Goal: Task Accomplishment & Management: Use online tool/utility

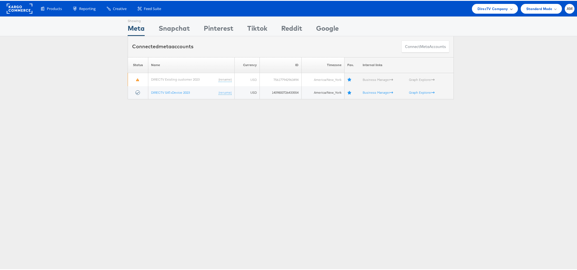
click at [481, 8] on span "DirecTV Company" at bounding box center [493, 8] width 30 height 6
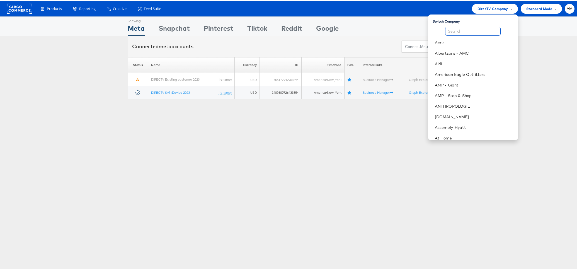
click at [475, 31] on input "text" at bounding box center [472, 30] width 55 height 9
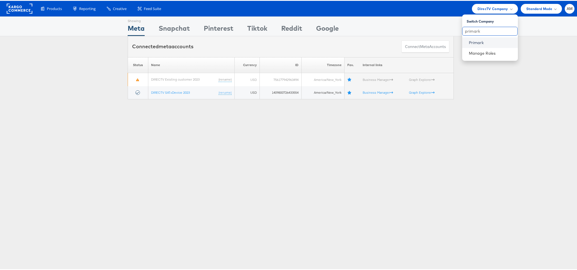
type input "primark"
click at [475, 39] on li "Primark" at bounding box center [490, 42] width 56 height 11
click at [472, 41] on link "Primark" at bounding box center [491, 42] width 45 height 6
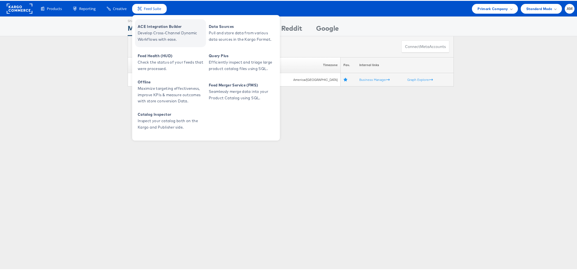
click at [158, 29] on span "Develop Cross-Channel Dynamic Workflows with ease." at bounding box center [171, 35] width 67 height 13
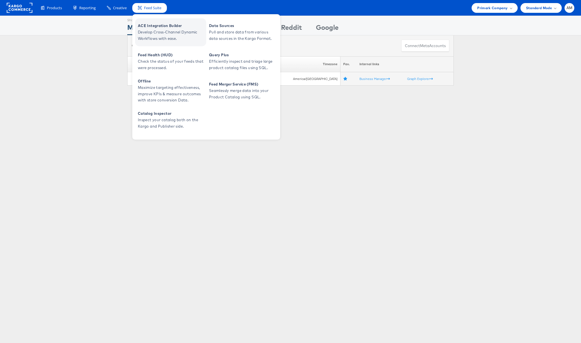
click at [149, 24] on span "ACE Integration Builder" at bounding box center [171, 26] width 67 height 6
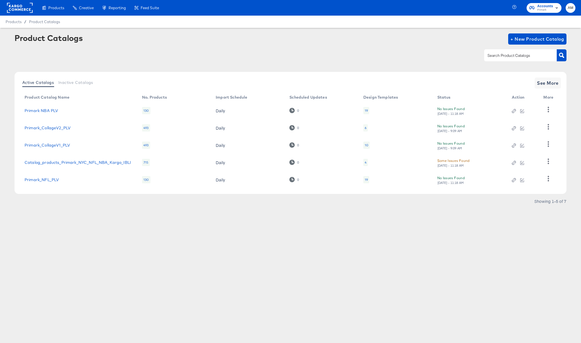
click at [461, 163] on div "Some Issues Found" at bounding box center [453, 161] width 32 height 6
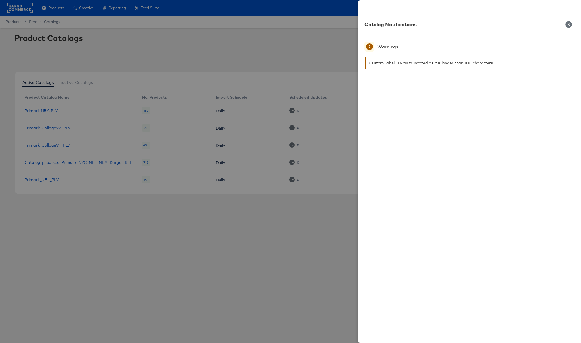
click at [568, 24] on icon "button" at bounding box center [568, 24] width 7 height 7
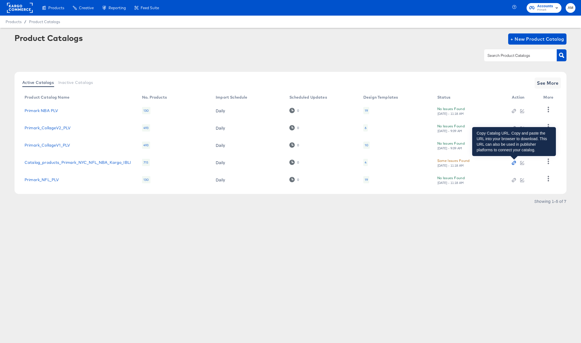
click at [514, 163] on icon "button" at bounding box center [513, 163] width 4 height 4
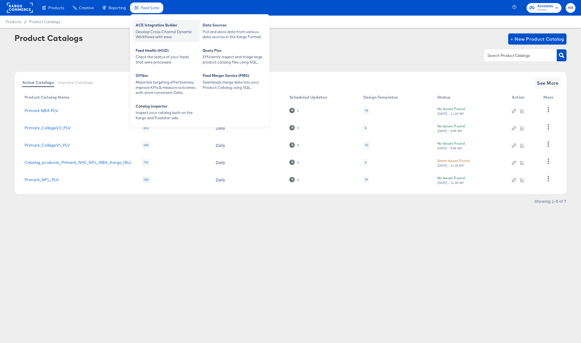
click at [149, 31] on div "Develop Cross-Channel Dynamic Workflows with ease." at bounding box center [166, 34] width 61 height 10
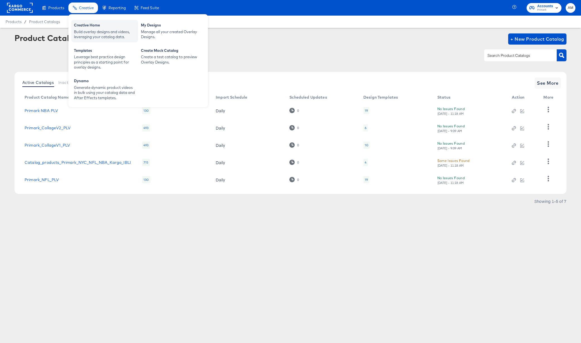
click at [99, 40] on div "Creative Home Build overlay designs and videos, leveraging your catalog data." at bounding box center [104, 31] width 67 height 23
click at [83, 8] on span "Creative" at bounding box center [86, 8] width 15 height 4
click at [101, 91] on div "Generate dynamic product videos in bulk using your catalog data and After Effec…" at bounding box center [104, 93] width 61 height 16
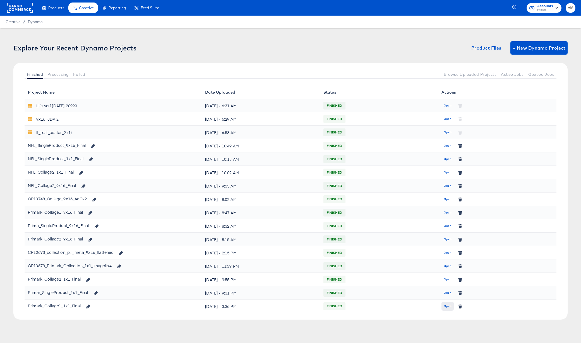
click at [451, 307] on span "Open" at bounding box center [447, 306] width 8 height 5
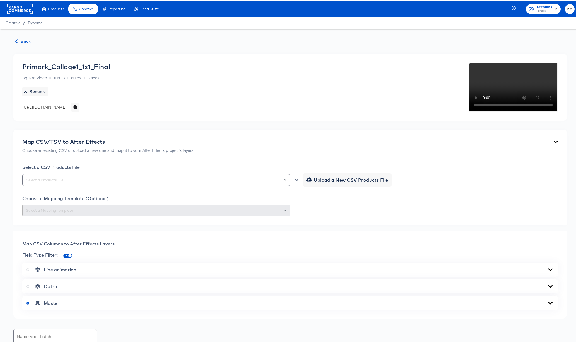
click at [26, 38] on span "Back" at bounding box center [23, 40] width 15 height 7
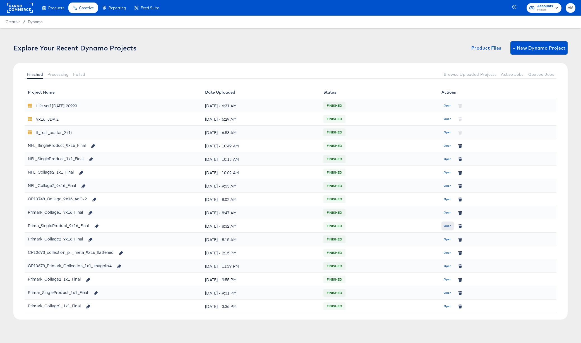
click at [444, 226] on span "Open" at bounding box center [447, 226] width 8 height 5
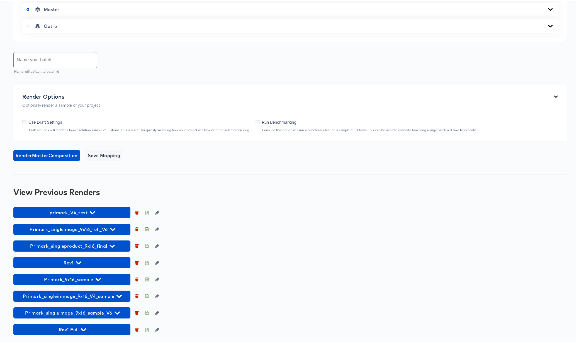
scroll to position [402, 0]
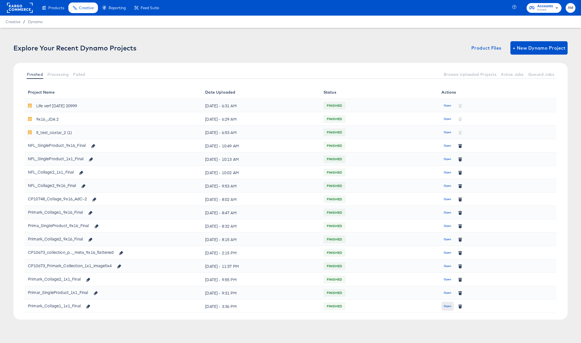
click at [448, 307] on span "Open" at bounding box center [447, 306] width 8 height 5
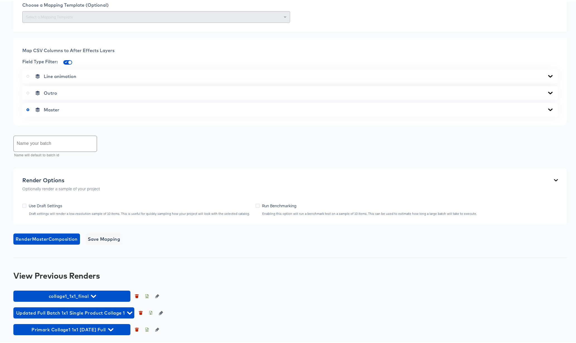
scroll to position [234, 0]
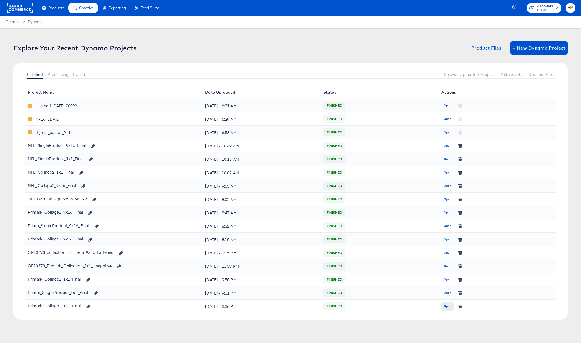
click at [449, 307] on span "Open" at bounding box center [447, 306] width 8 height 5
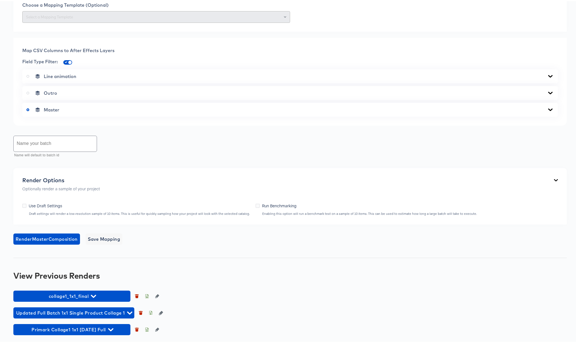
scroll to position [234, 0]
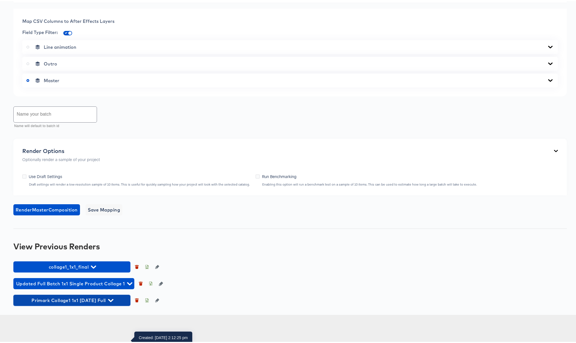
click at [114, 301] on icon "button" at bounding box center [110, 299] width 5 height 3
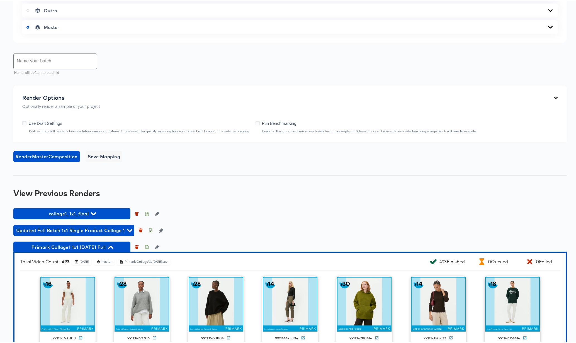
scroll to position [0, 0]
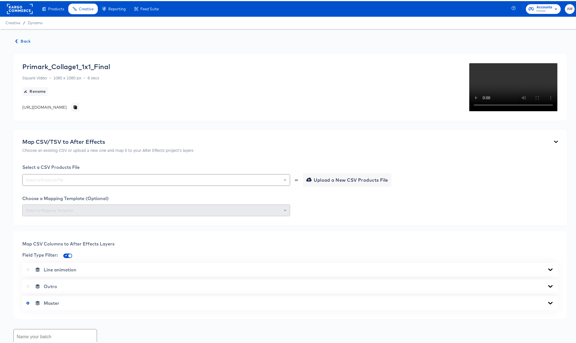
click at [24, 39] on span "Back" at bounding box center [23, 40] width 15 height 7
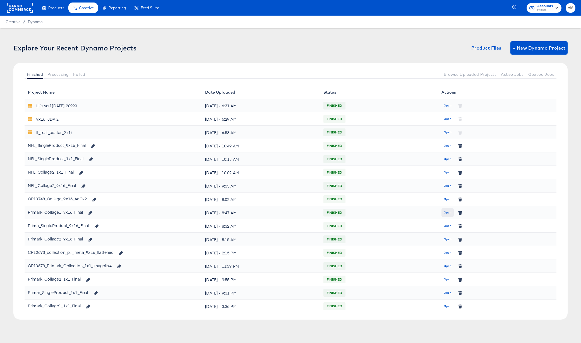
click at [448, 213] on span "Open" at bounding box center [447, 212] width 8 height 5
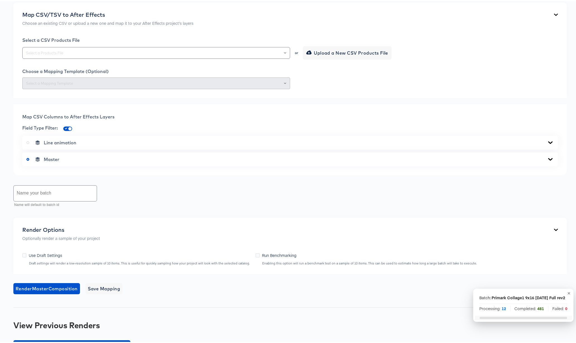
scroll to position [194, 0]
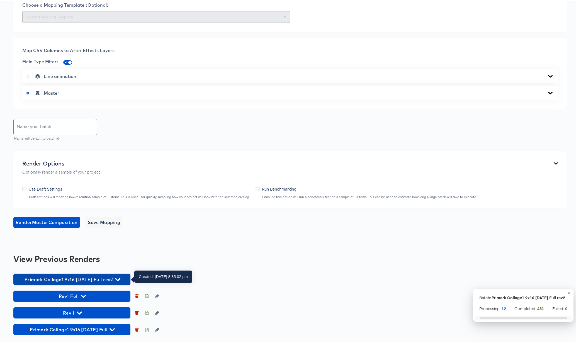
click at [120, 277] on icon "button" at bounding box center [117, 278] width 5 height 5
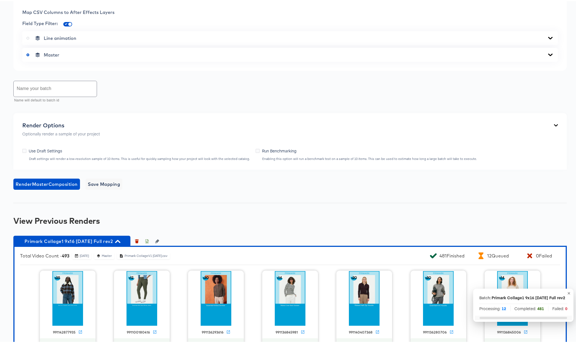
scroll to position [351, 0]
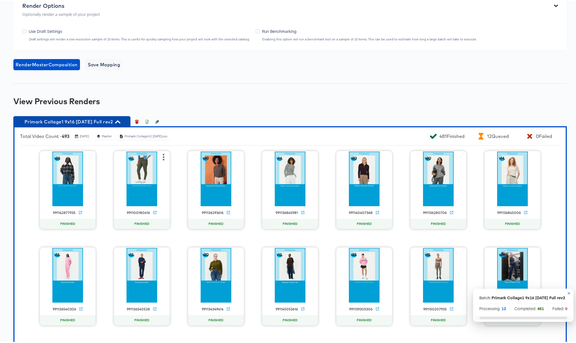
click at [120, 121] on icon "button" at bounding box center [117, 120] width 5 height 3
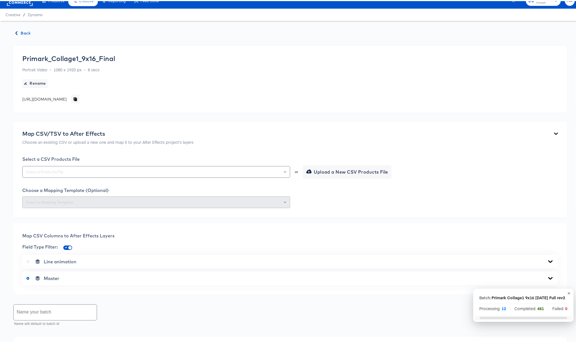
scroll to position [0, 0]
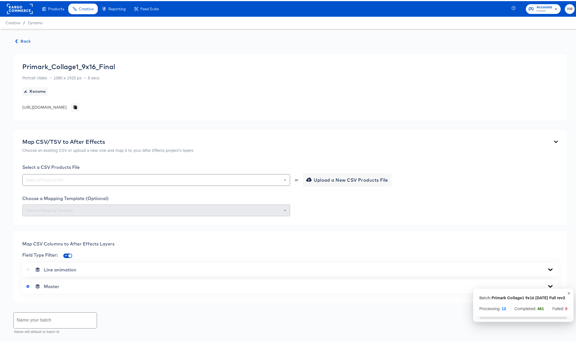
click at [25, 40] on span "Back" at bounding box center [23, 40] width 15 height 7
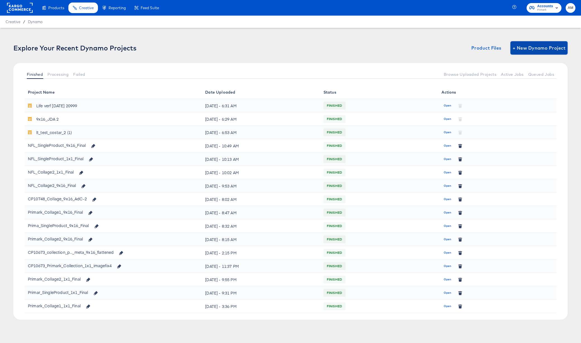
click at [540, 47] on span "+ New Dynamo Project" at bounding box center [538, 48] width 53 height 8
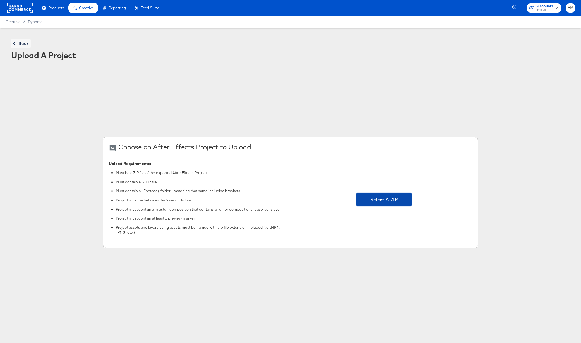
click at [378, 198] on span "Select A ZIP" at bounding box center [383, 200] width 51 height 8
click at [384, 201] on input "Select A ZIP" at bounding box center [384, 201] width 0 height 0
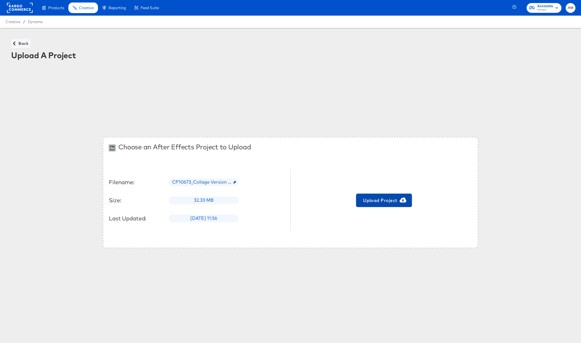
click at [368, 202] on span "Upload Project" at bounding box center [383, 201] width 51 height 8
click at [15, 45] on icon "button" at bounding box center [14, 44] width 2 height 4
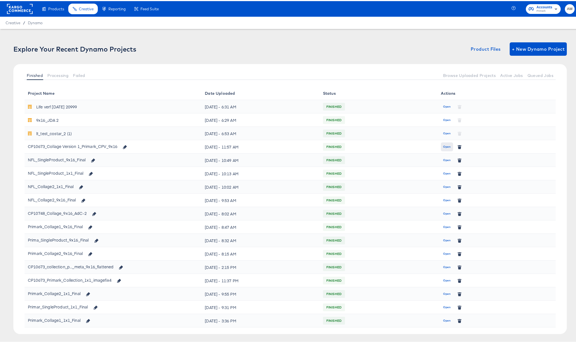
click at [443, 146] on span "Open" at bounding box center [447, 145] width 8 height 5
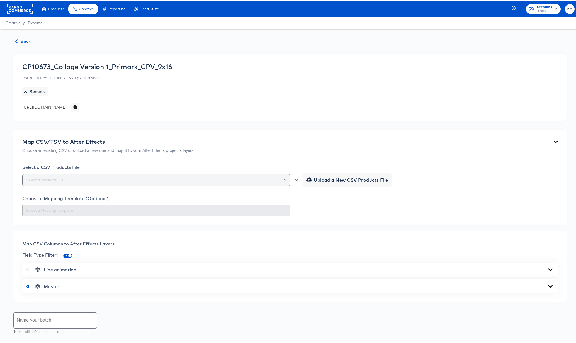
click at [284, 178] on div at bounding box center [282, 179] width 9 height 8
click at [284, 179] on icon "Open" at bounding box center [285, 179] width 2 height 2
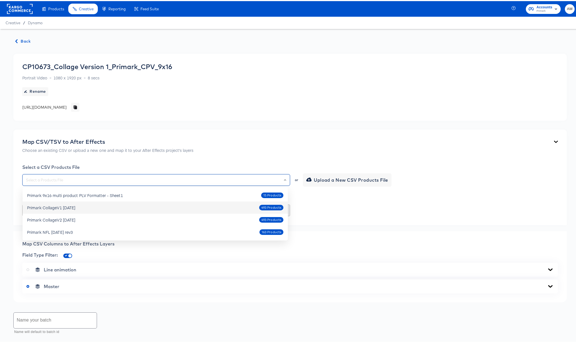
click at [90, 207] on div "Primark CollageV1 Oct4 2025 493 Products" at bounding box center [155, 206] width 257 height 9
type input "Primark CollageV1 [DATE]"
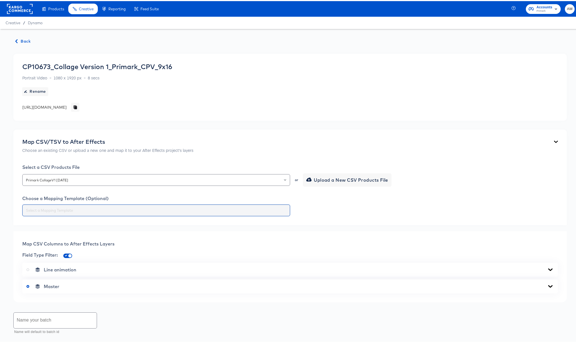
click at [278, 210] on input "text" at bounding box center [156, 209] width 263 height 6
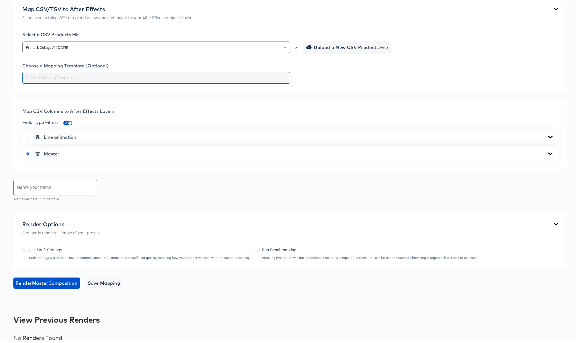
scroll to position [139, 0]
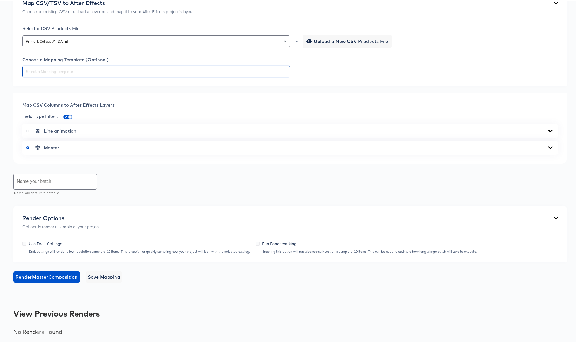
click at [549, 147] on icon at bounding box center [551, 146] width 4 height 3
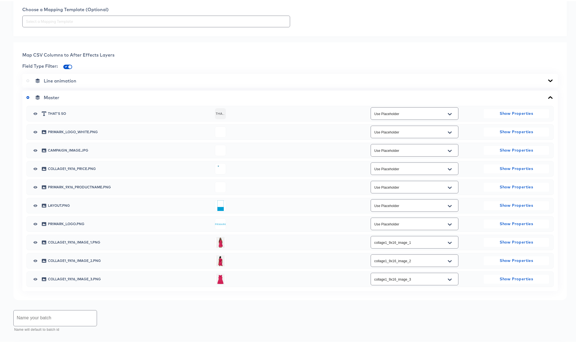
scroll to position [203, 0]
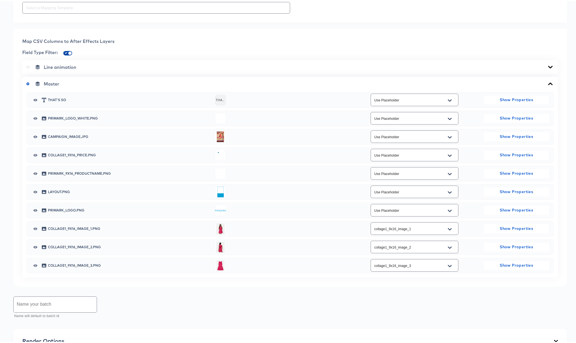
click at [66, 51] on input "checkbox" at bounding box center [69, 53] width 13 height 4
checkbox input "false"
click at [447, 152] on button "Open" at bounding box center [450, 154] width 8 height 9
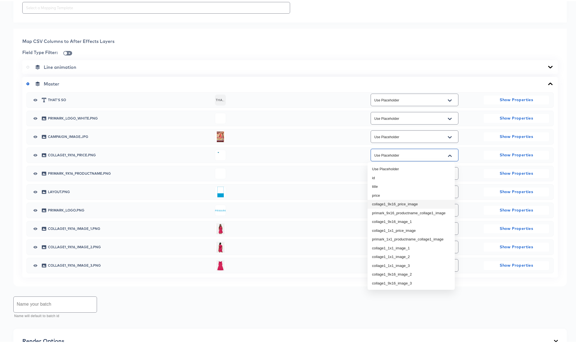
click at [420, 202] on li "collage1_9x16_price_image" at bounding box center [411, 203] width 87 height 9
type input "collage1_9x16_price_image"
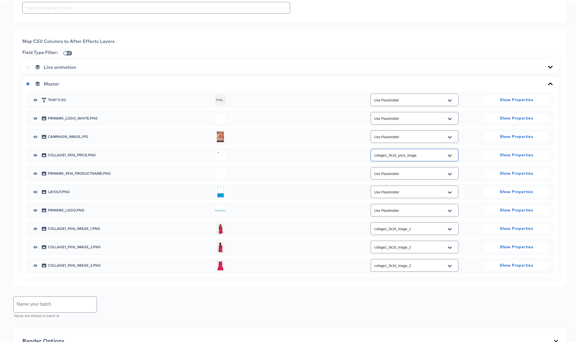
click at [448, 171] on icon "Open" at bounding box center [450, 173] width 4 height 4
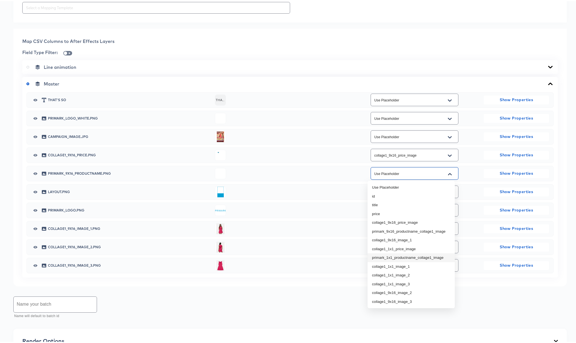
click at [422, 257] on li "primark_1x1_productname_collage1_image" at bounding box center [411, 256] width 87 height 9
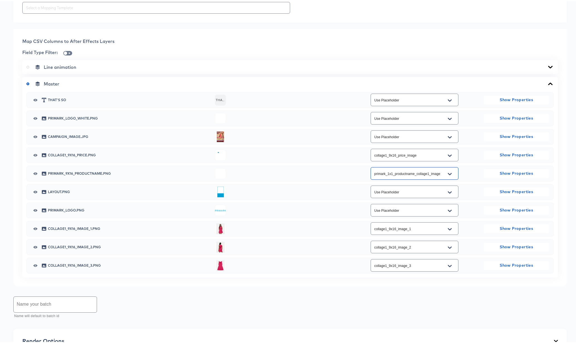
click at [406, 157] on input "collage1_9x16_price_image" at bounding box center [410, 154] width 74 height 6
click at [473, 156] on div "collage1_9x16_price_image" at bounding box center [415, 154] width 130 height 15
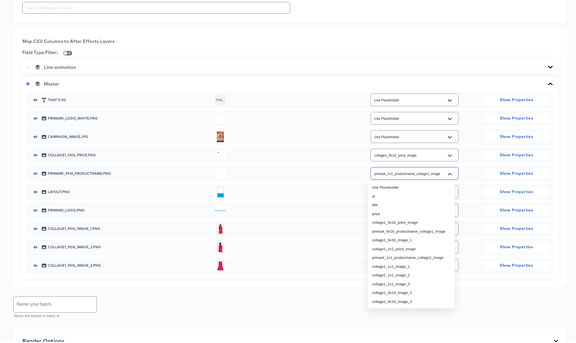
click at [434, 173] on input "primark_1x1_productname_collage1_image" at bounding box center [410, 173] width 74 height 6
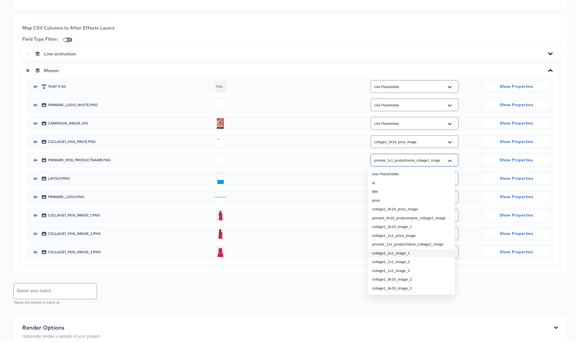
scroll to position [235, 0]
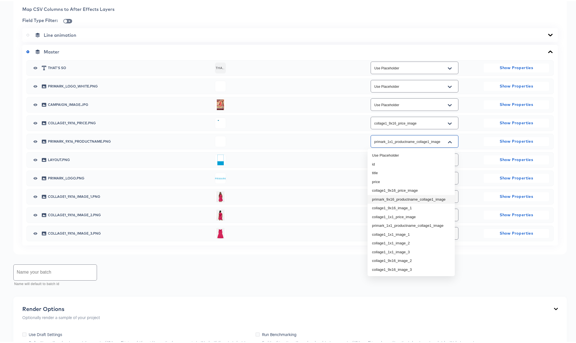
click at [419, 198] on li "primark_9x16_productname_collage1_image" at bounding box center [411, 198] width 87 height 9
type input "primark_9x16_productname_collage1_image"
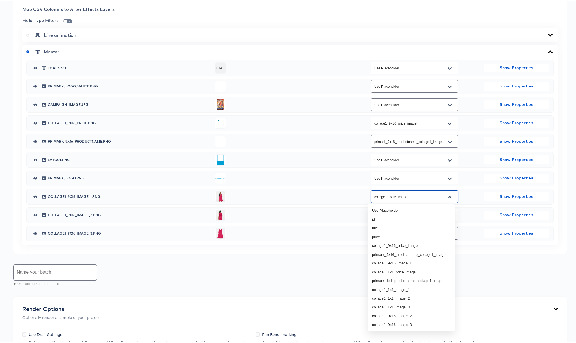
click at [421, 196] on input "collage1_9x16_image_1" at bounding box center [410, 196] width 74 height 6
click at [480, 270] on div "Name your batch Name will default to batch id" at bounding box center [290, 274] width 554 height 25
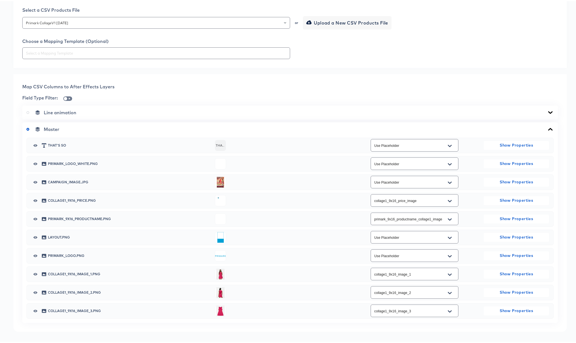
scroll to position [144, 0]
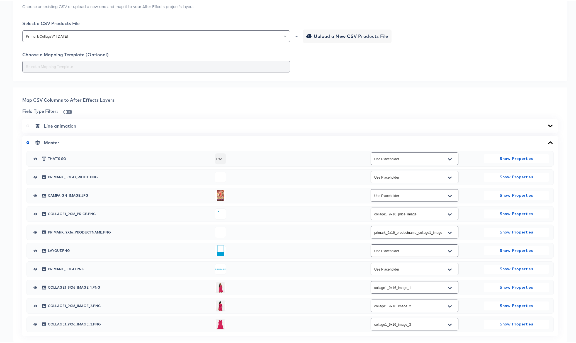
click at [129, 62] on div at bounding box center [156, 66] width 268 height 12
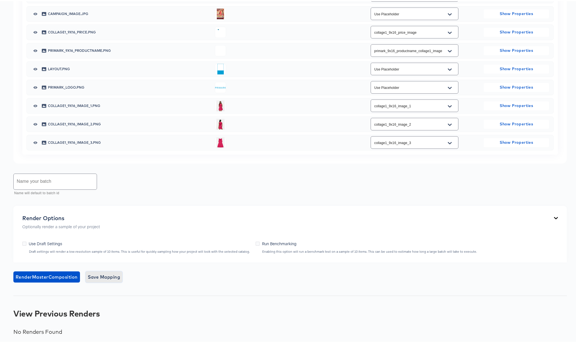
click at [105, 276] on span "Save Mapping" at bounding box center [104, 276] width 33 height 8
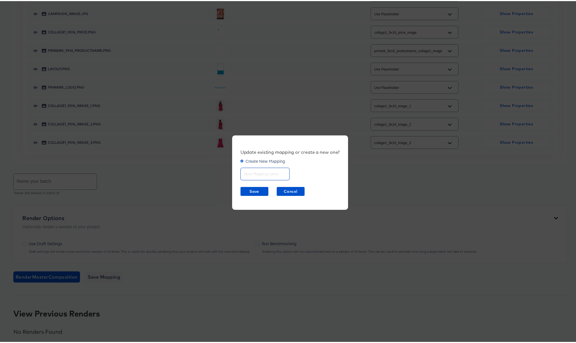
click at [256, 173] on input "text" at bounding box center [265, 171] width 49 height 12
type input "Collage 1 9x16"
click at [252, 190] on span "Save" at bounding box center [254, 190] width 23 height 7
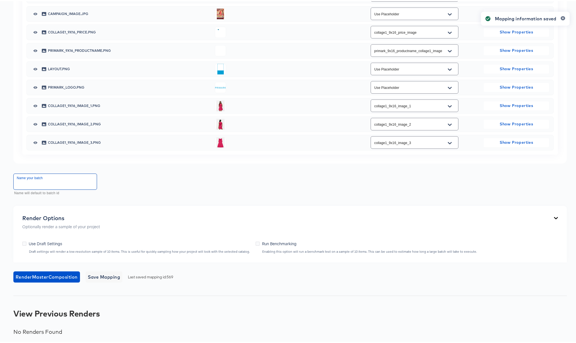
click at [42, 174] on input "text" at bounding box center [55, 181] width 83 height 16
click at [24, 243] on icon at bounding box center [24, 243] width 4 height 4
click at [0, 0] on input "Use Draft Settings" at bounding box center [0, 0] width 0 height 0
click at [45, 181] on input "text" at bounding box center [55, 181] width 83 height 16
type input "C"
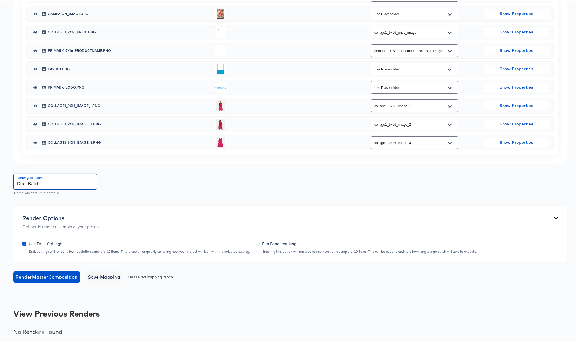
type input "Draft Batch"
click at [34, 277] on span "Render Master Composition" at bounding box center [47, 276] width 62 height 8
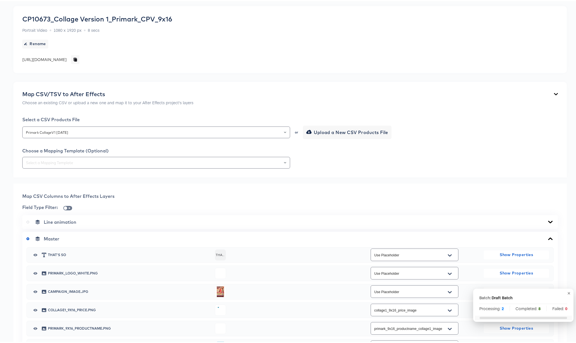
scroll to position [330, 0]
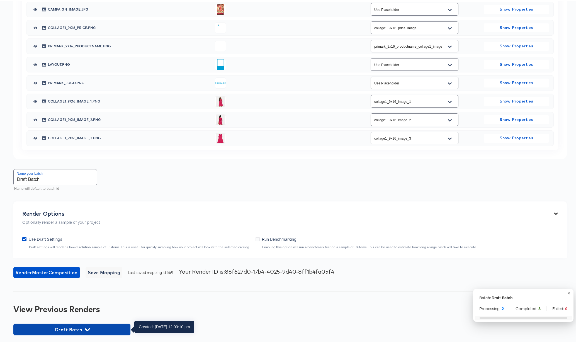
drag, startPoint x: 86, startPoint y: 328, endPoint x: 201, endPoint y: 224, distance: 154.4
click at [86, 328] on icon "button" at bounding box center [87, 328] width 5 height 5
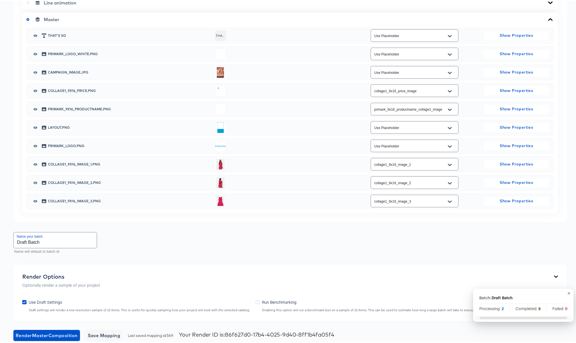
scroll to position [0, 0]
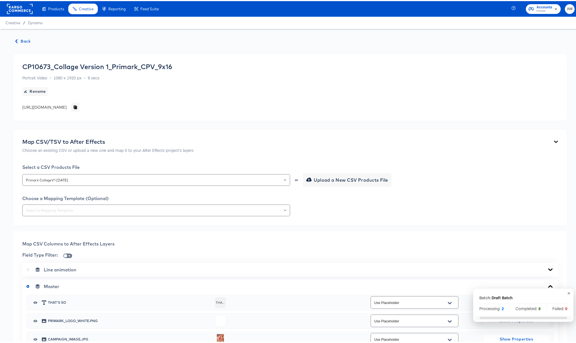
click at [23, 39] on span "Back" at bounding box center [23, 40] width 15 height 7
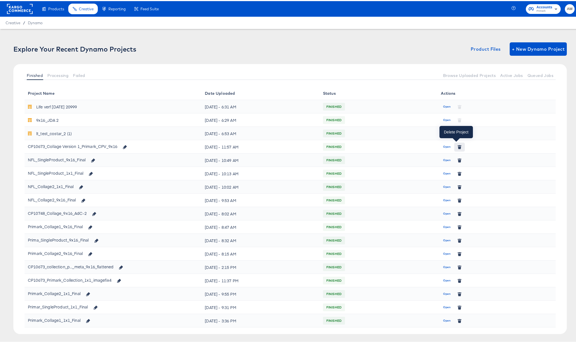
click at [458, 146] on icon "button" at bounding box center [459, 146] width 3 height 3
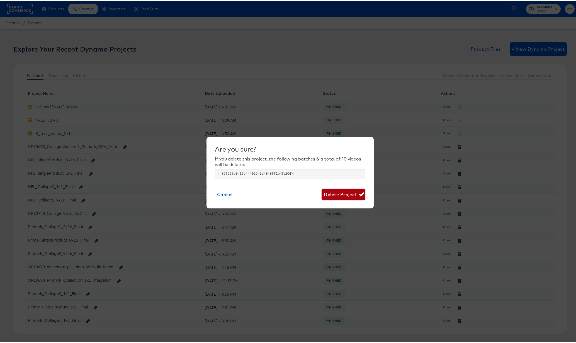
click at [341, 188] on button "Delete Project" at bounding box center [344, 193] width 44 height 11
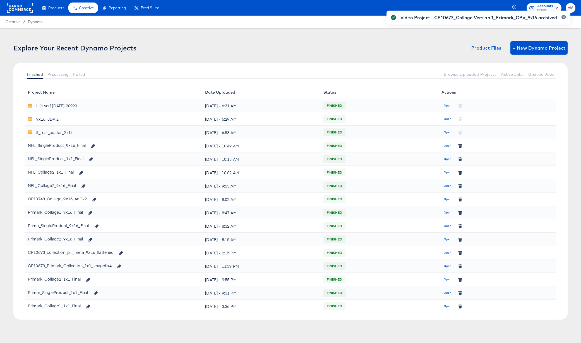
click at [523, 49] on div "Video Project - CP10673_Collage Version 1_Primark_CPV_9x16 archived" at bounding box center [478, 161] width 195 height 313
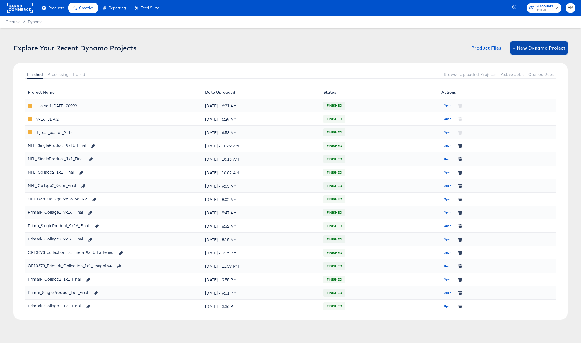
click at [524, 48] on span "+ New Dynamo Project" at bounding box center [538, 48] width 53 height 8
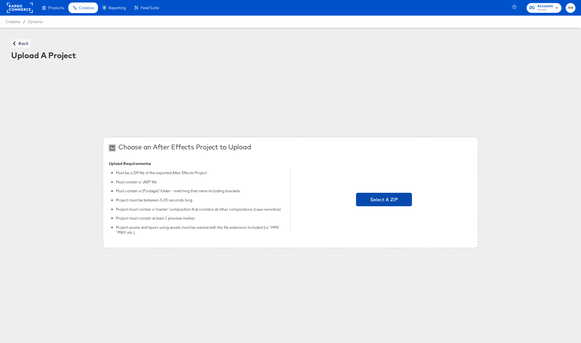
click at [366, 202] on span "Select A ZIP" at bounding box center [383, 200] width 51 height 8
click at [384, 201] on input "Select A ZIP" at bounding box center [384, 201] width 0 height 0
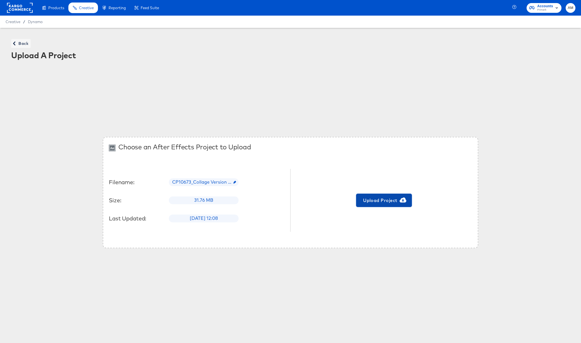
click at [383, 201] on span "Upload Project" at bounding box center [383, 201] width 51 height 8
click at [19, 41] on span "Back" at bounding box center [20, 43] width 15 height 7
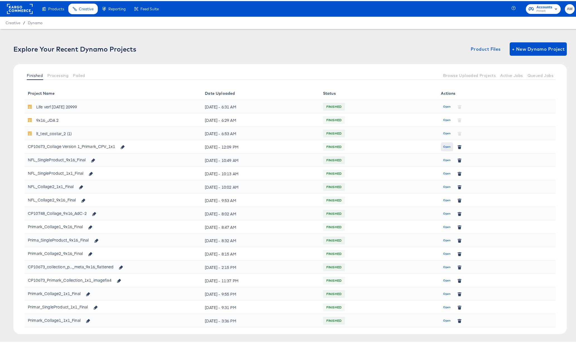
click at [443, 147] on span "Open" at bounding box center [447, 145] width 8 height 5
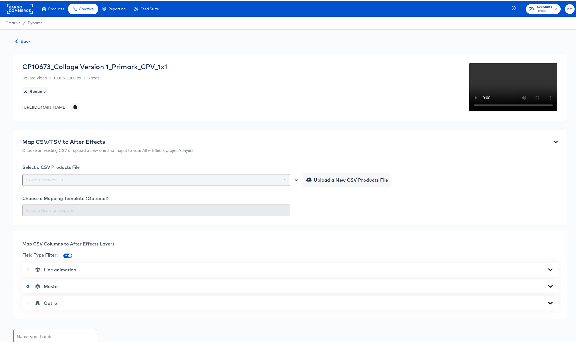
click at [118, 180] on input "text" at bounding box center [156, 179] width 263 height 6
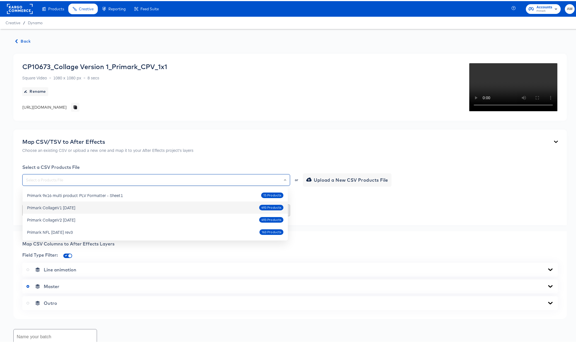
click at [75, 209] on div "Primark CollageV1 Oct4 2025" at bounding box center [51, 207] width 48 height 6
type input "Primark CollageV1 Oct4 2025"
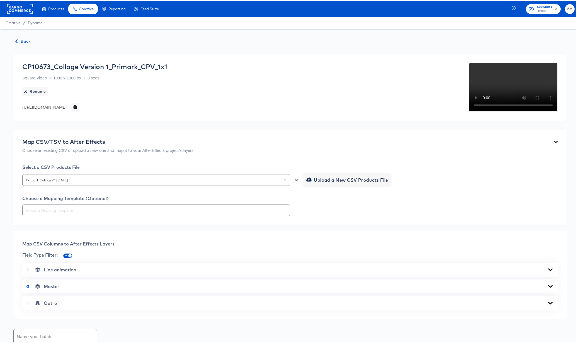
click at [498, 111] on video "Your browser does not support the video tag." at bounding box center [513, 86] width 89 height 49
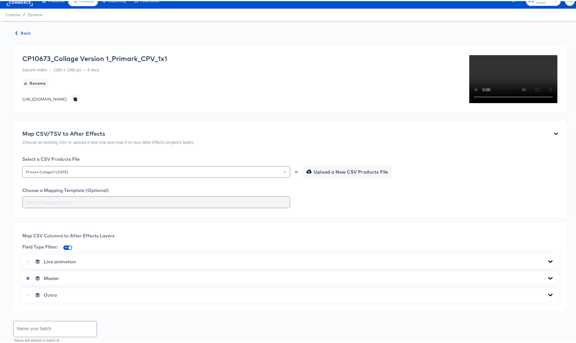
scroll to position [87, 0]
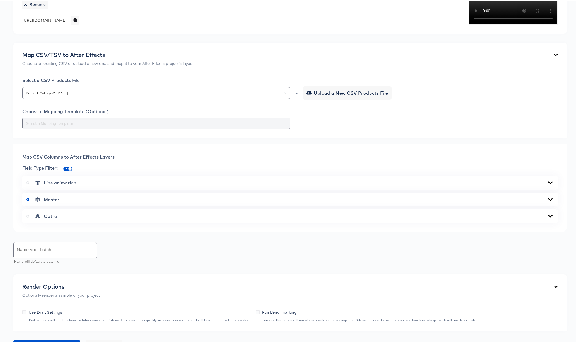
click at [209, 126] on input "text" at bounding box center [156, 122] width 263 height 6
click at [547, 201] on icon at bounding box center [550, 198] width 7 height 4
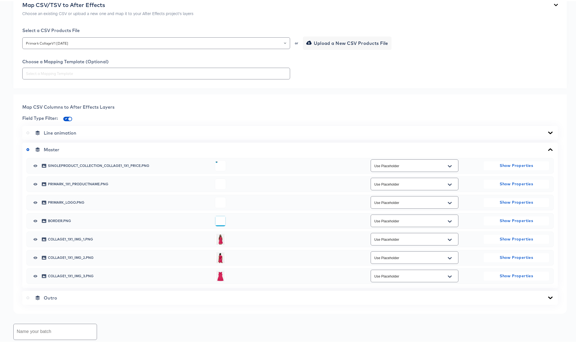
scroll to position [185, 0]
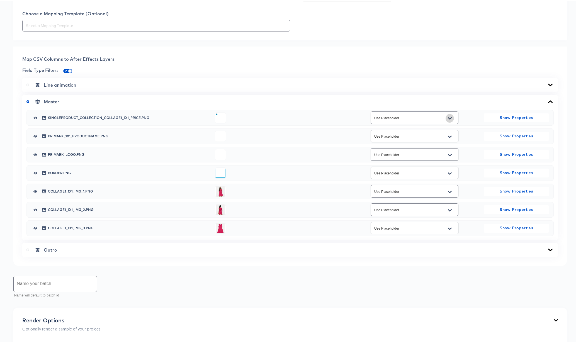
click at [448, 118] on icon "Open" at bounding box center [450, 117] width 4 height 2
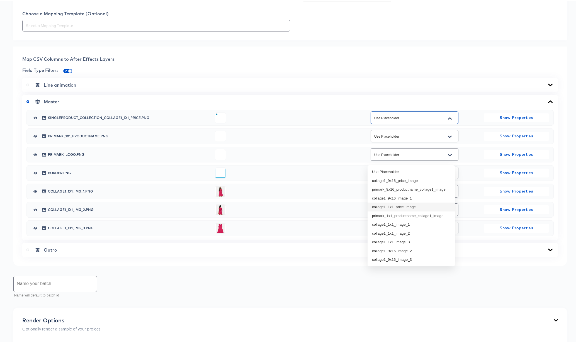
click at [414, 207] on li "collage1_1x1_price_image" at bounding box center [411, 206] width 87 height 9
type input "collage1_1x1_price_image"
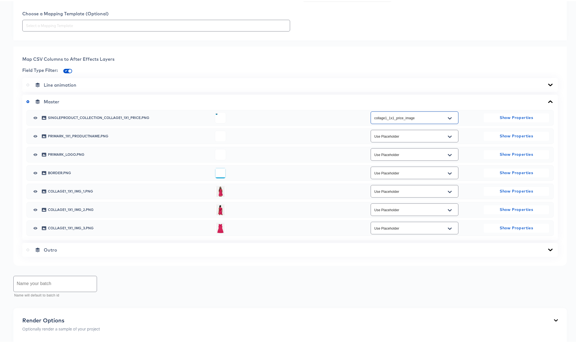
click at [448, 138] on icon "Open" at bounding box center [450, 136] width 4 height 4
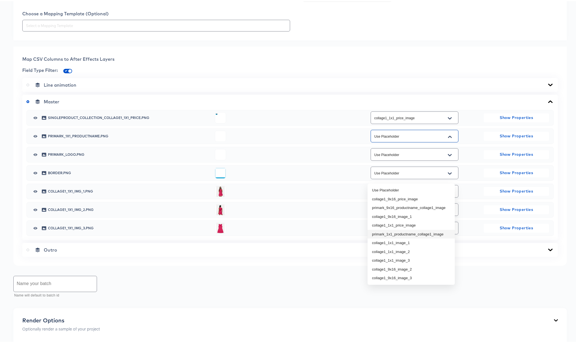
click at [415, 233] on li "primark_1x1_productname_collage1_image" at bounding box center [411, 233] width 87 height 9
type input "primark_1x1_productname_collage1_image"
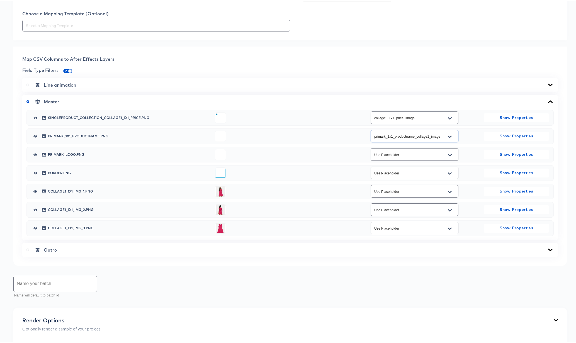
click at [448, 193] on icon "Open" at bounding box center [450, 191] width 4 height 4
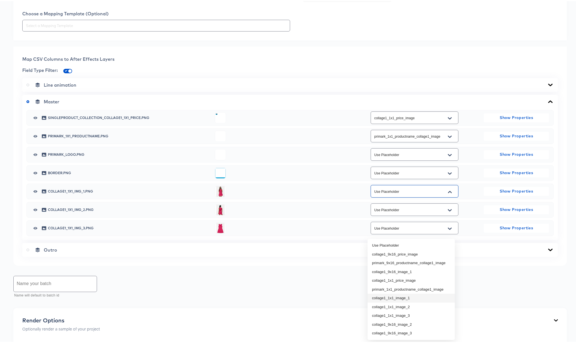
click at [406, 296] on li "collage1_1x1_image_1" at bounding box center [411, 297] width 87 height 9
type input "collage1_1x1_image_1"
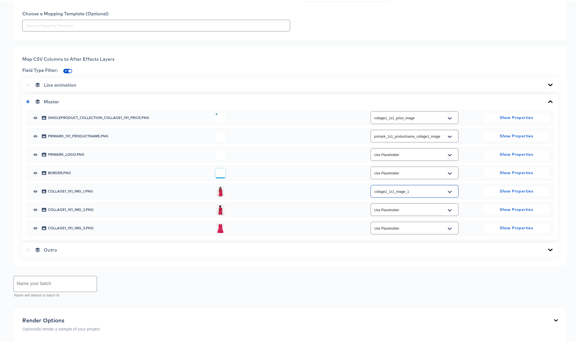
click at [448, 212] on icon "Open" at bounding box center [450, 209] width 4 height 4
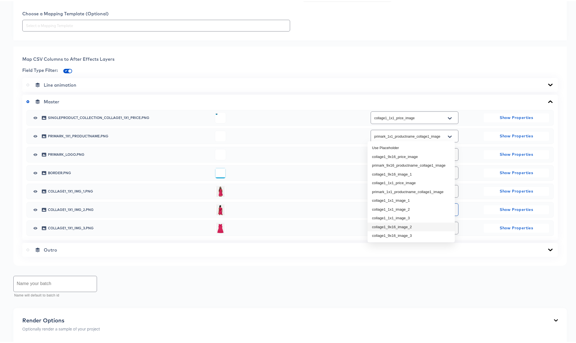
click at [408, 225] on li "collage1_9x16_image_2" at bounding box center [411, 226] width 87 height 9
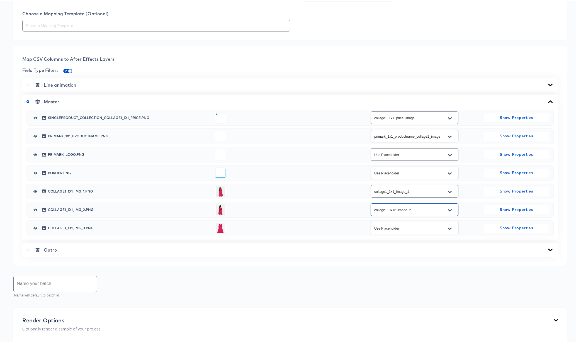
click at [448, 212] on icon "Open" at bounding box center [450, 209] width 4 height 4
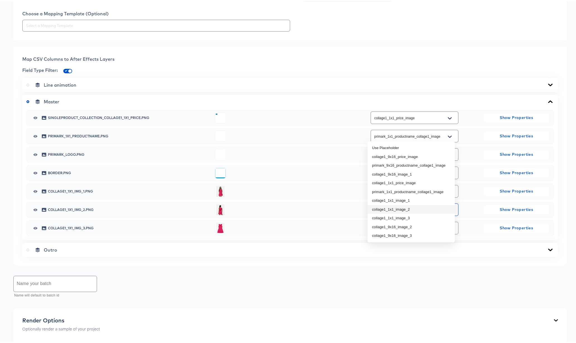
click at [404, 208] on li "collage1_1x1_image_2" at bounding box center [411, 208] width 87 height 9
type input "collage1_1x1_image_2"
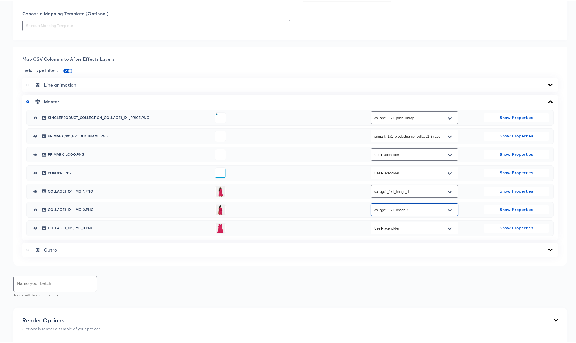
click at [448, 230] on icon "Open" at bounding box center [450, 228] width 4 height 4
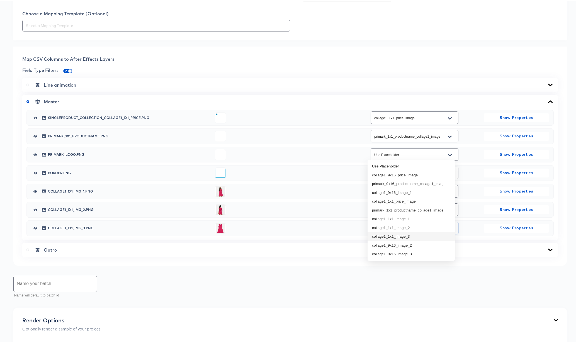
click at [400, 234] on li "collage1_1x1_image_3" at bounding box center [411, 235] width 87 height 9
type input "collage1_1x1_image_3"
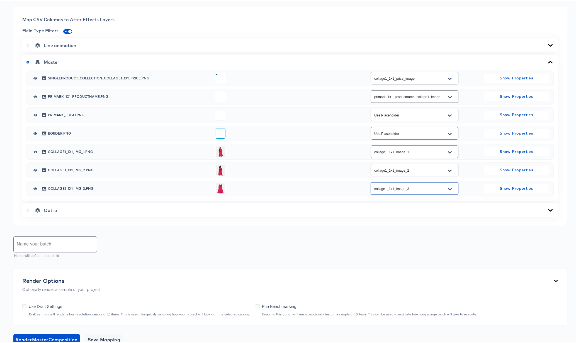
scroll to position [327, 0]
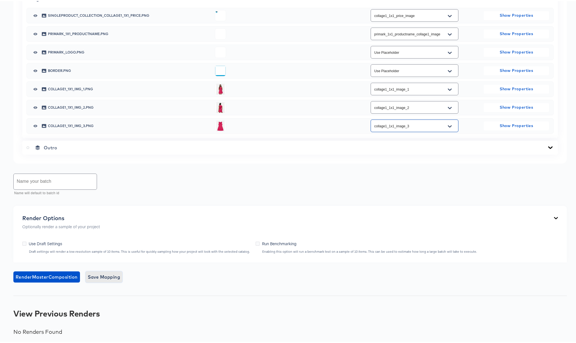
click at [110, 279] on span "Save Mapping" at bounding box center [104, 276] width 33 height 8
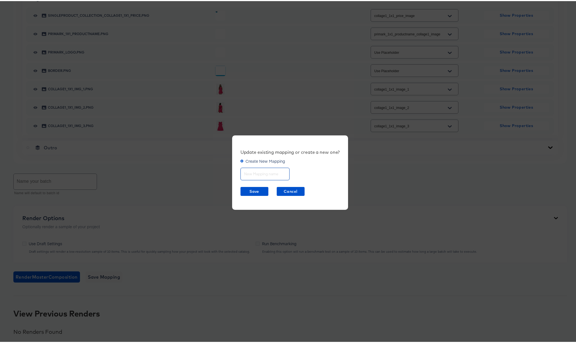
click at [253, 172] on input "text" at bounding box center [265, 171] width 49 height 12
type input "Collage 1 1x1"
click at [247, 189] on span "Save" at bounding box center [254, 190] width 23 height 7
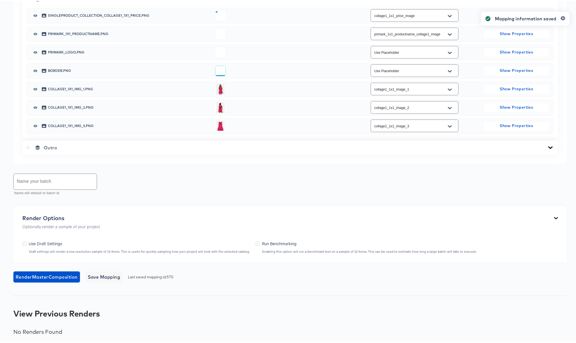
click at [38, 178] on input "text" at bounding box center [55, 181] width 83 height 16
type input "Draft"
click at [24, 244] on icon at bounding box center [24, 243] width 4 height 4
click at [0, 0] on input "Use Draft Settings" at bounding box center [0, 0] width 0 height 0
click at [43, 274] on span "Render Master Composition" at bounding box center [47, 276] width 62 height 8
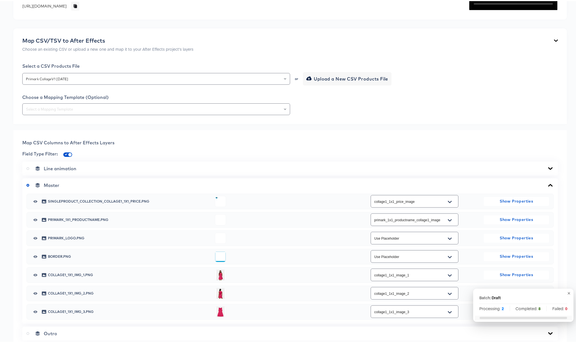
scroll to position [332, 0]
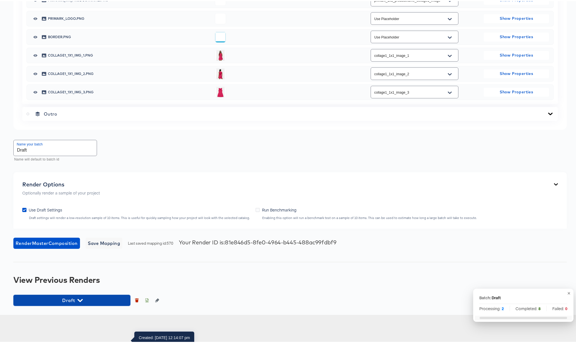
click at [76, 303] on span "Draft" at bounding box center [72, 300] width 112 height 8
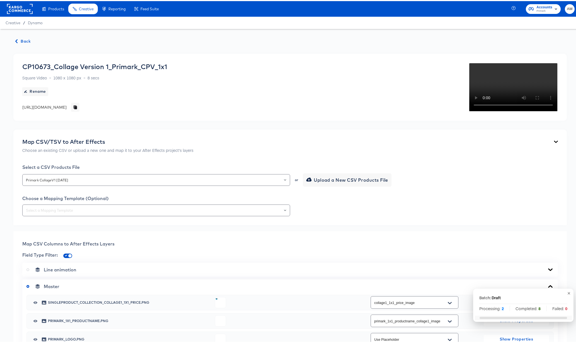
scroll to position [0, 0]
click at [21, 41] on span "Back" at bounding box center [23, 40] width 15 height 7
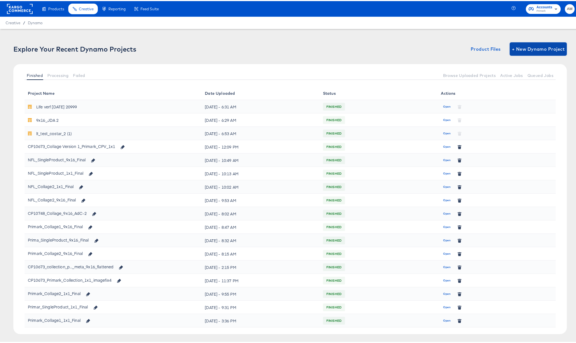
click at [536, 46] on span "+ New Dynamo Project" at bounding box center [538, 48] width 53 height 8
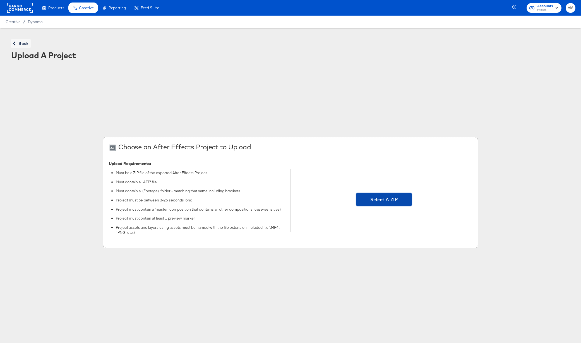
click at [369, 200] on span "Select A ZIP" at bounding box center [383, 200] width 51 height 8
click at [384, 201] on input "Select A ZIP" at bounding box center [384, 201] width 0 height 0
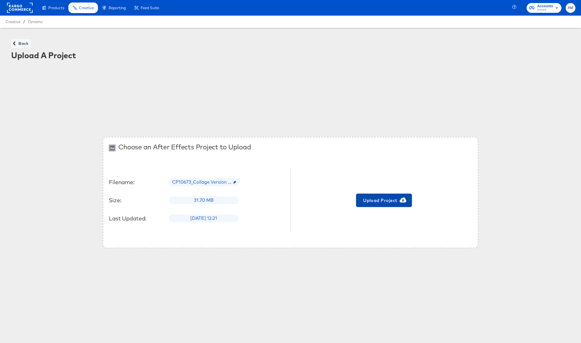
click at [368, 202] on span "Upload Project" at bounding box center [383, 201] width 51 height 8
click at [14, 42] on icon "button" at bounding box center [14, 44] width 2 height 4
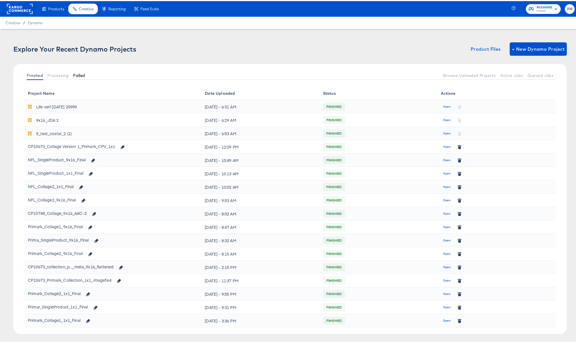
click at [75, 75] on span "Failed" at bounding box center [79, 74] width 12 height 4
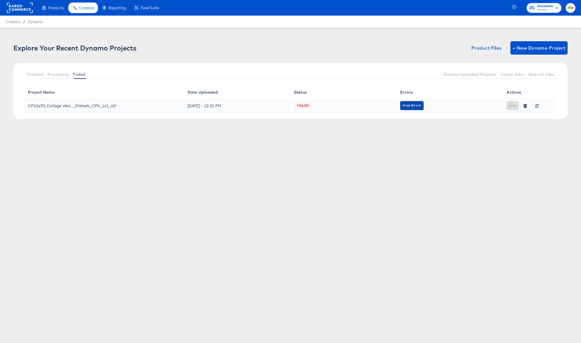
click at [413, 107] on span "View Errors" at bounding box center [411, 105] width 19 height 5
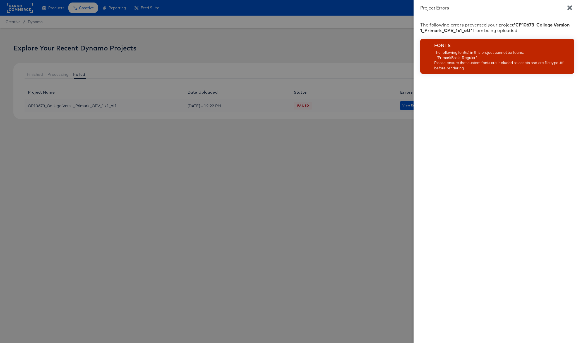
click at [568, 6] on icon "Close" at bounding box center [569, 7] width 5 height 5
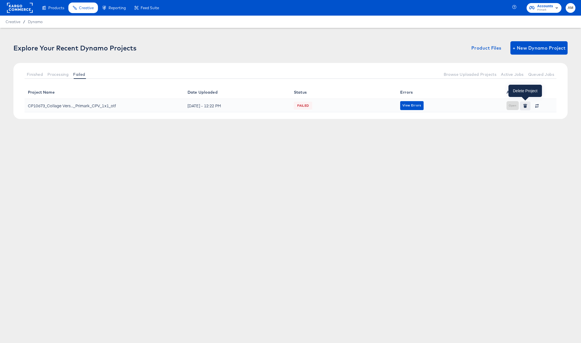
click at [523, 106] on icon "button" at bounding box center [525, 106] width 4 height 4
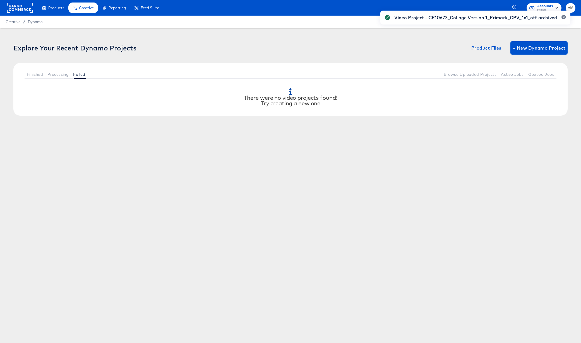
click at [529, 49] on div "Video Project - CP10673_Collage Version 1_Primark_CPV_1x1_otf archived" at bounding box center [475, 161] width 201 height 313
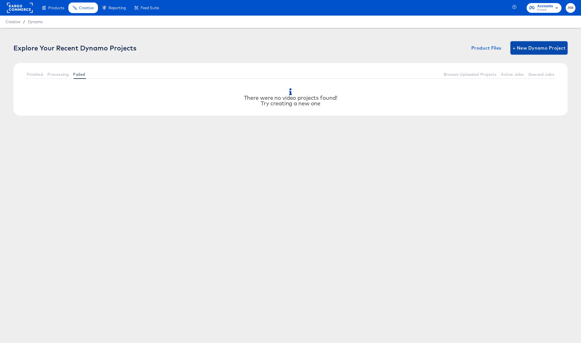
click at [531, 48] on span "+ New Dynamo Project" at bounding box center [538, 48] width 53 height 8
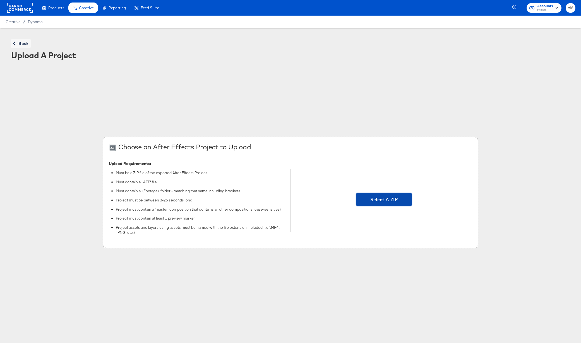
click at [370, 201] on span "Select A ZIP" at bounding box center [383, 200] width 51 height 8
click at [384, 201] on input "Select A ZIP" at bounding box center [384, 201] width 0 height 0
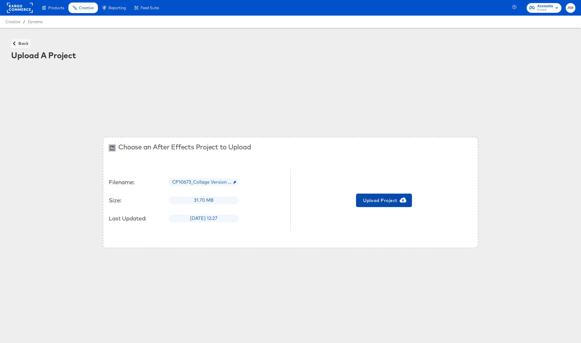
click at [379, 200] on span "Upload Project" at bounding box center [383, 201] width 51 height 8
click at [22, 44] on span "Back" at bounding box center [20, 43] width 15 height 7
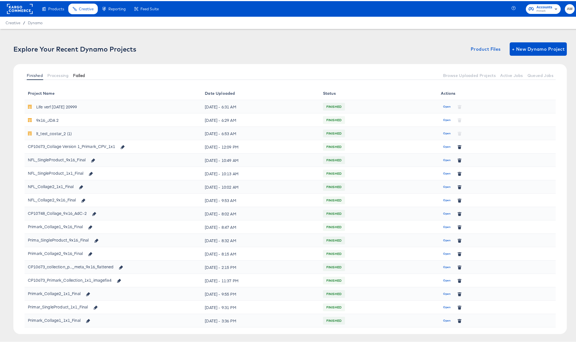
click at [79, 74] on span "Failed" at bounding box center [79, 74] width 12 height 4
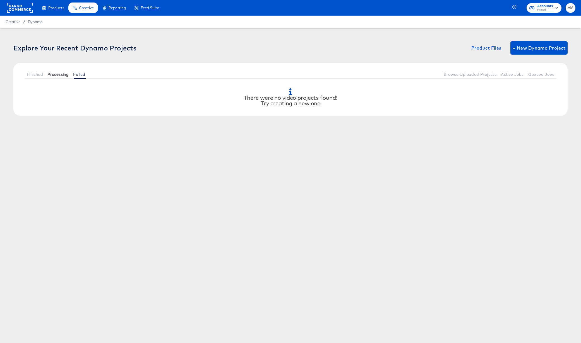
click at [55, 73] on span "Processing" at bounding box center [57, 74] width 21 height 4
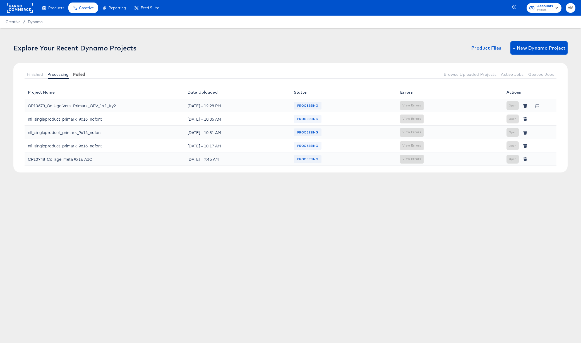
click at [81, 74] on span "Failed" at bounding box center [79, 74] width 12 height 4
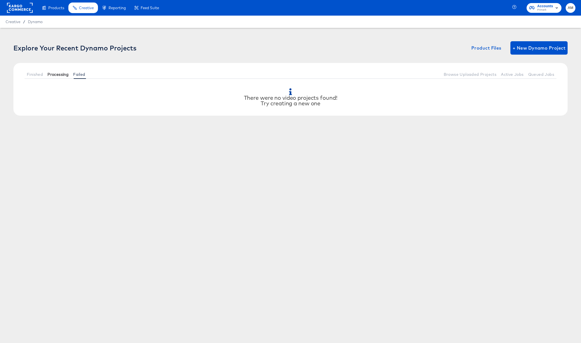
click at [58, 74] on span "Processing" at bounding box center [57, 74] width 21 height 4
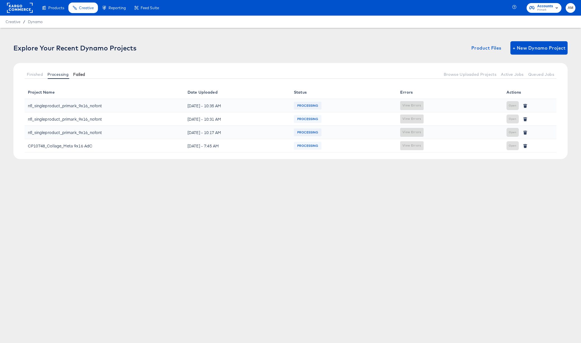
click at [83, 75] on span "Failed" at bounding box center [79, 74] width 12 height 4
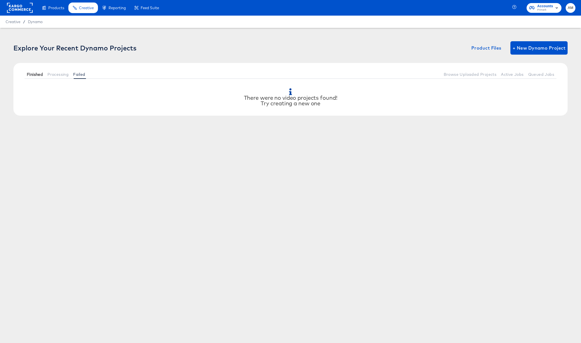
click at [41, 75] on span "Finished" at bounding box center [35, 74] width 16 height 4
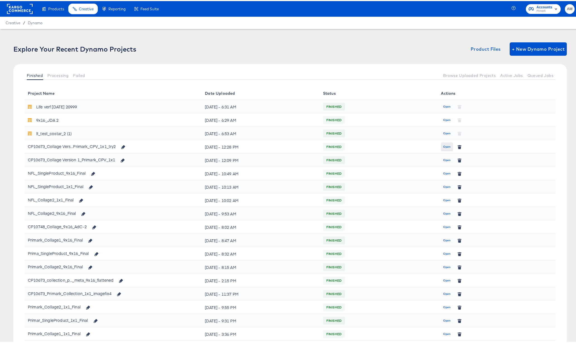
click at [444, 146] on span "Open" at bounding box center [447, 145] width 8 height 5
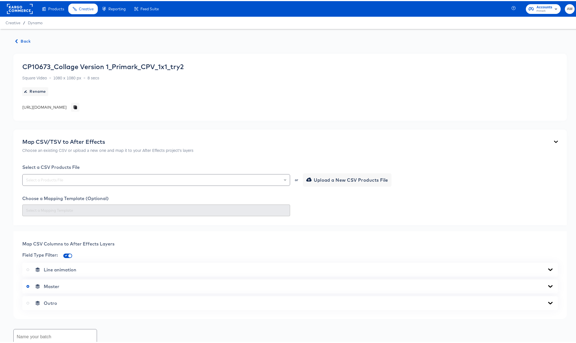
click at [20, 39] on span "Back" at bounding box center [23, 40] width 15 height 7
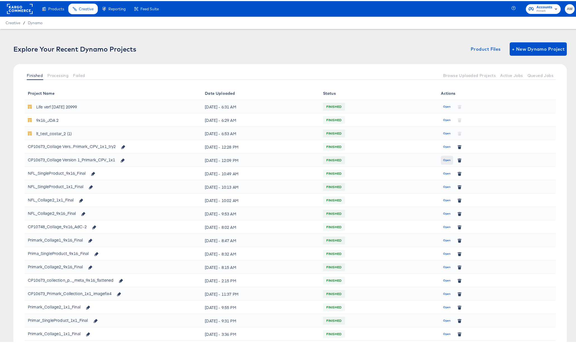
click at [443, 159] on span "Open" at bounding box center [447, 159] width 8 height 5
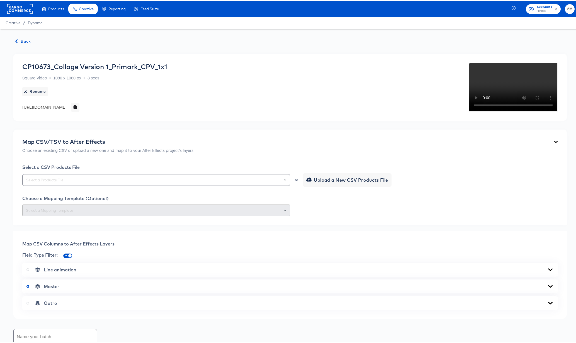
click at [24, 40] on span "Back" at bounding box center [23, 40] width 15 height 7
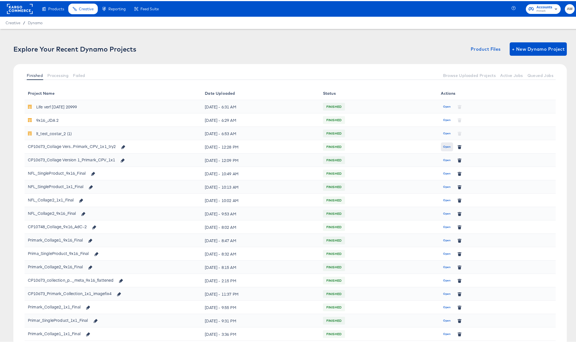
click at [445, 147] on span "Open" at bounding box center [447, 145] width 8 height 5
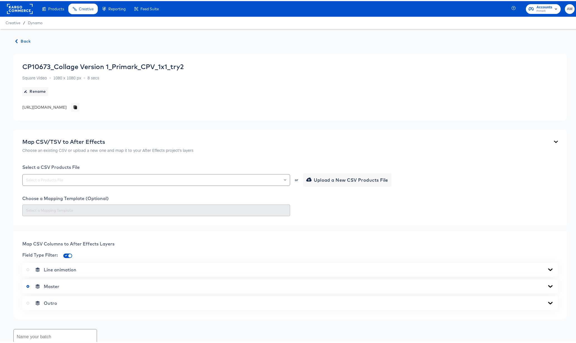
click at [25, 40] on span "Back" at bounding box center [23, 40] width 15 height 7
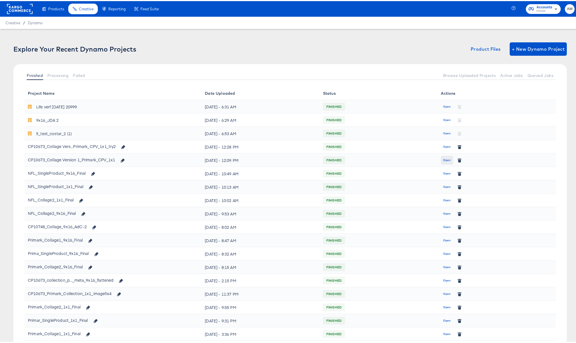
click at [443, 159] on span "Open" at bounding box center [447, 159] width 8 height 5
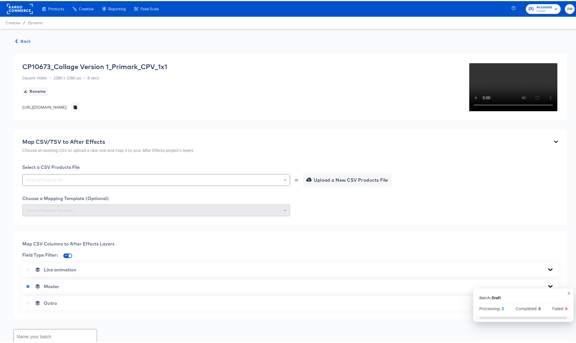
click at [23, 39] on span "Back" at bounding box center [23, 40] width 15 height 7
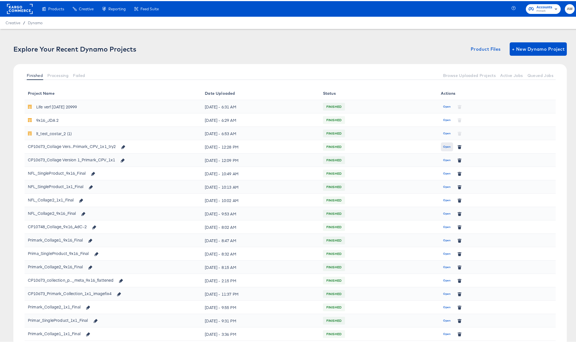
click at [444, 148] on span "Open" at bounding box center [447, 145] width 8 height 5
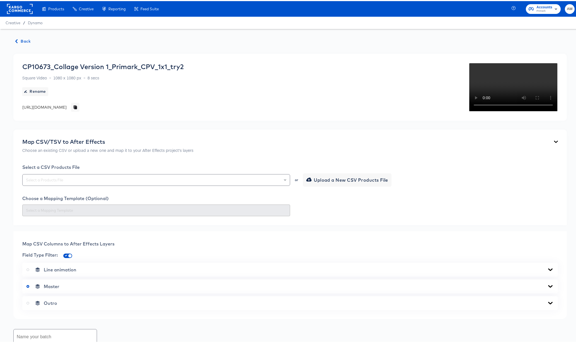
click at [539, 111] on video "Your browser does not support the video tag." at bounding box center [513, 86] width 89 height 49
click at [22, 39] on span "Back" at bounding box center [23, 40] width 15 height 7
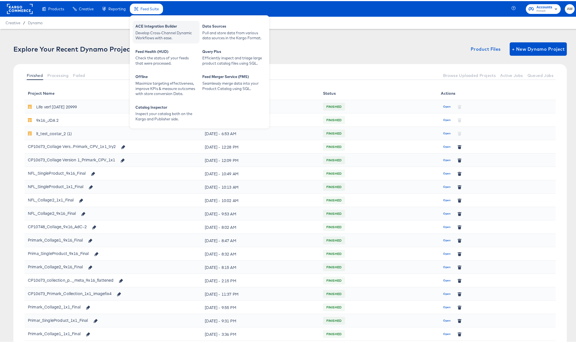
click at [150, 31] on div "Develop Cross-Channel Dynamic Workflows with ease." at bounding box center [166, 34] width 61 height 10
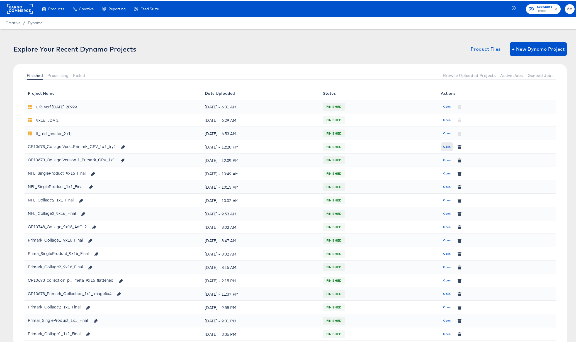
click at [444, 146] on span "Open" at bounding box center [447, 145] width 8 height 5
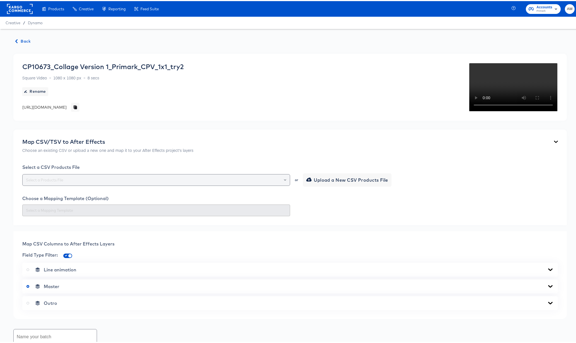
click at [194, 185] on div at bounding box center [156, 179] width 268 height 12
click at [284, 180] on icon "Open" at bounding box center [285, 179] width 2 height 2
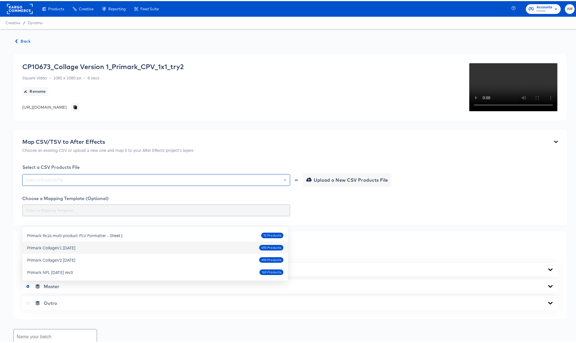
drag, startPoint x: 94, startPoint y: 247, endPoint x: 27, endPoint y: 247, distance: 67.2
click at [28, 247] on div "Primark CollageV1 Oct4 2025 493 Products" at bounding box center [155, 246] width 257 height 9
type input "Primark CollageV1 [DATE]"
drag, startPoint x: 75, startPoint y: 220, endPoint x: 25, endPoint y: 218, distance: 50.5
click at [25, 182] on input "Primark CollageV1 [DATE]" at bounding box center [156, 179] width 263 height 6
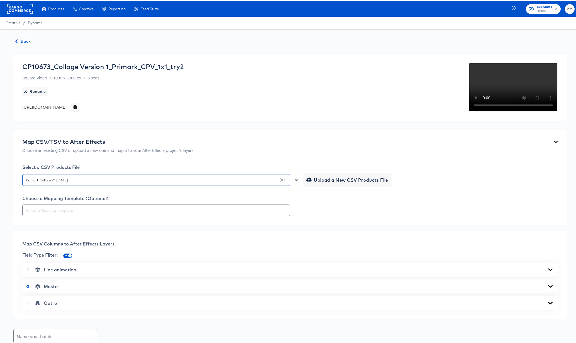
click at [20, 38] on span "Back" at bounding box center [23, 40] width 15 height 7
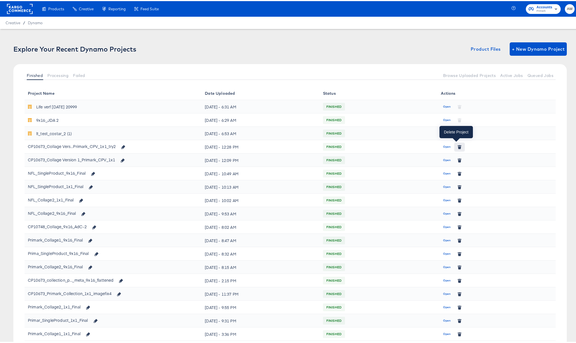
click at [458, 147] on icon "button" at bounding box center [459, 146] width 3 height 3
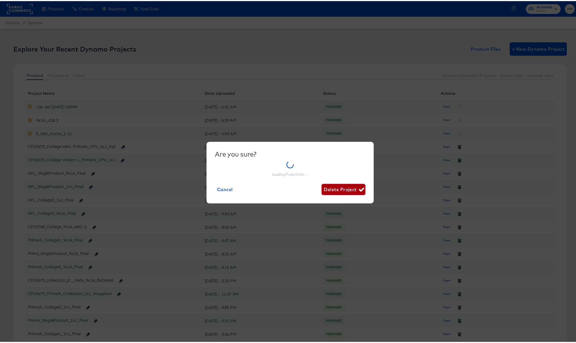
click at [346, 189] on span "Delete Project" at bounding box center [343, 189] width 39 height 8
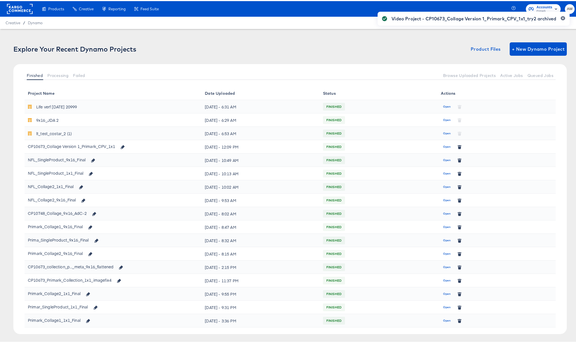
click at [544, 47] on div "Video Project - CP10673_Collage Version 1_Primark_CPV_1x1_try2 archived" at bounding box center [473, 161] width 203 height 313
click at [530, 50] on div "Video Project - CP10673_Collage Version 1_Primark_CPV_1x1_try2 archived" at bounding box center [473, 161] width 203 height 313
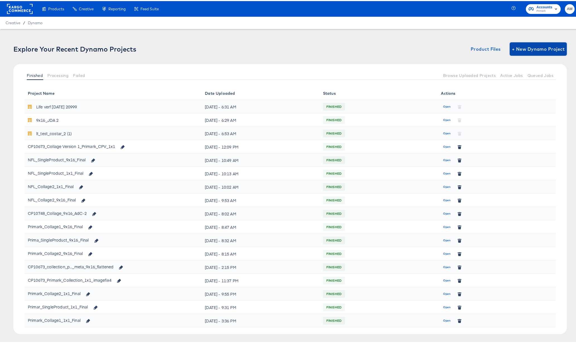
click at [522, 47] on span "+ New Dynamo Project" at bounding box center [538, 48] width 53 height 8
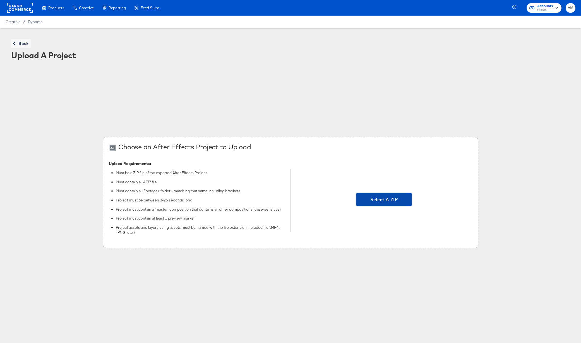
click at [373, 198] on span "Select A ZIP" at bounding box center [383, 200] width 51 height 8
click at [384, 201] on input "Select A ZIP" at bounding box center [384, 201] width 0 height 0
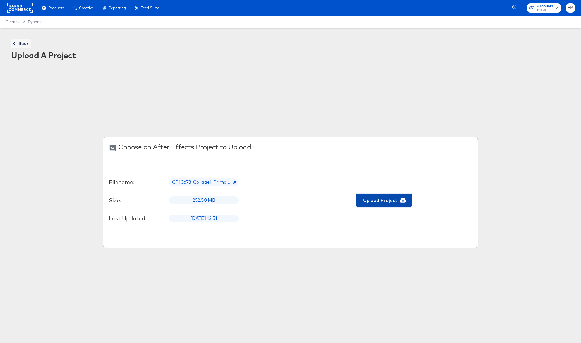
click at [382, 199] on span "Upload Project" at bounding box center [383, 201] width 51 height 8
click at [20, 43] on span "Back" at bounding box center [20, 43] width 15 height 7
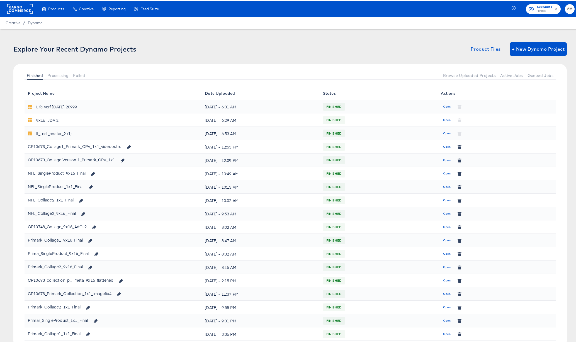
click at [443, 146] on span "Open" at bounding box center [447, 145] width 8 height 5
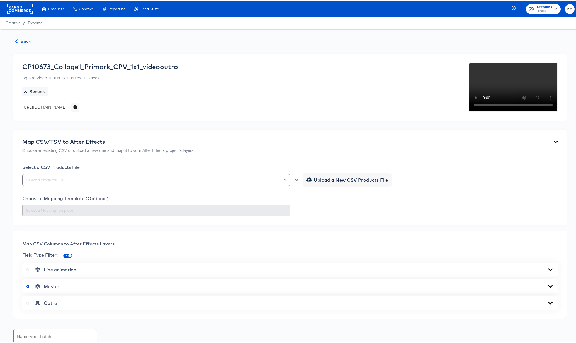
click at [178, 111] on div "CP10673_Collage1_Primark_CPV_1x1_videooutro Square Video 1080 x 1080 px 8 secs …" at bounding box center [100, 86] width 156 height 49
click at [284, 180] on icon "Open" at bounding box center [285, 179] width 2 height 2
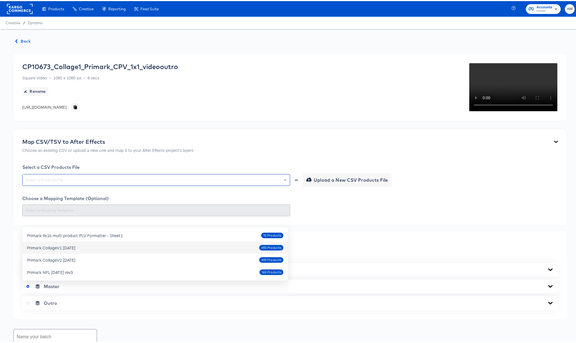
click at [54, 248] on div "Primark CollageV1 [DATE]" at bounding box center [51, 247] width 48 height 6
type input "Primark CollageV1 [DATE]"
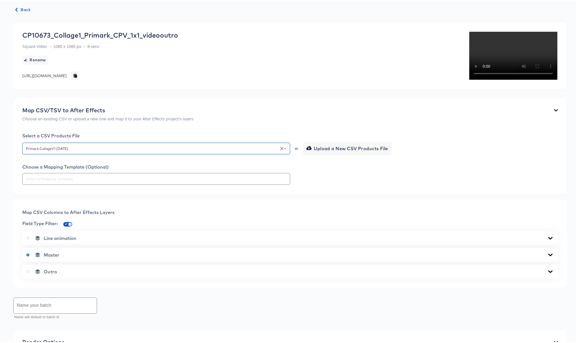
scroll to position [103, 0]
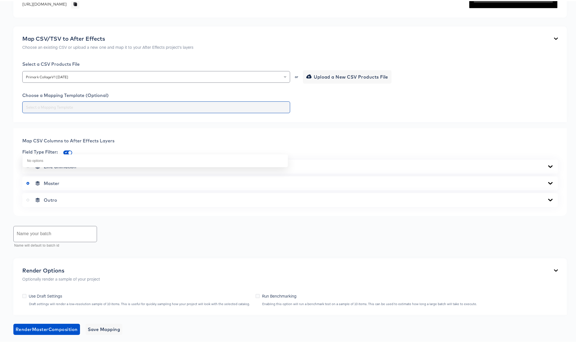
click at [277, 110] on input "text" at bounding box center [156, 106] width 263 height 6
click at [357, 175] on div "Map CSV Columns to After Effects Layers Field Type Filter: Line animation Maste…" at bounding box center [290, 171] width 554 height 88
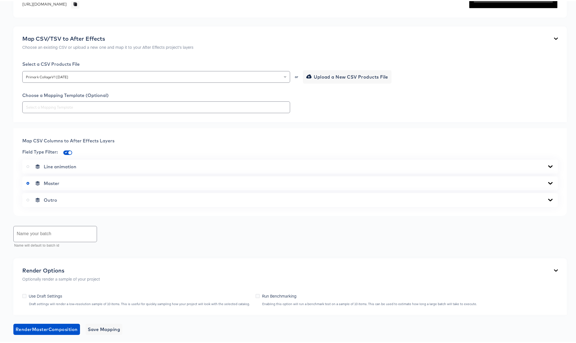
click at [547, 185] on icon at bounding box center [550, 182] width 7 height 4
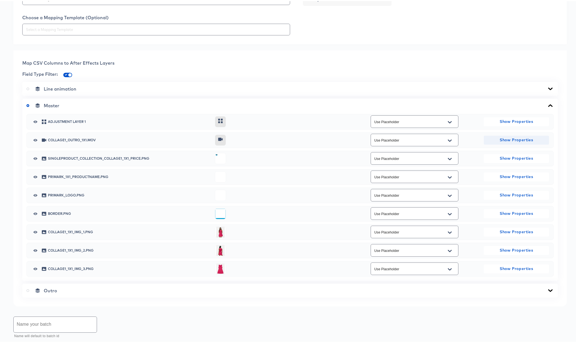
scroll to position [210, 0]
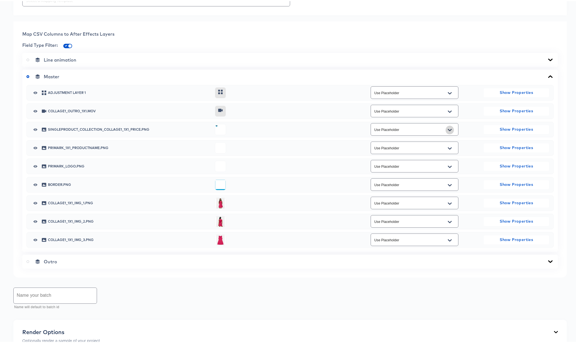
click at [448, 130] on icon "Open" at bounding box center [450, 129] width 4 height 2
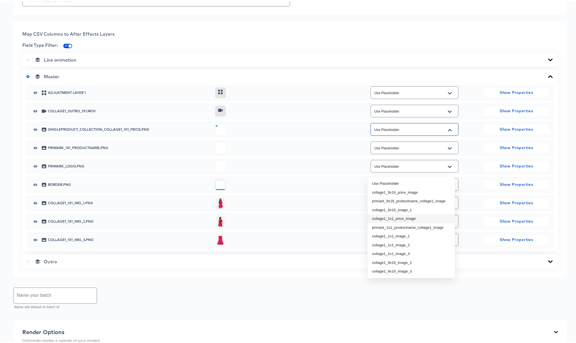
click at [418, 216] on li "collage1_1x1_price_image" at bounding box center [411, 217] width 87 height 9
type input "collage1_1x1_price_image"
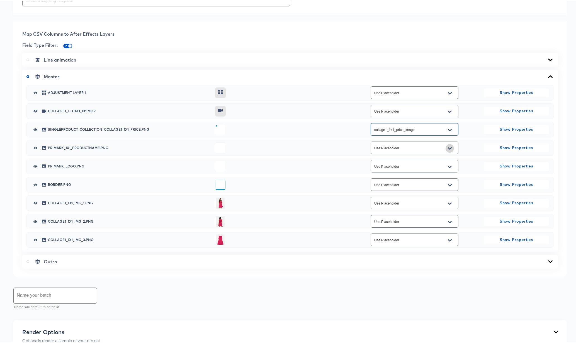
click at [448, 148] on icon "Open" at bounding box center [450, 147] width 4 height 2
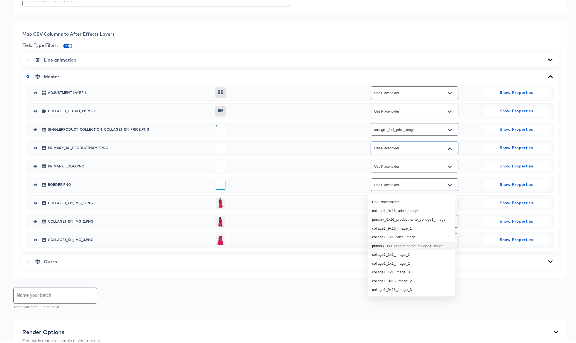
click at [432, 245] on li "primark_1x1_productname_collage1_image" at bounding box center [411, 245] width 87 height 9
type input "primark_1x1_productname_collage1_image"
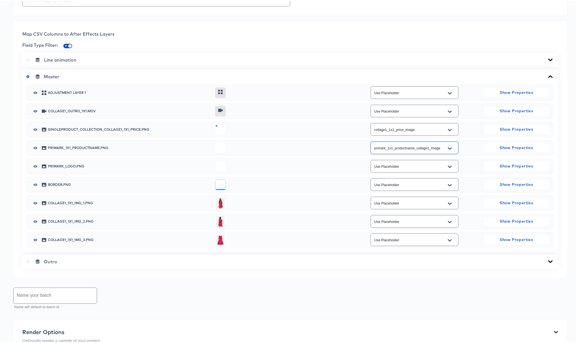
click at [448, 205] on icon "Open" at bounding box center [450, 203] width 4 height 4
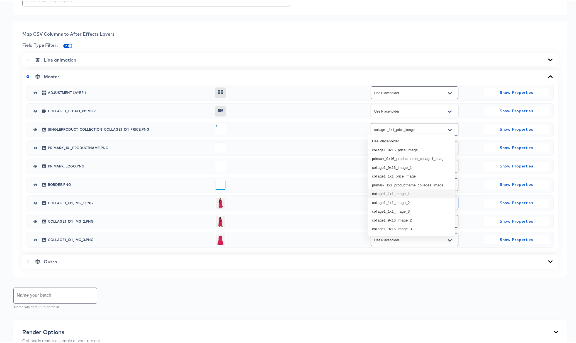
click at [406, 193] on li "collage1_1x1_image_1" at bounding box center [411, 193] width 87 height 9
type input "collage1_1x1_image_1"
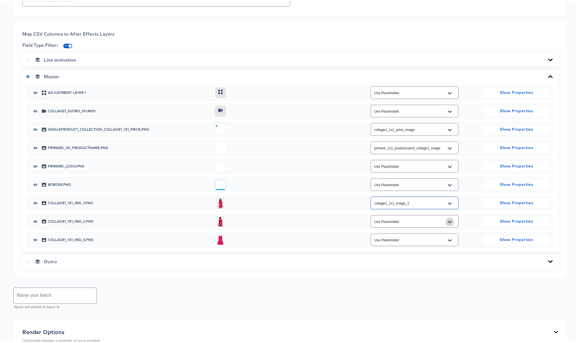
click at [448, 223] on icon "Open" at bounding box center [450, 221] width 4 height 4
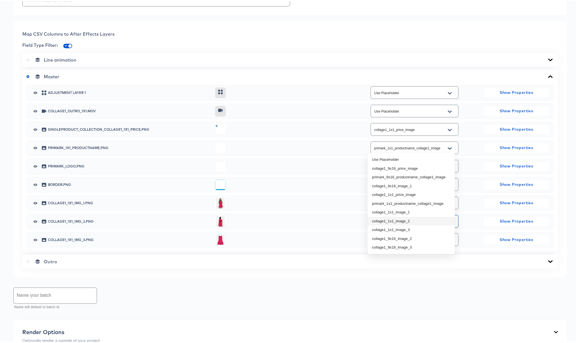
click at [410, 219] on li "collage1_1x1_image_2" at bounding box center [411, 220] width 87 height 9
type input "collage1_1x1_image_2"
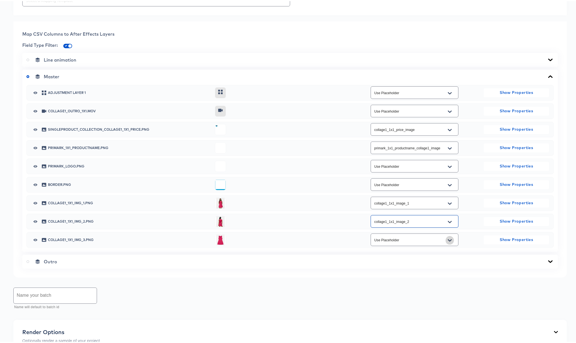
click at [449, 244] on button "Open" at bounding box center [450, 239] width 8 height 9
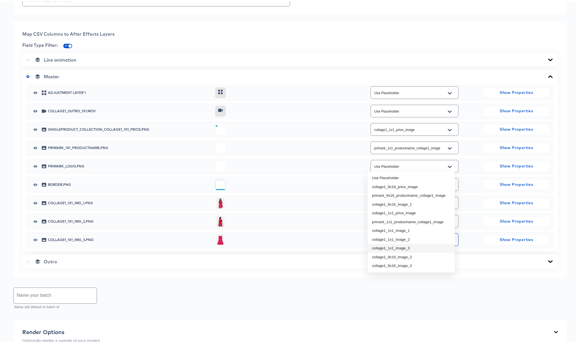
click at [419, 247] on li "collage1_1x1_image_3" at bounding box center [411, 247] width 87 height 9
type input "collage1_1x1_image_3"
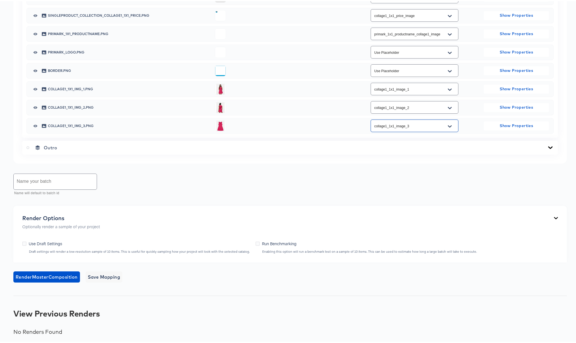
scroll to position [340, 0]
click at [110, 280] on span "Save Mapping" at bounding box center [104, 276] width 33 height 8
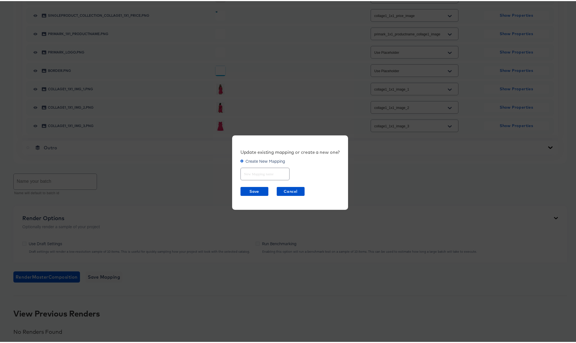
click at [257, 172] on input "text" at bounding box center [265, 171] width 49 height 12
type input "Collage1 1x1"
click at [248, 191] on span "Save" at bounding box center [254, 190] width 23 height 7
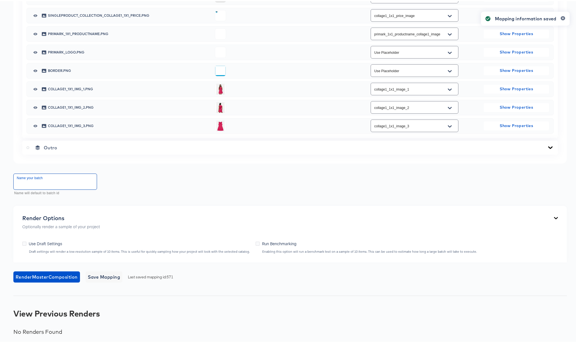
click at [34, 189] on input "text" at bounding box center [55, 181] width 83 height 16
type input "Full Batch [DATE]"
click at [34, 276] on span "Render Master Composition" at bounding box center [47, 276] width 62 height 8
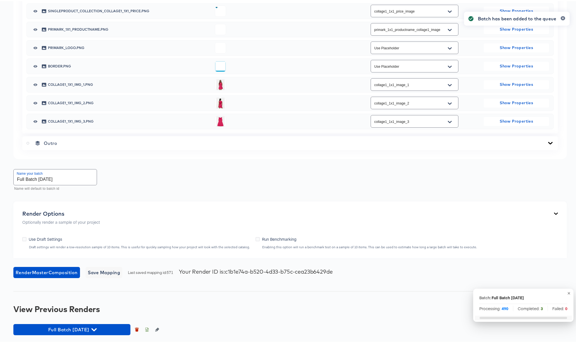
scroll to position [369, 0]
click at [97, 328] on icon "button" at bounding box center [93, 328] width 5 height 5
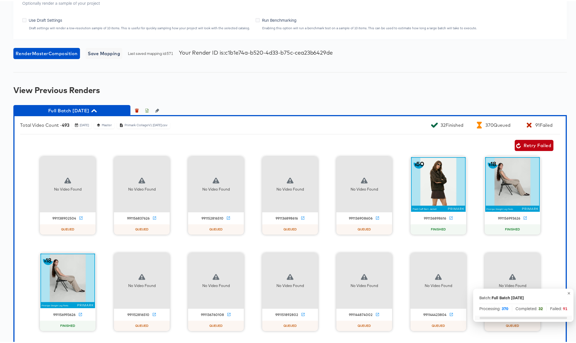
scroll to position [547, 0]
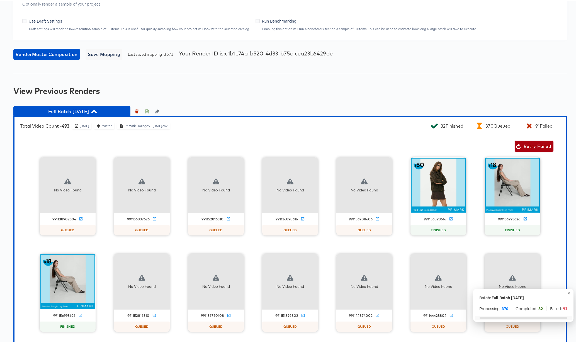
click at [524, 149] on span "Retry Failed" at bounding box center [534, 145] width 34 height 8
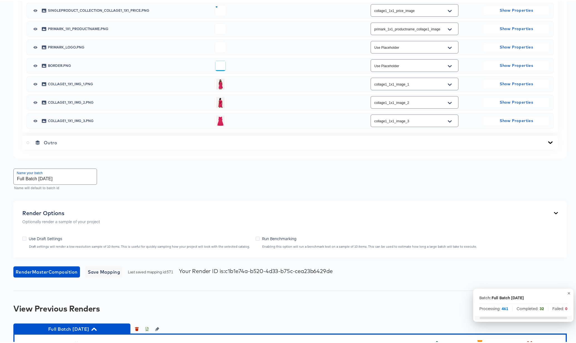
scroll to position [0, 0]
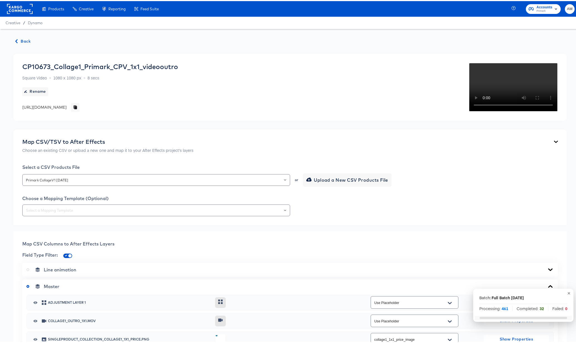
click at [23, 40] on span "Back" at bounding box center [23, 40] width 15 height 7
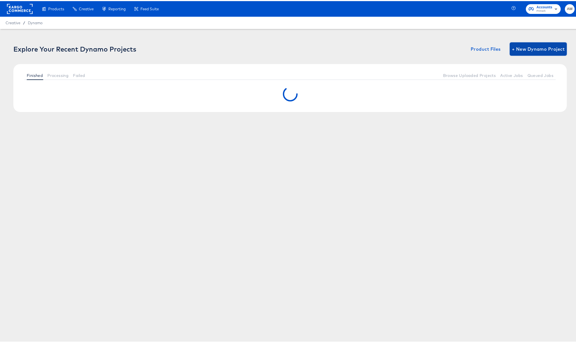
click at [527, 47] on span "+ New Dynamo Project" at bounding box center [538, 48] width 53 height 8
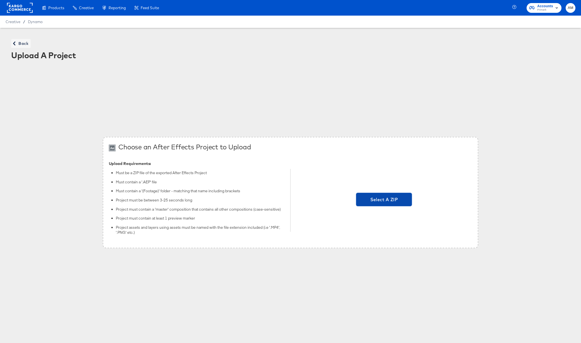
click at [379, 201] on span "Select A ZIP" at bounding box center [383, 200] width 51 height 8
click at [384, 201] on input "Select A ZIP" at bounding box center [384, 201] width 0 height 0
click at [375, 197] on span "Select A ZIP" at bounding box center [383, 200] width 51 height 8
click at [384, 201] on input "Select A ZIP" at bounding box center [384, 201] width 0 height 0
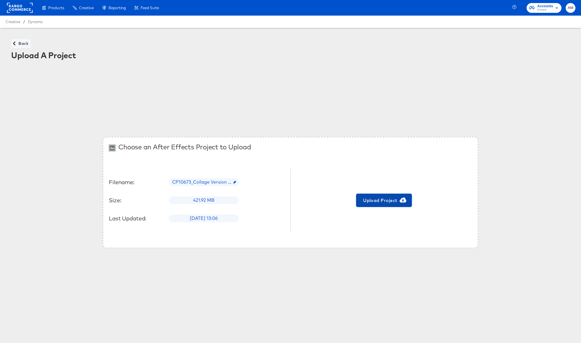
click at [375, 197] on span "Upload Project" at bounding box center [383, 201] width 51 height 8
click at [19, 40] on button "Back" at bounding box center [21, 43] width 20 height 9
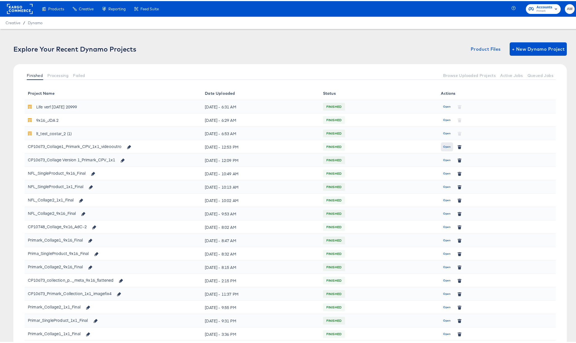
click at [443, 146] on span "Open" at bounding box center [447, 145] width 8 height 5
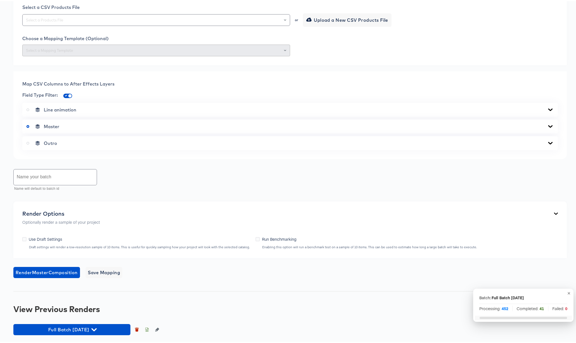
scroll to position [200, 0]
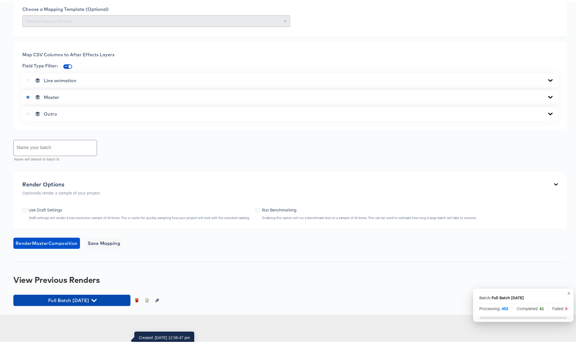
click at [97, 301] on icon "button" at bounding box center [93, 299] width 5 height 3
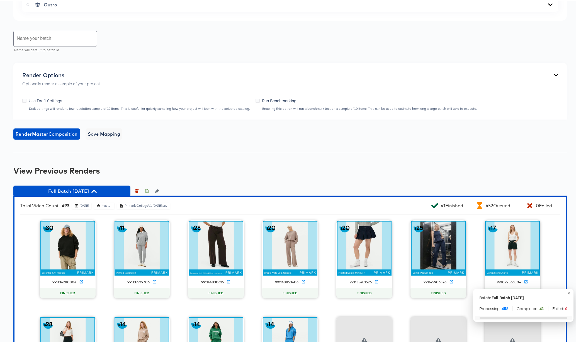
scroll to position [370, 0]
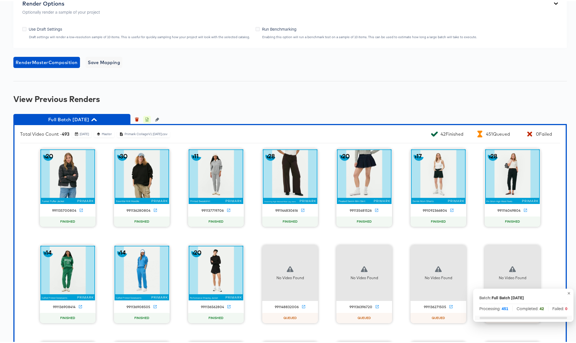
click at [146, 120] on icon "button" at bounding box center [147, 119] width 2 height 3
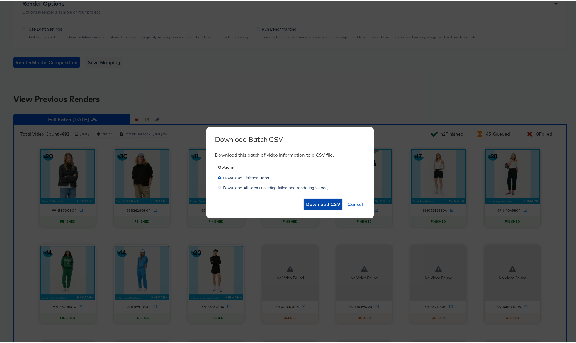
click at [314, 202] on span "Download CSV" at bounding box center [323, 203] width 35 height 8
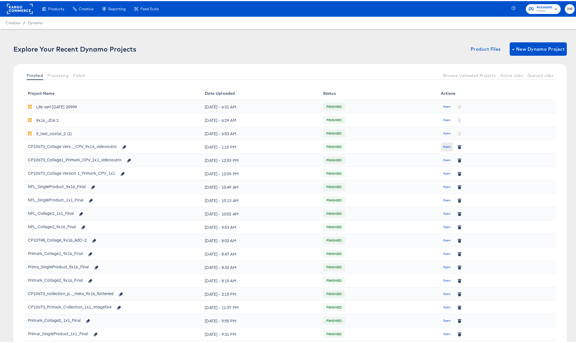
click at [444, 144] on span "Open" at bounding box center [447, 145] width 8 height 5
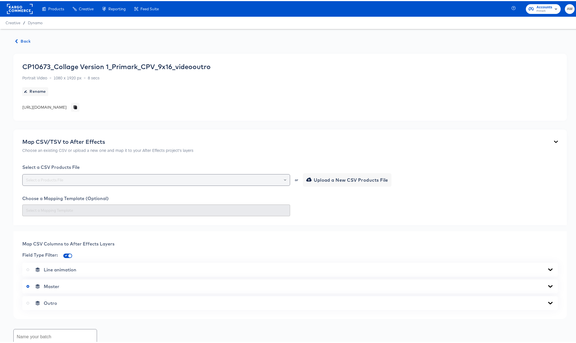
click at [144, 181] on input "text" at bounding box center [156, 179] width 263 height 6
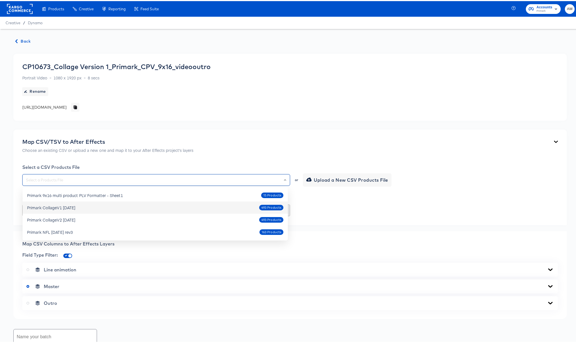
click at [75, 207] on div "Primark CollageV1 [DATE]" at bounding box center [51, 207] width 48 height 6
type input "Primark CollageV1 [DATE]"
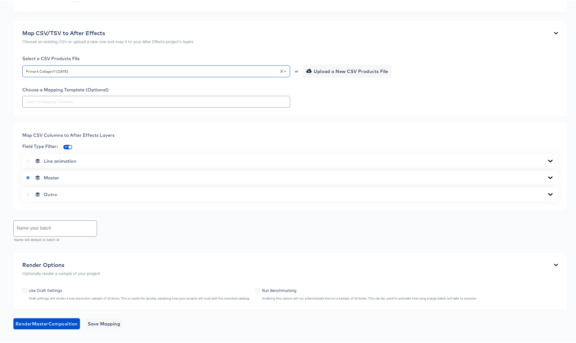
scroll to position [156, 0]
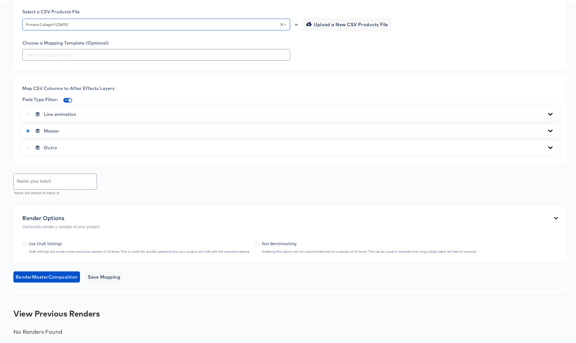
click at [549, 129] on icon at bounding box center [551, 130] width 4 height 3
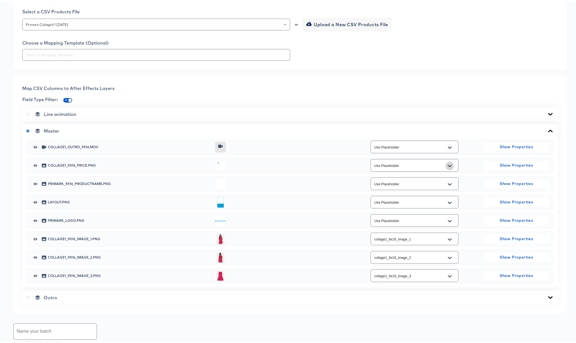
click at [448, 164] on icon "Open" at bounding box center [450, 165] width 4 height 2
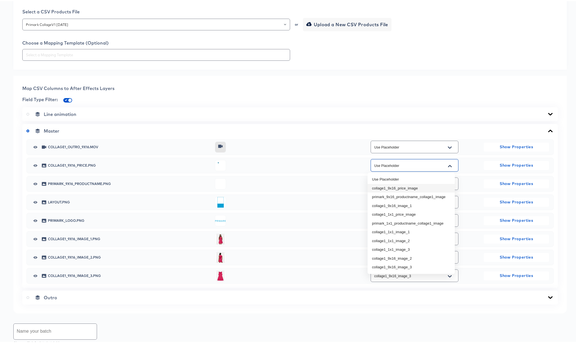
click at [416, 185] on li "collage1_9x16_price_image" at bounding box center [411, 187] width 87 height 9
type input "collage1_9x16_price_image"
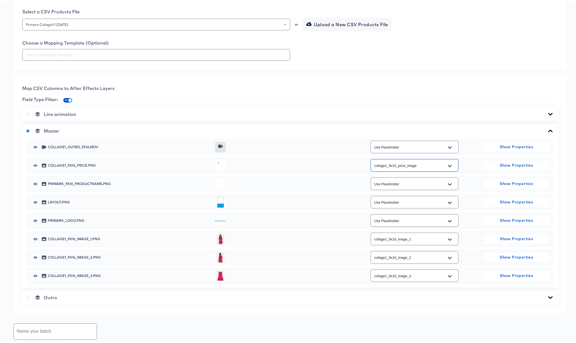
click at [446, 185] on button "Open" at bounding box center [450, 183] width 8 height 9
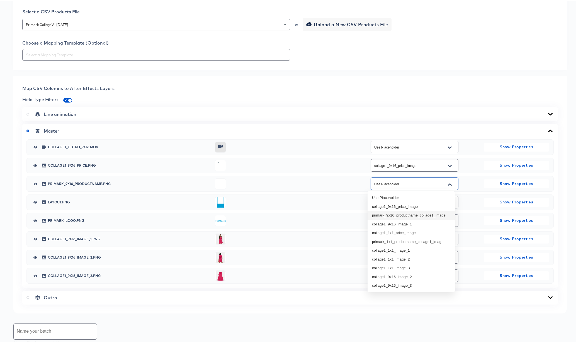
click at [440, 214] on li "primark_9x16_productname_collage1_image" at bounding box center [411, 214] width 87 height 9
type input "primark_9x16_productname_collage1_image"
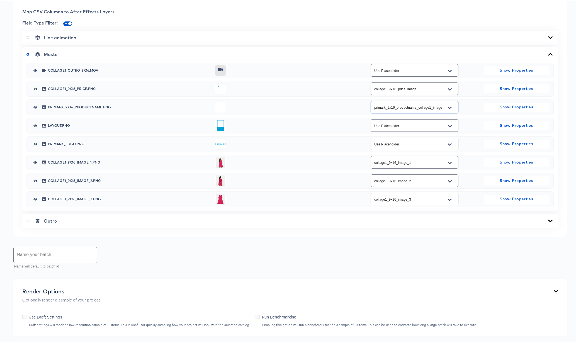
scroll to position [306, 0]
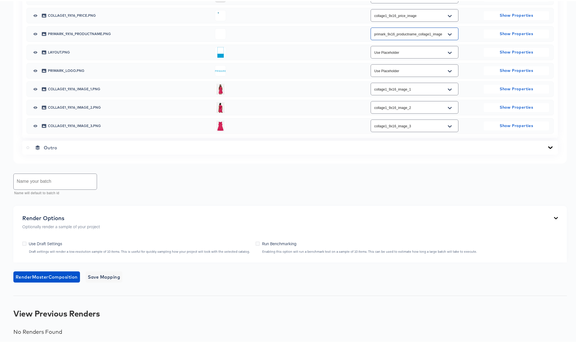
click at [56, 182] on input "text" at bounding box center [55, 181] width 83 height 16
type input "Full Batch [DATE]"
click at [107, 274] on span "Save Mapping" at bounding box center [104, 276] width 33 height 8
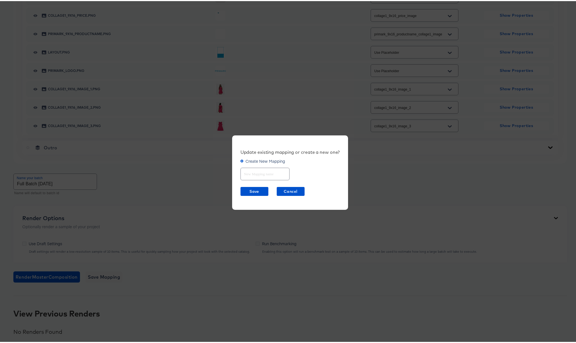
click at [256, 172] on input "text" at bounding box center [265, 171] width 49 height 12
type input "Collage1 9x16"
click at [250, 189] on span "Save" at bounding box center [254, 190] width 23 height 7
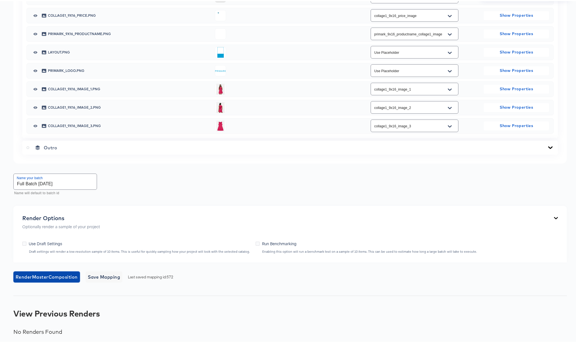
click at [39, 275] on span "Render Master Composition" at bounding box center [47, 276] width 62 height 8
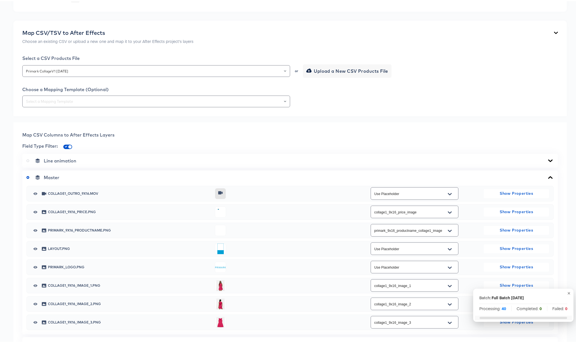
scroll to position [0, 0]
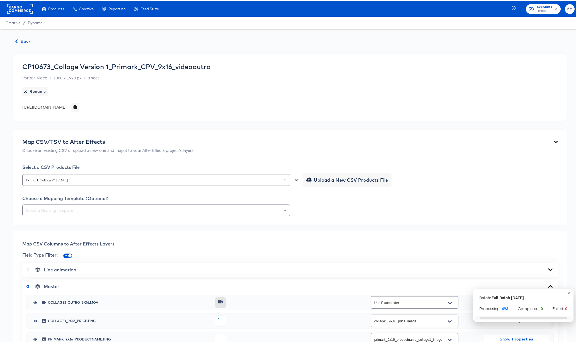
click at [23, 40] on span "Back" at bounding box center [23, 40] width 15 height 7
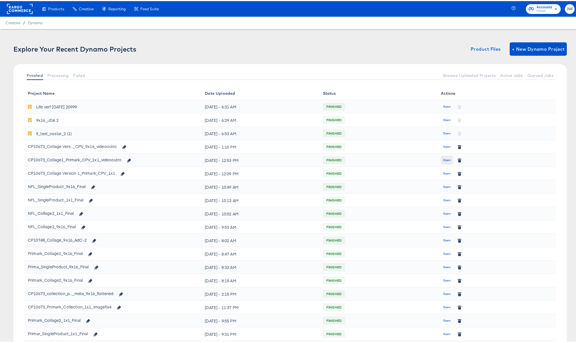
click at [444, 160] on span "Open" at bounding box center [447, 159] width 8 height 5
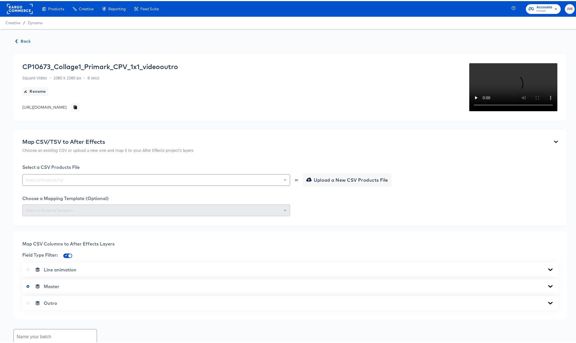
scroll to position [200, 0]
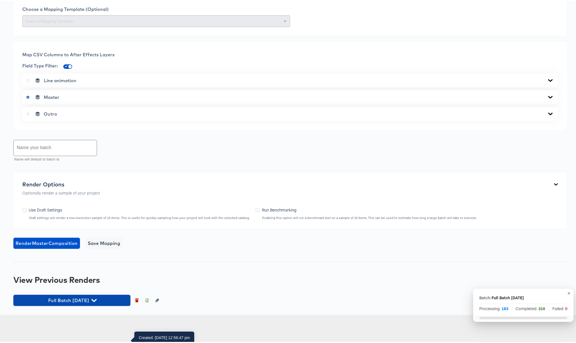
click at [97, 302] on icon "button" at bounding box center [93, 299] width 5 height 5
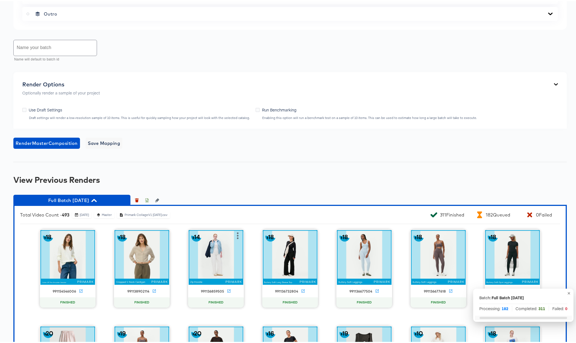
scroll to position [327, 0]
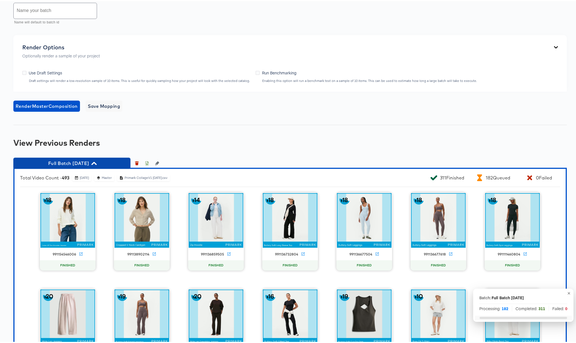
click at [97, 164] on icon "button" at bounding box center [93, 162] width 5 height 3
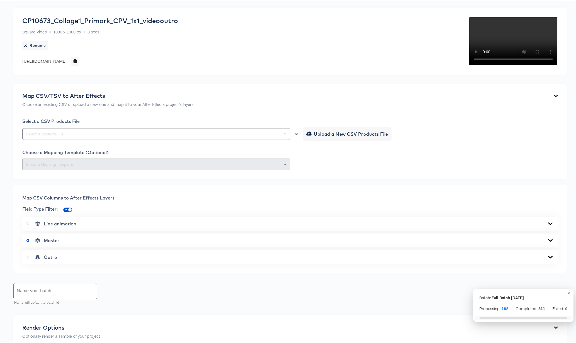
scroll to position [0, 0]
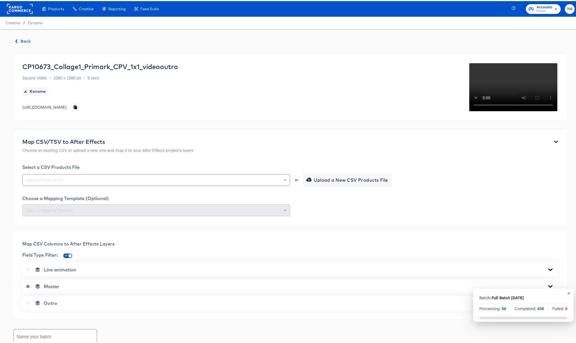
click at [27, 40] on span "Back" at bounding box center [23, 40] width 15 height 7
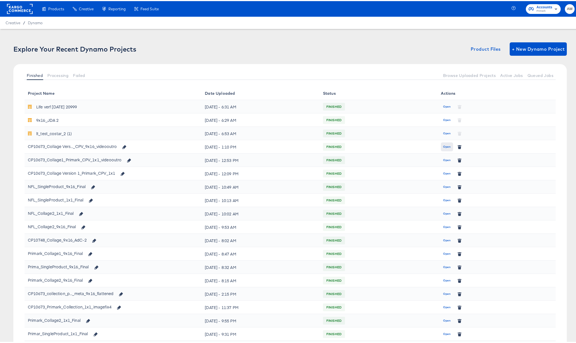
click at [443, 145] on span "Open" at bounding box center [447, 145] width 8 height 5
click at [445, 158] on span "Open" at bounding box center [447, 159] width 8 height 5
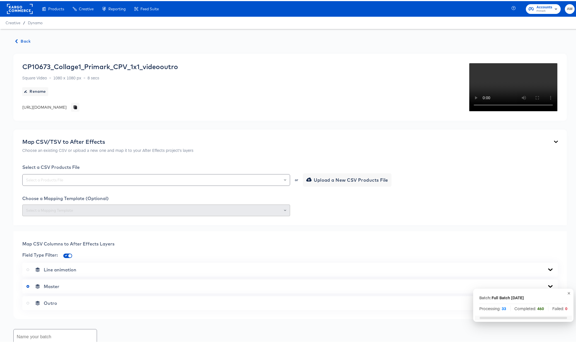
click at [23, 38] on span "Back" at bounding box center [23, 40] width 15 height 7
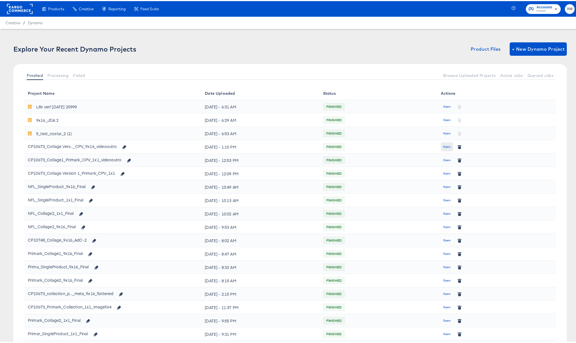
click at [444, 146] on span "Open" at bounding box center [447, 145] width 8 height 5
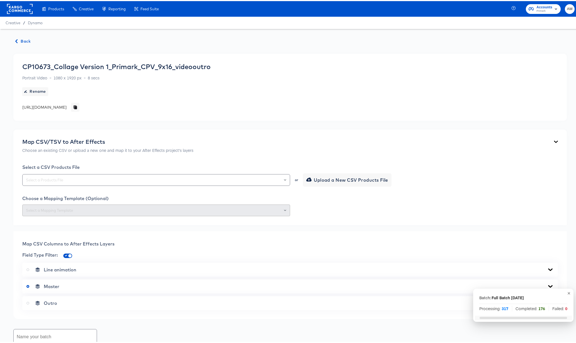
click at [25, 39] on span "Back" at bounding box center [23, 40] width 15 height 7
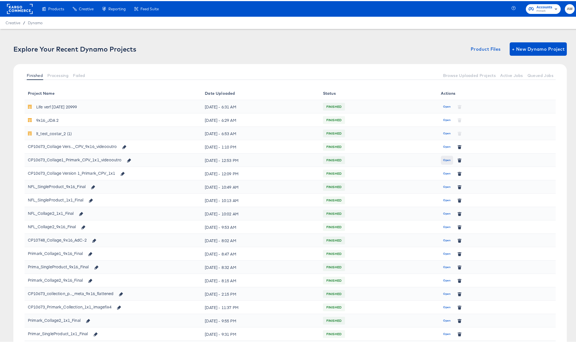
click at [444, 159] on span "Open" at bounding box center [447, 159] width 8 height 5
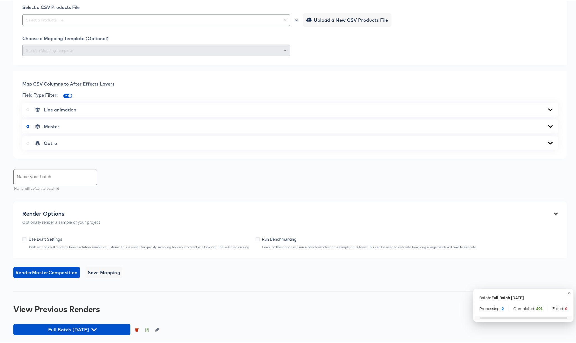
scroll to position [200, 0]
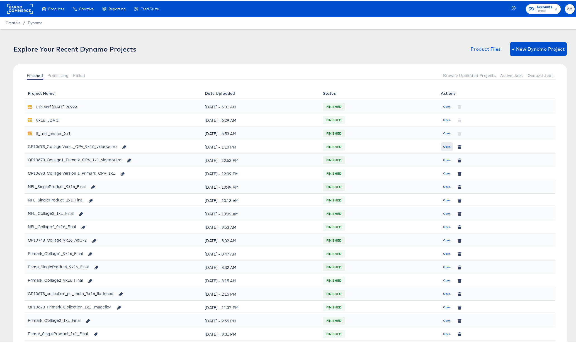
click at [443, 146] on span "Open" at bounding box center [447, 145] width 8 height 5
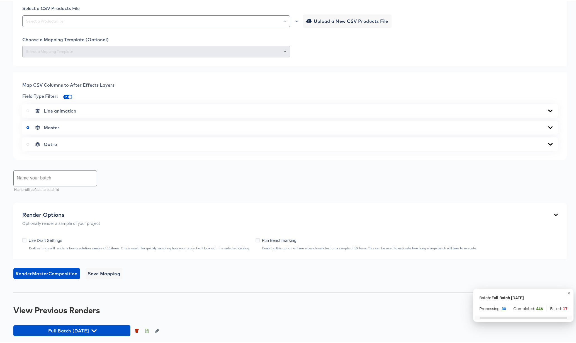
scroll to position [160, 0]
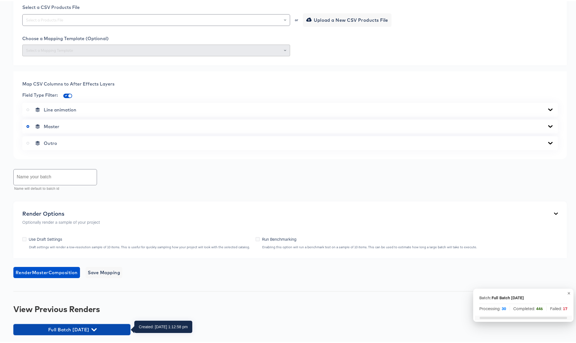
click at [96, 328] on icon "button" at bounding box center [93, 328] width 5 height 3
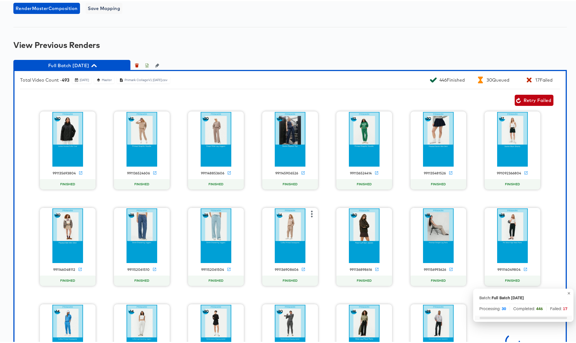
scroll to position [423, 0]
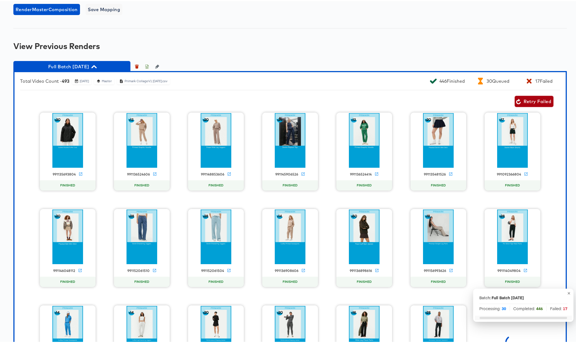
click at [522, 100] on span "Retry Failed" at bounding box center [534, 100] width 34 height 8
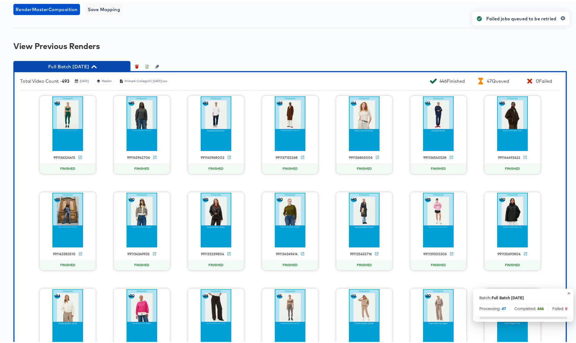
click at [97, 64] on icon "button" at bounding box center [93, 65] width 5 height 3
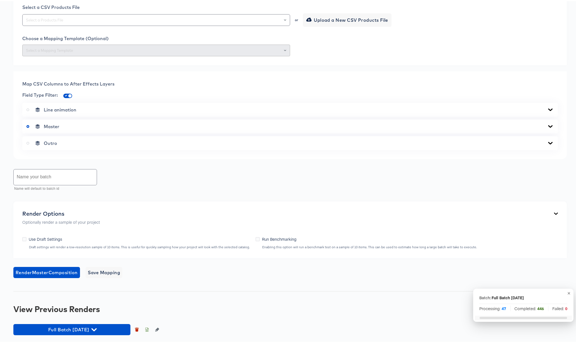
scroll to position [0, 0]
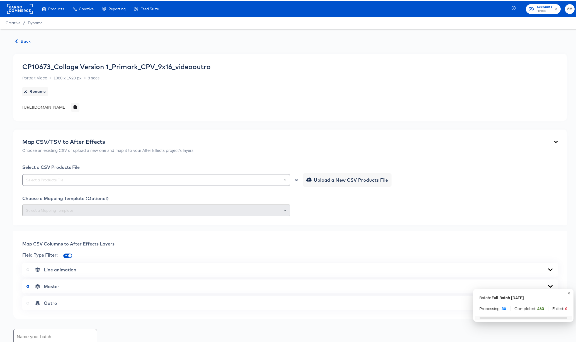
click at [26, 40] on span "Back" at bounding box center [23, 40] width 15 height 7
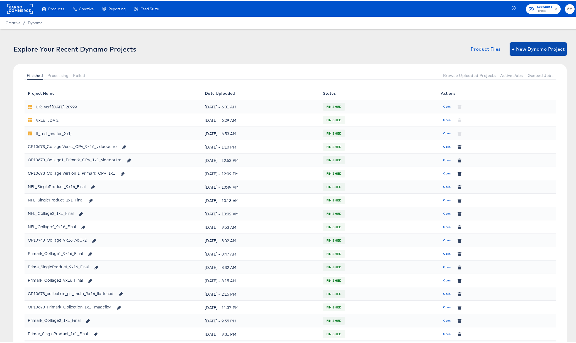
click at [537, 47] on span "+ New Dynamo Project" at bounding box center [538, 48] width 53 height 8
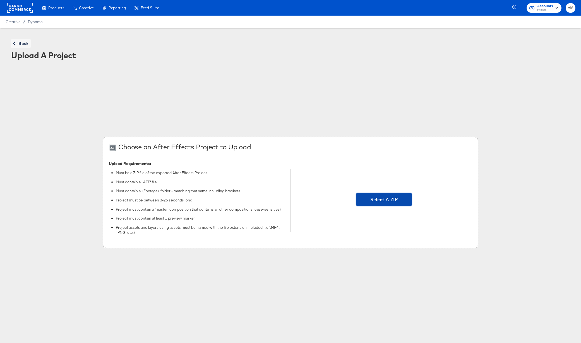
click at [375, 200] on span "Select A ZIP" at bounding box center [383, 200] width 51 height 8
click at [384, 201] on input "Select A ZIP" at bounding box center [384, 201] width 0 height 0
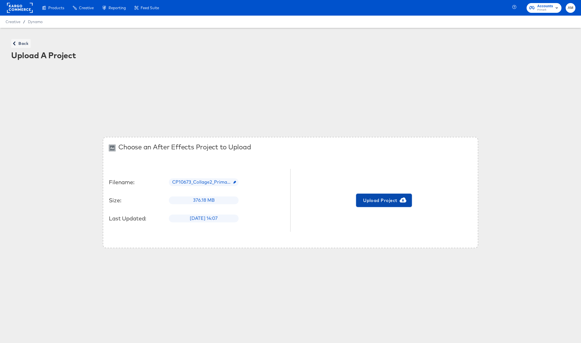
click at [378, 201] on span "Upload Project" at bounding box center [383, 201] width 51 height 8
click at [18, 45] on span "Back" at bounding box center [20, 43] width 15 height 7
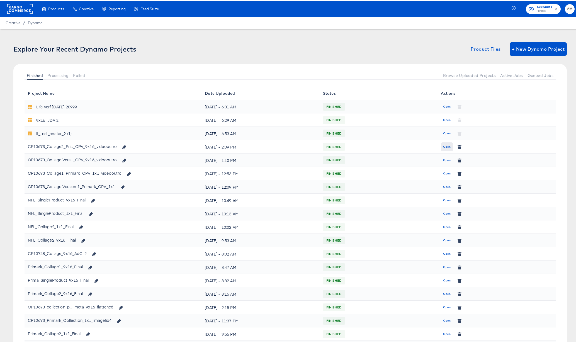
click at [444, 146] on span "Open" at bounding box center [447, 145] width 8 height 5
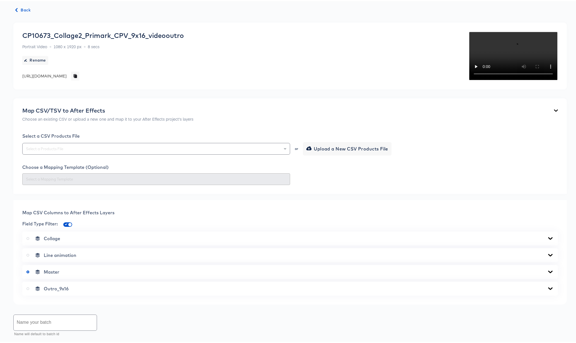
scroll to position [166, 0]
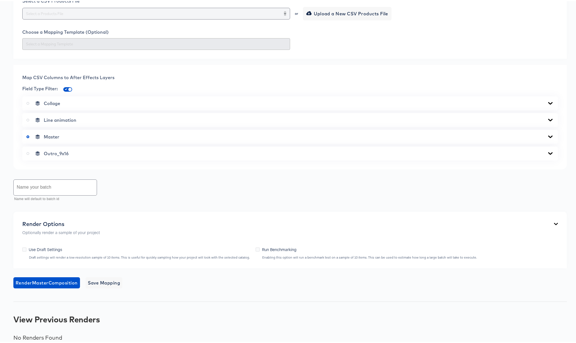
click at [284, 14] on icon "Open" at bounding box center [285, 12] width 2 height 2
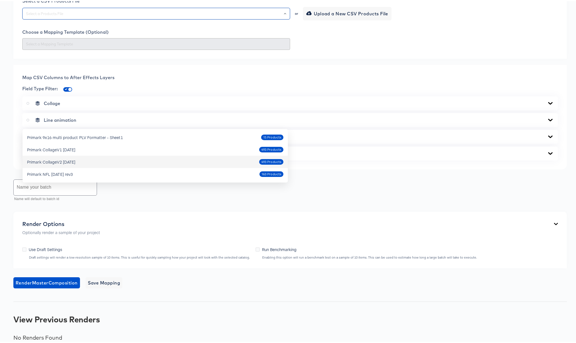
click at [86, 161] on div "Primark CollageV2 Oct4 2025 493 Products" at bounding box center [155, 160] width 257 height 9
type input "Primark CollageV2 [DATE]"
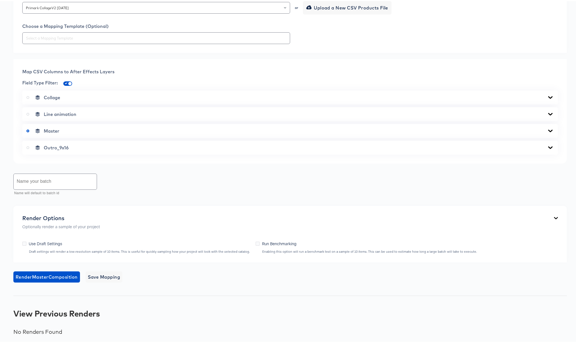
scroll to position [193, 0]
click at [285, 41] on div at bounding box center [285, 37] width 5 height 8
click at [549, 131] on icon at bounding box center [551, 130] width 4 height 3
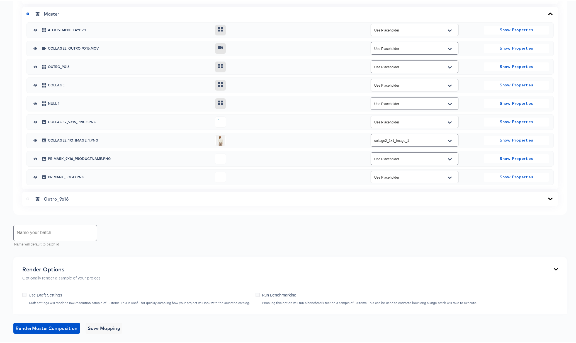
scroll to position [293, 0]
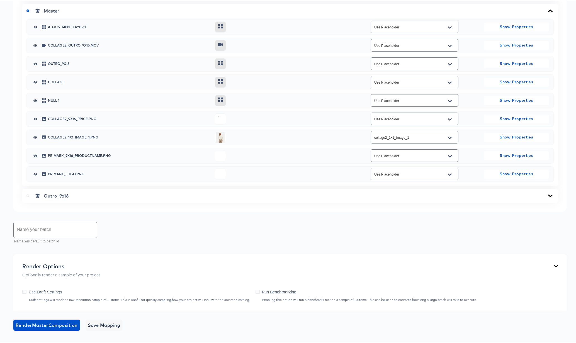
click at [448, 121] on icon "Open" at bounding box center [450, 118] width 4 height 4
click at [422, 277] on li "collage2_9x16_price_image" at bounding box center [411, 275] width 87 height 9
type input "collage2_9x16_price_image"
click at [448, 138] on icon "Open" at bounding box center [450, 137] width 4 height 2
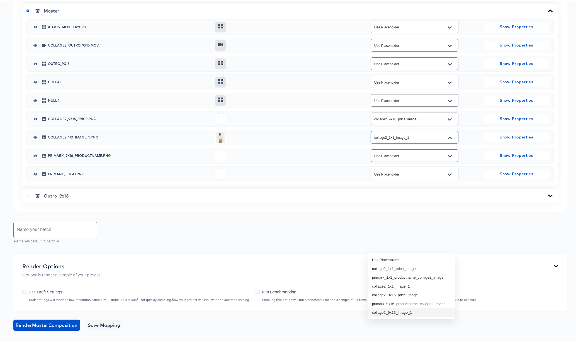
click at [417, 309] on li "collage2_9x16_image_1" at bounding box center [411, 311] width 87 height 9
type input "collage2_9x16_image_1"
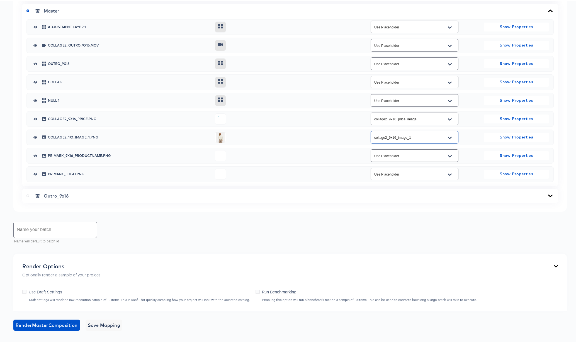
click at [444, 160] on div at bounding box center [450, 155] width 12 height 9
click at [448, 156] on icon "Open" at bounding box center [450, 155] width 4 height 2
click at [434, 320] on li "primark_9x16_productname_collage2_image" at bounding box center [411, 321] width 87 height 9
type input "primark_9x16_productname_collage2_image"
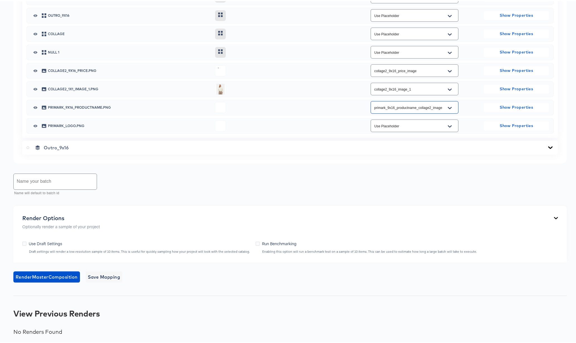
scroll to position [449, 0]
click at [28, 177] on input "text" at bounding box center [55, 181] width 83 height 16
type input "Collage2 9x16 Oct4 Full"
click at [107, 278] on span "Save Mapping" at bounding box center [104, 276] width 33 height 8
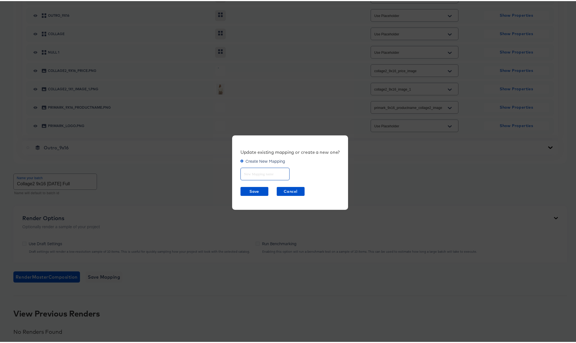
click at [262, 170] on input "text" at bounding box center [265, 171] width 49 height 12
click at [258, 173] on input "Collage2 0x16" at bounding box center [265, 171] width 49 height 12
type input "Collage2 9x16"
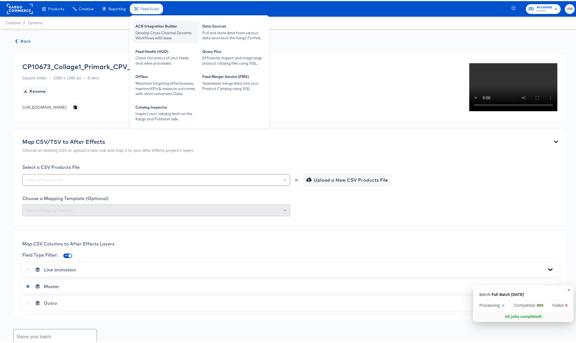
click at [151, 27] on div "ACE Integration Builder" at bounding box center [166, 26] width 61 height 7
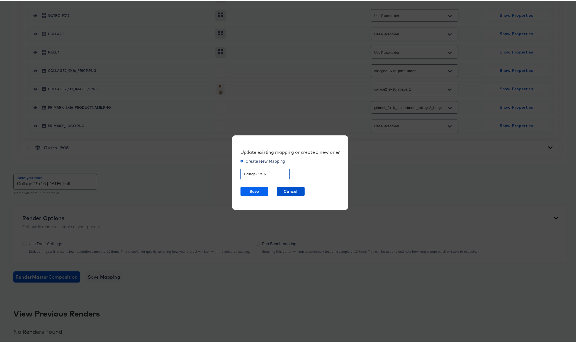
type input "Collage2 9x16"
click at [255, 190] on span "Save" at bounding box center [254, 190] width 23 height 7
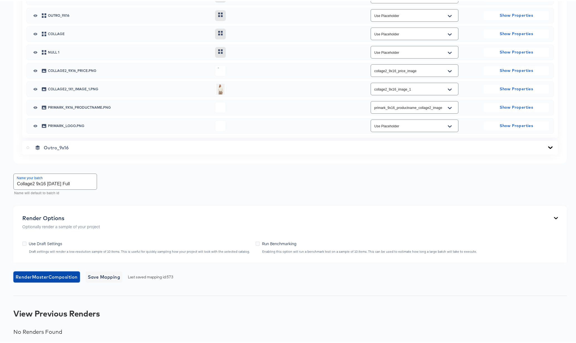
click at [52, 275] on span "Render Master Composition" at bounding box center [47, 276] width 62 height 8
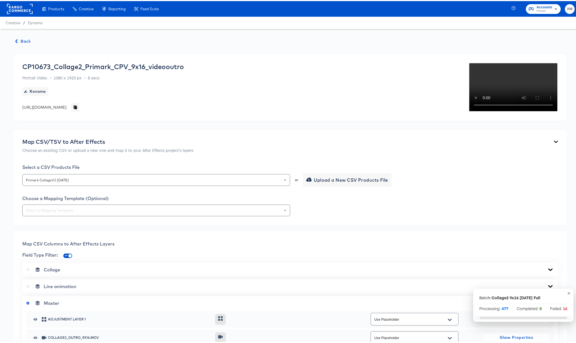
click at [22, 40] on span "Back" at bounding box center [23, 40] width 15 height 7
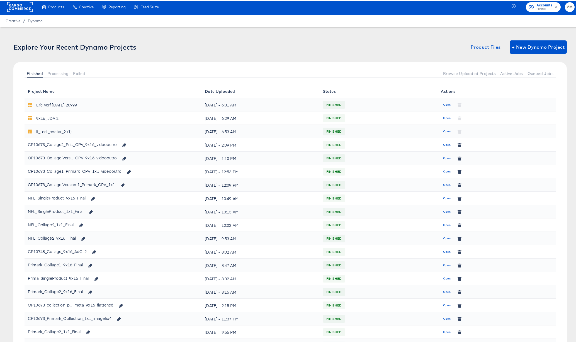
scroll to position [6, 0]
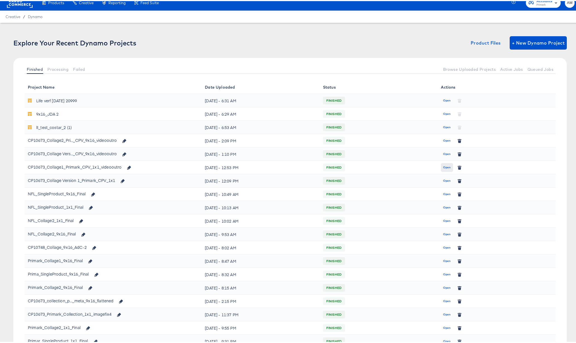
click at [443, 166] on span "Open" at bounding box center [447, 166] width 8 height 5
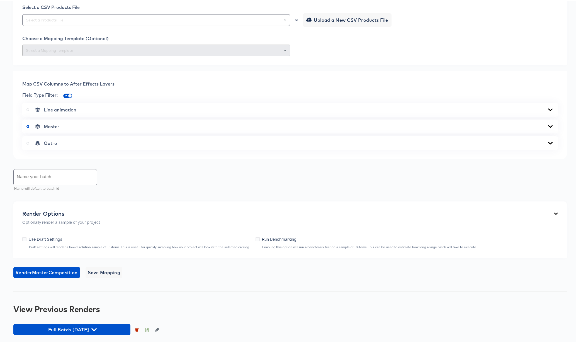
scroll to position [200, 0]
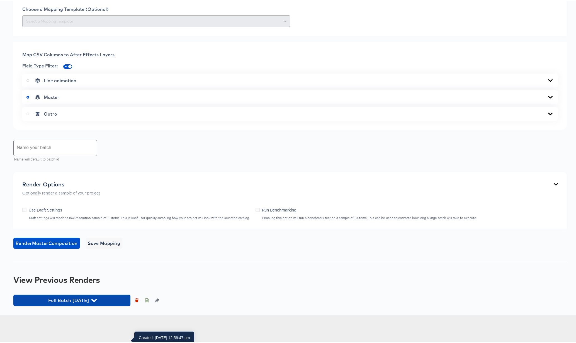
click at [97, 302] on icon "button" at bounding box center [93, 299] width 5 height 5
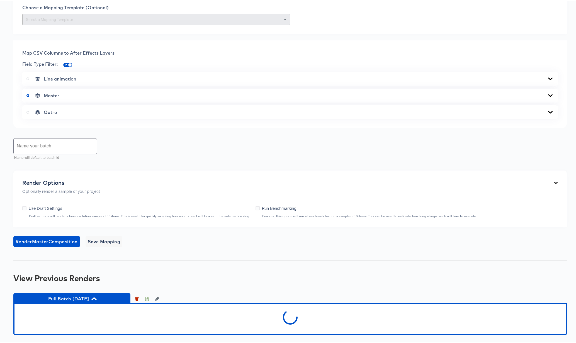
scroll to position [231, 0]
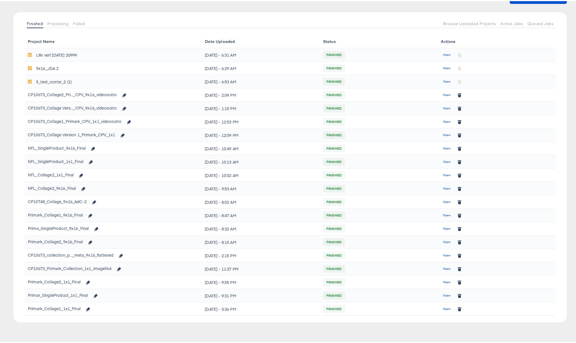
scroll to position [6, 0]
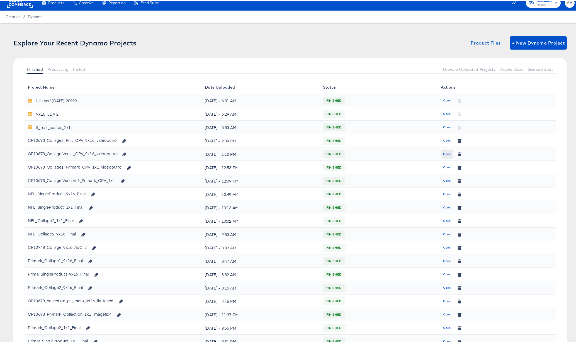
click at [445, 153] on span "Open" at bounding box center [447, 153] width 8 height 5
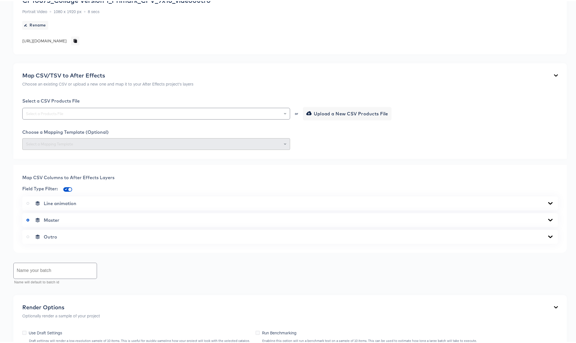
scroll to position [160, 0]
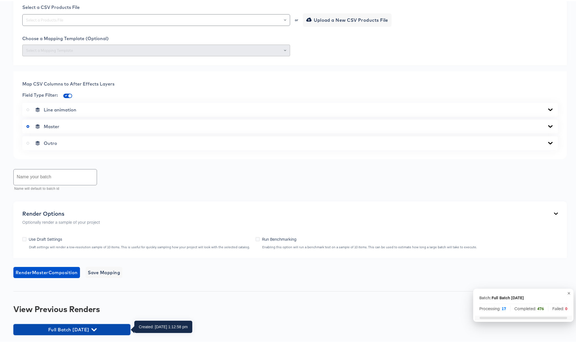
click at [97, 327] on icon "button" at bounding box center [93, 328] width 5 height 5
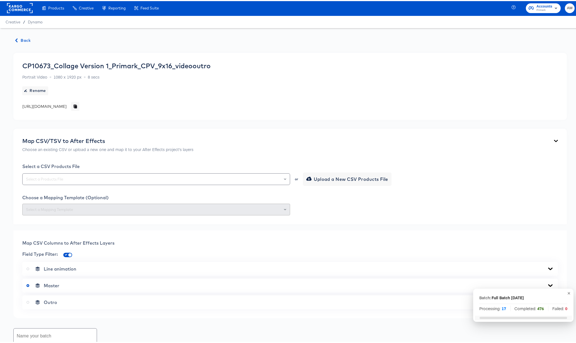
scroll to position [0, 0]
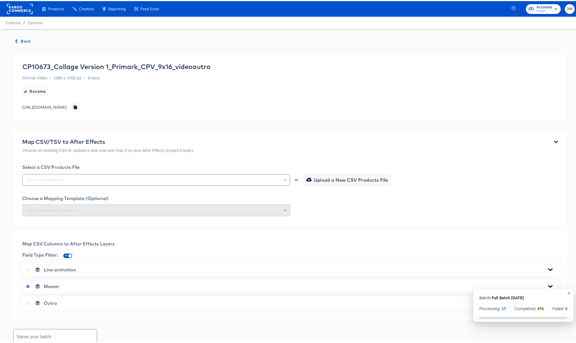
click at [22, 40] on span "Back" at bounding box center [23, 40] width 15 height 7
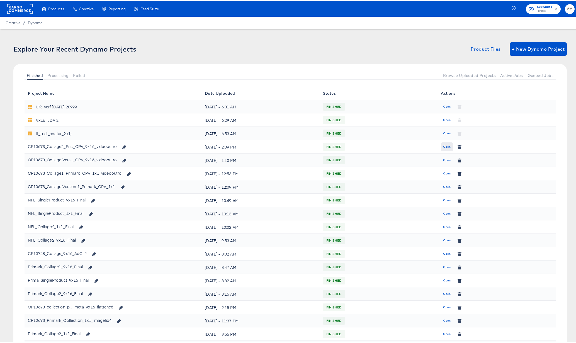
click at [443, 146] on span "Open" at bounding box center [447, 145] width 8 height 5
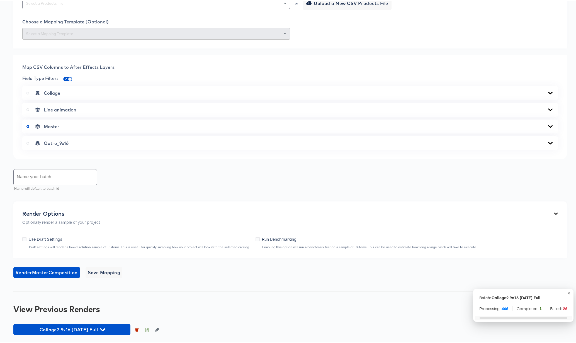
scroll to position [285, 0]
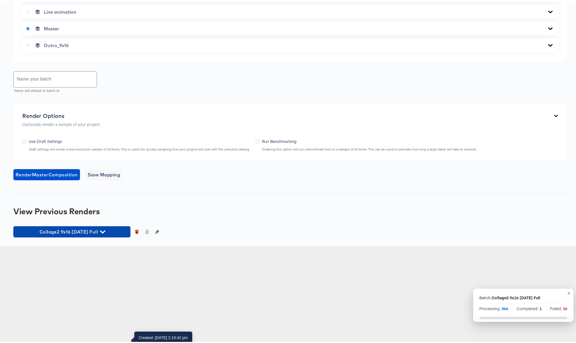
click at [100, 233] on icon "button" at bounding box center [102, 231] width 5 height 3
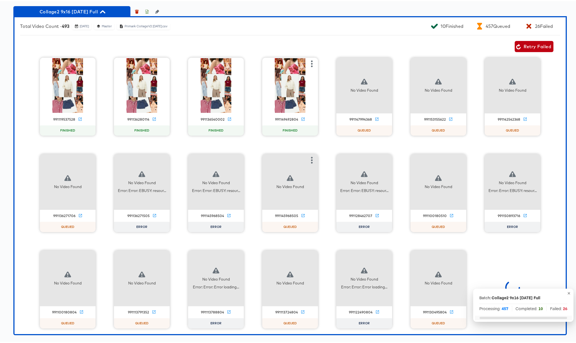
scroll to position [530, 0]
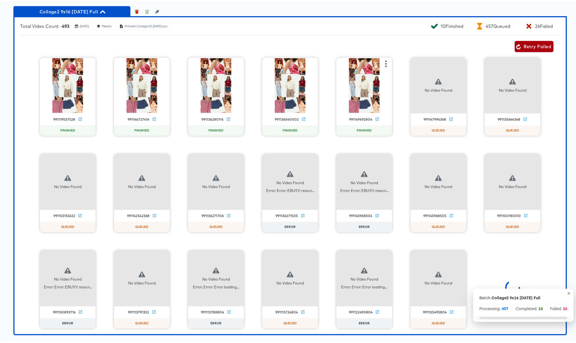
click at [532, 49] on span "Retry Failed" at bounding box center [534, 46] width 34 height 8
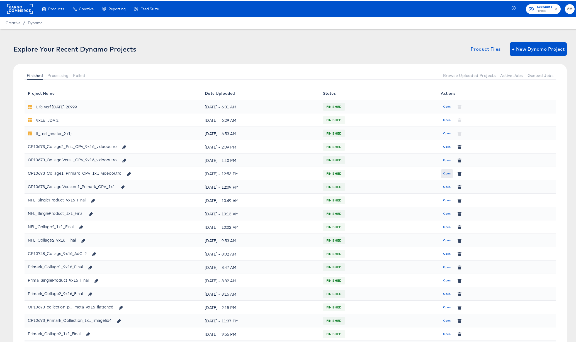
click at [444, 173] on span "Open" at bounding box center [447, 172] width 8 height 5
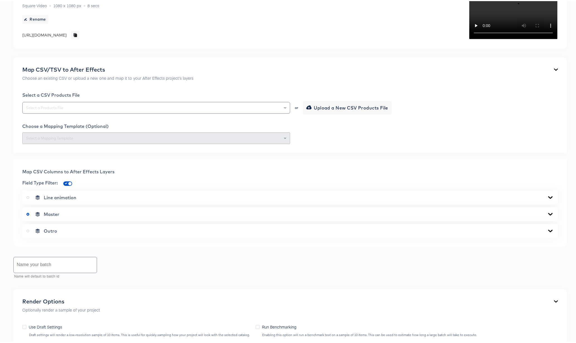
scroll to position [200, 0]
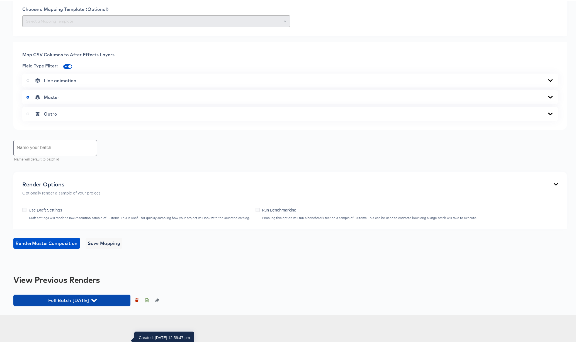
click at [97, 301] on icon "button" at bounding box center [93, 299] width 5 height 3
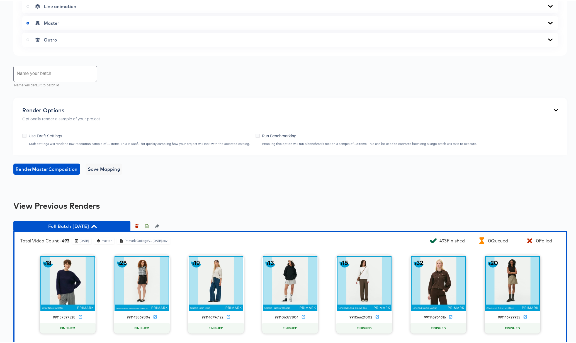
scroll to position [308, 0]
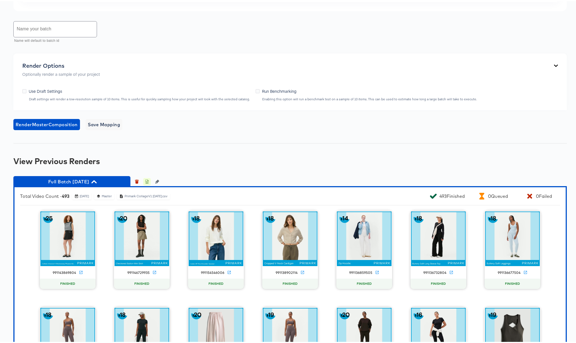
click at [147, 183] on icon "button" at bounding box center [147, 181] width 2 height 3
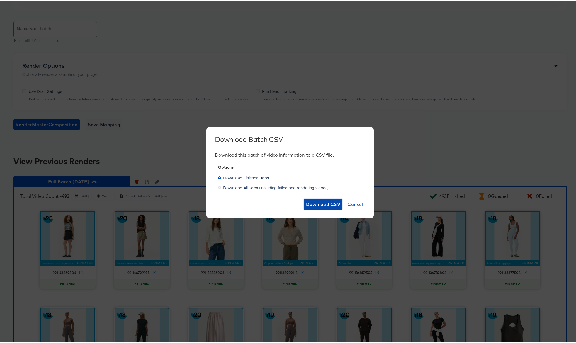
click at [325, 201] on span "Download CSV" at bounding box center [323, 203] width 35 height 8
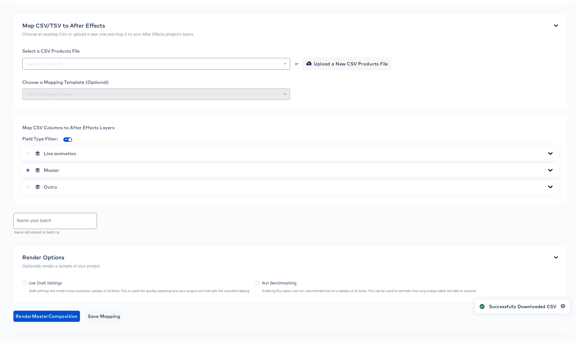
scroll to position [0, 0]
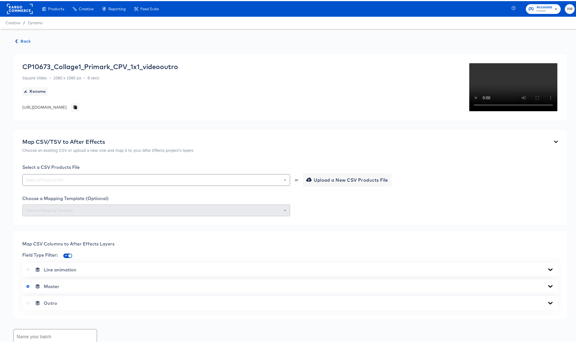
click at [25, 40] on span "Back" at bounding box center [23, 40] width 15 height 7
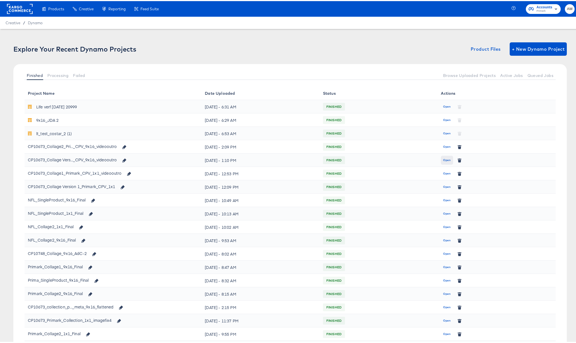
click at [443, 160] on span "Open" at bounding box center [447, 159] width 8 height 5
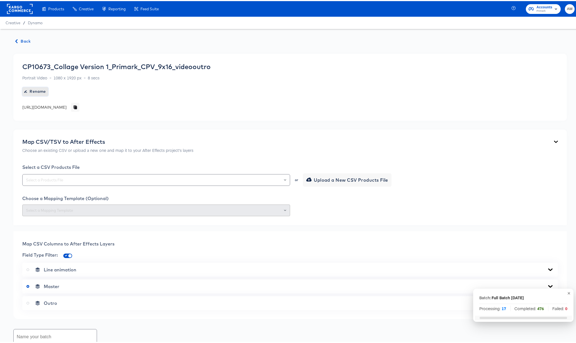
click at [33, 90] on span "Rename" at bounding box center [35, 90] width 21 height 7
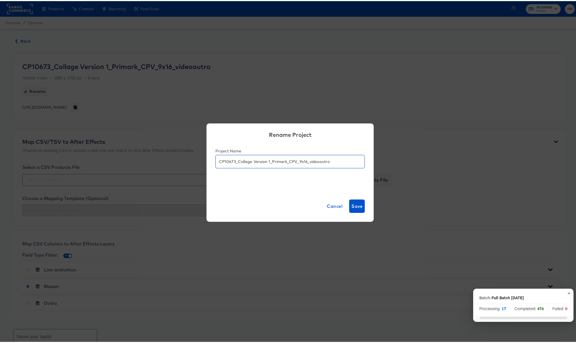
click at [266, 162] on input "CP10673_Collage Version 1_Primark_CPV_9x16_videooutro" at bounding box center [290, 158] width 149 height 13
click at [321, 160] on input "CP10673_Collage1_Primark_CPV_9x16_videooutro" at bounding box center [290, 158] width 149 height 13
click at [256, 171] on p "Name must be between 2 and 30 characters" at bounding box center [288, 171] width 145 height 6
click at [263, 194] on div "Cancel Save" at bounding box center [290, 205] width 167 height 31
click at [279, 161] on input "CP10673_Collage1_Primark_CPV_9x16_videooutro" at bounding box center [290, 158] width 149 height 13
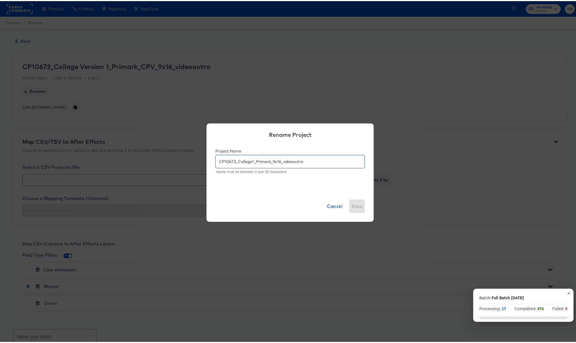
click at [224, 162] on input "CP10673_Collage1_Primark_9x16_videooutro" at bounding box center [290, 158] width 149 height 13
click at [222, 161] on input "CP10673_Collage1_Primark_9x16_videooutro" at bounding box center [290, 158] width 149 height 13
click at [303, 161] on input "CP10673_Collage1_Primark_9x16_videooutro" at bounding box center [290, 158] width 149 height 13
type input "CP10673_Collage1_Primark_9x16f"
click at [355, 205] on span "Save" at bounding box center [357, 205] width 11 height 8
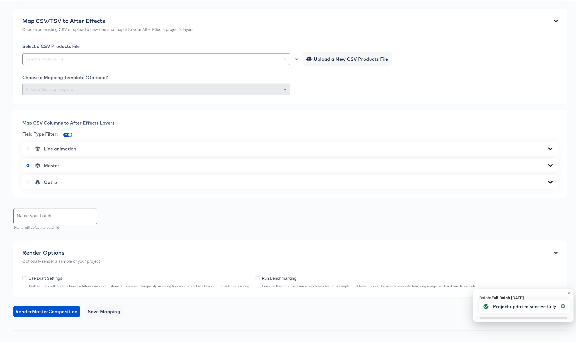
scroll to position [160, 0]
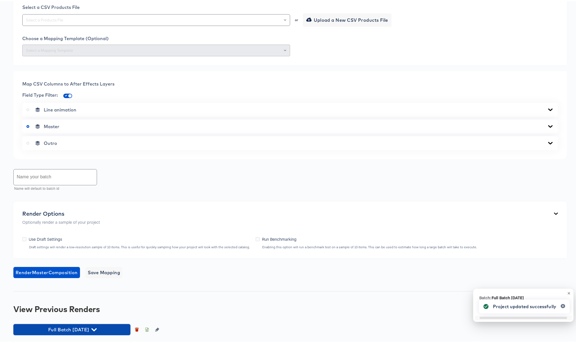
click at [97, 330] on icon "button" at bounding box center [93, 328] width 5 height 5
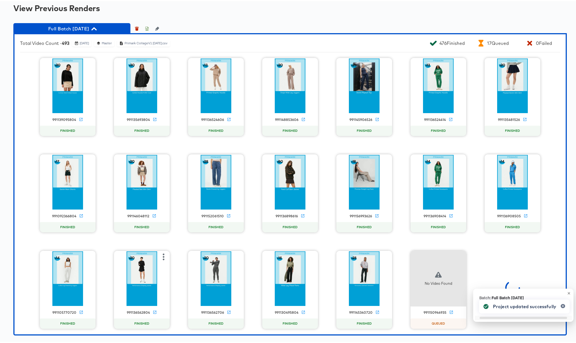
scroll to position [462, 0]
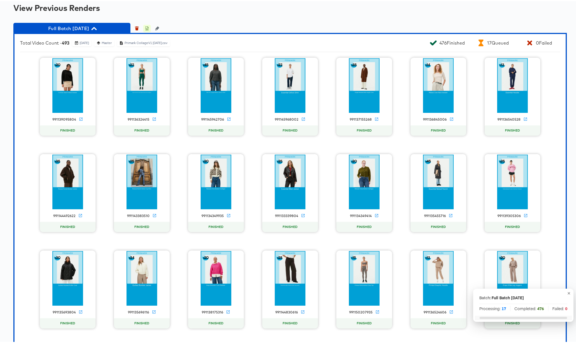
click at [148, 27] on icon "button" at bounding box center [147, 28] width 2 height 3
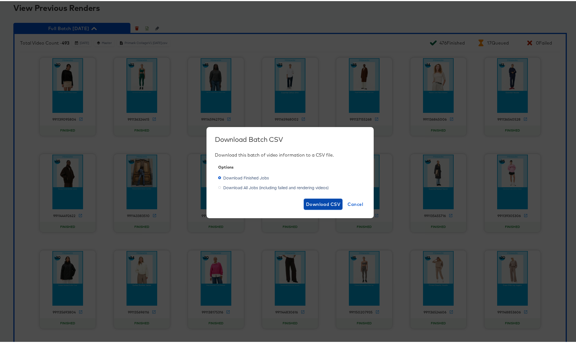
click at [322, 202] on span "Download CSV" at bounding box center [323, 203] width 35 height 8
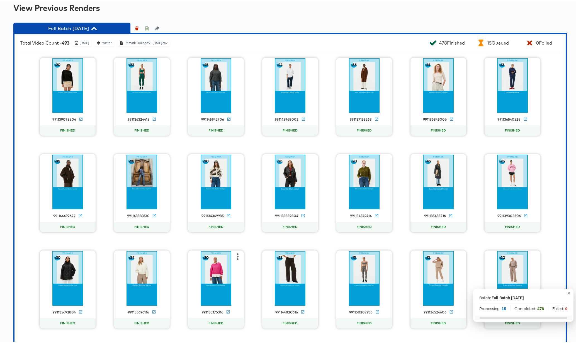
click at [97, 27] on icon "button" at bounding box center [93, 27] width 5 height 3
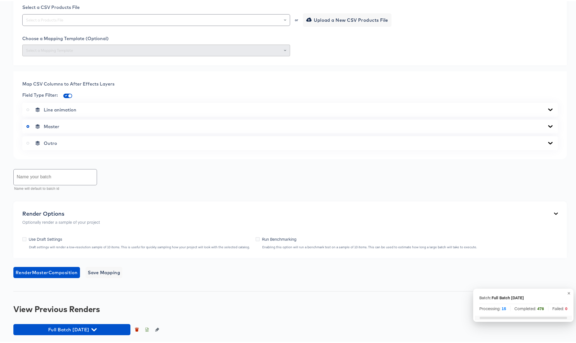
scroll to position [0, 0]
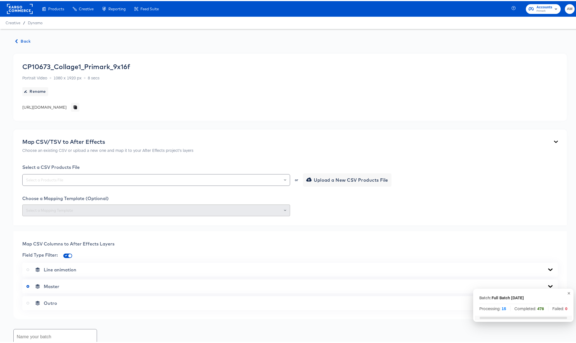
click at [23, 39] on span "Back" at bounding box center [23, 40] width 15 height 7
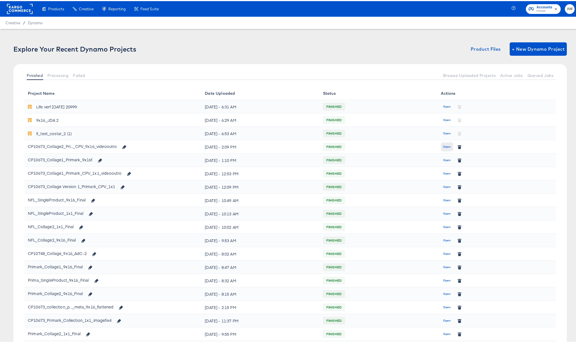
click at [443, 145] on span "Open" at bounding box center [447, 145] width 8 height 5
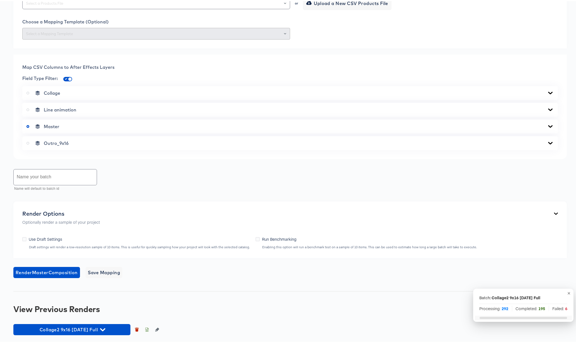
scroll to position [285, 0]
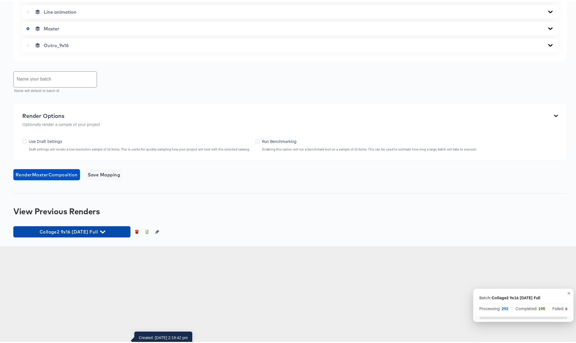
click at [100, 233] on icon "button" at bounding box center [102, 231] width 5 height 3
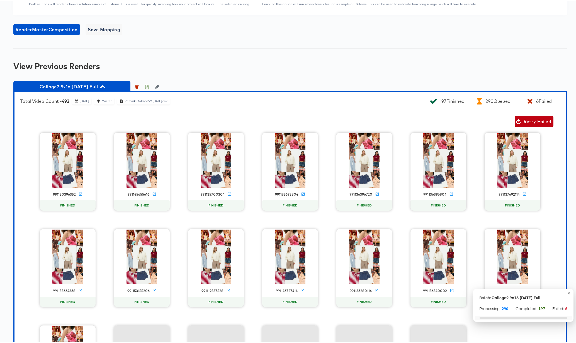
scroll to position [492, 0]
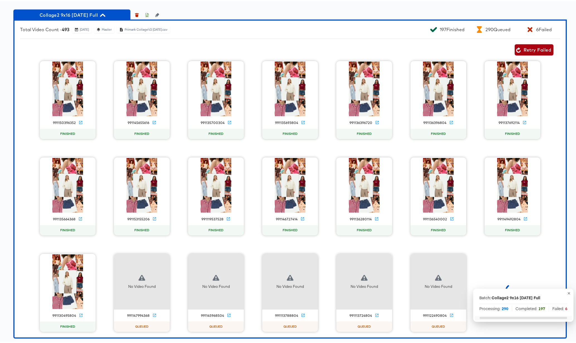
click at [531, 53] on span "Retry Failed" at bounding box center [534, 49] width 34 height 8
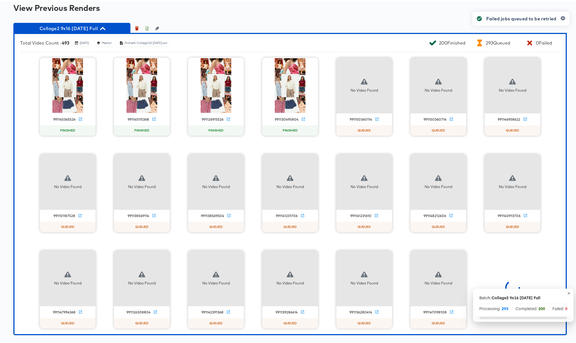
click at [101, 29] on icon "button" at bounding box center [102, 27] width 5 height 3
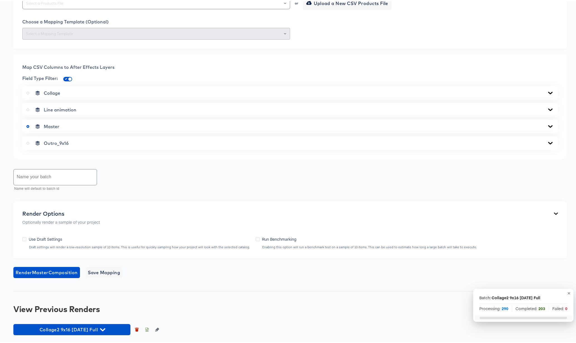
scroll to position [0, 0]
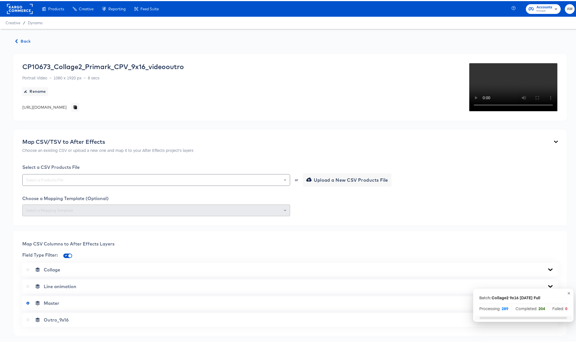
click at [24, 40] on span "Back" at bounding box center [23, 40] width 15 height 7
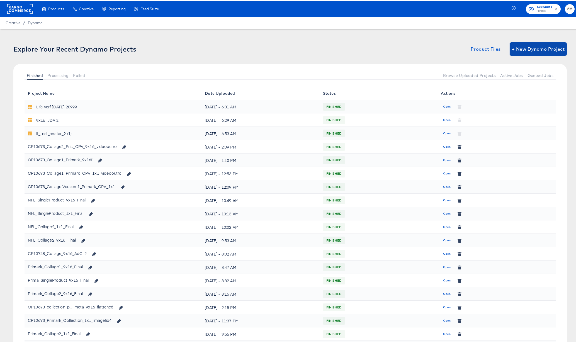
click at [537, 44] on span "+ New Dynamo Project" at bounding box center [538, 48] width 53 height 8
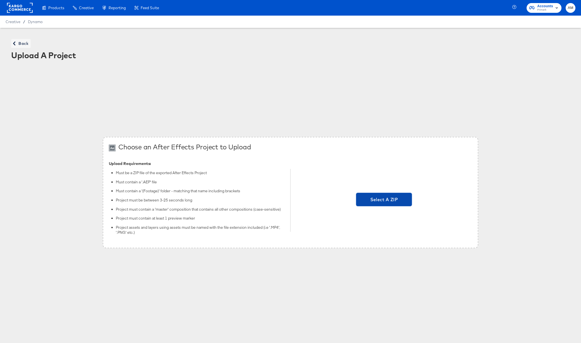
click at [383, 196] on span "Select A ZIP" at bounding box center [383, 200] width 51 height 8
click at [384, 201] on input "Select A ZIP" at bounding box center [384, 201] width 0 height 0
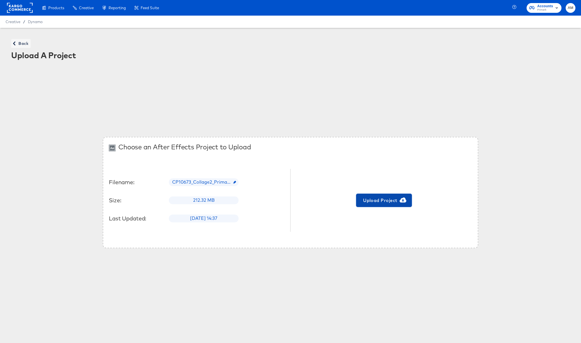
click at [380, 200] on span "Upload Project" at bounding box center [383, 201] width 51 height 8
click at [25, 44] on span "Back" at bounding box center [20, 43] width 15 height 7
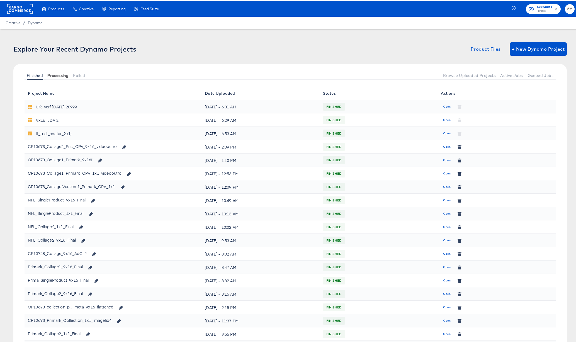
click at [59, 74] on span "Processing" at bounding box center [57, 74] width 21 height 4
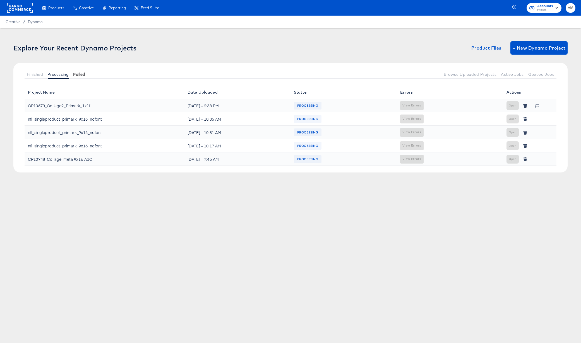
click at [76, 74] on span "Failed" at bounding box center [79, 74] width 12 height 4
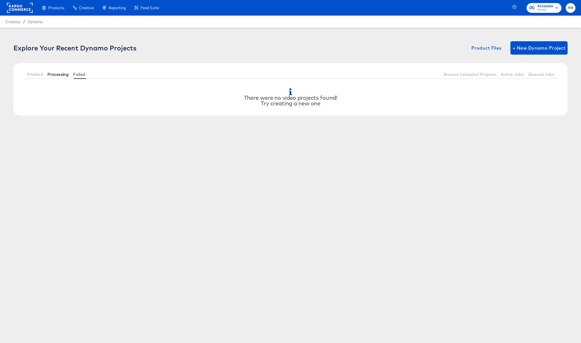
click at [59, 74] on span "Processing" at bounding box center [57, 74] width 21 height 4
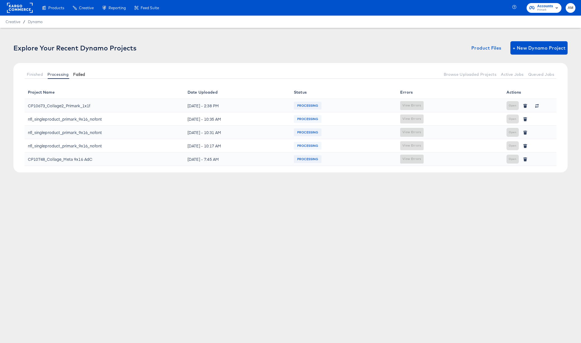
click at [79, 75] on span "Failed" at bounding box center [79, 74] width 12 height 4
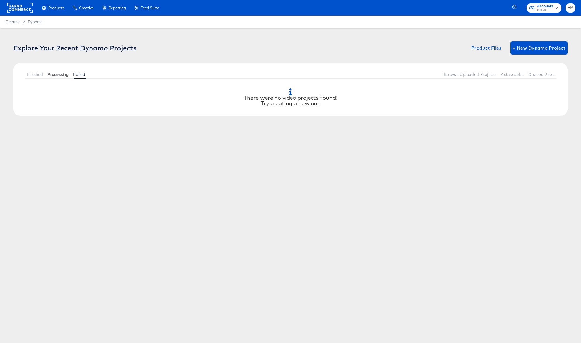
click at [63, 75] on span "Processing" at bounding box center [57, 74] width 21 height 4
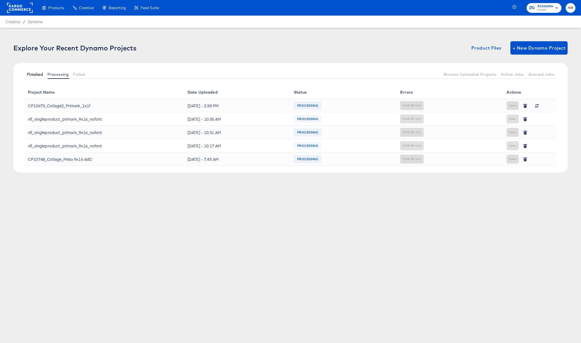
click at [44, 74] on button "Finished" at bounding box center [35, 74] width 21 height 9
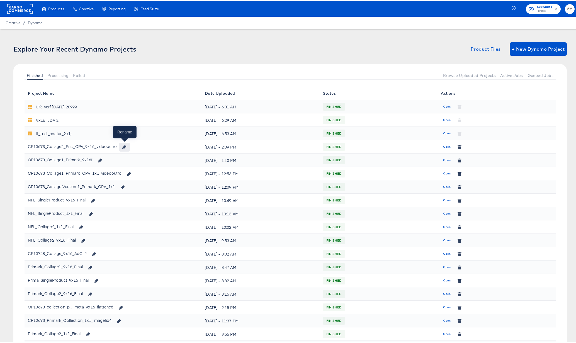
click at [124, 146] on icon "button" at bounding box center [124, 146] width 4 height 4
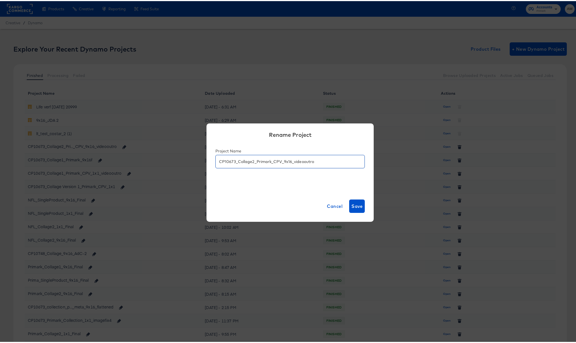
click at [279, 161] on input "CP10673_Collage2_Primark_CPV_9x16_videooutro" at bounding box center [290, 158] width 149 height 13
drag, startPoint x: 274, startPoint y: 162, endPoint x: 263, endPoint y: 162, distance: 11.4
click at [263, 162] on input "CP10673_Collage2_9x16_videooutro" at bounding box center [290, 158] width 149 height 13
type input "CP10673_Collage2_9x16f"
click at [357, 206] on span "Save" at bounding box center [357, 205] width 11 height 8
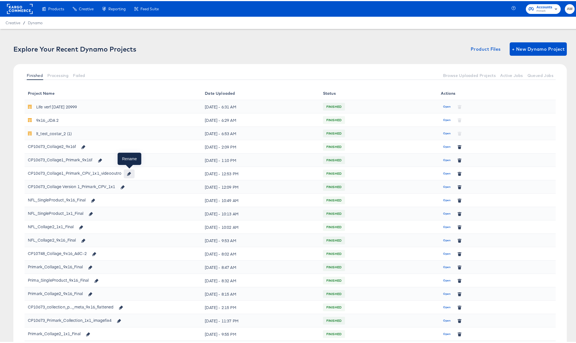
click at [131, 173] on icon "button" at bounding box center [129, 173] width 4 height 4
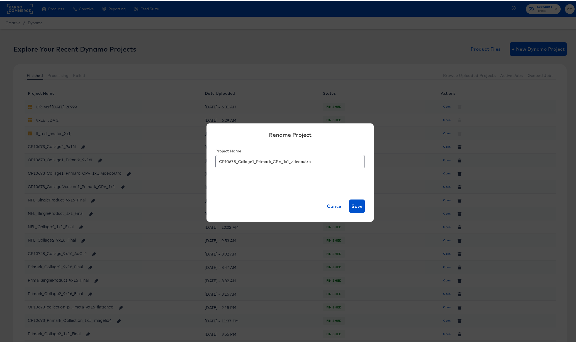
click at [279, 160] on input "CP10673_Collage1_Primark_CPV_1x1_videooutro" at bounding box center [290, 158] width 149 height 13
drag, startPoint x: 279, startPoint y: 162, endPoint x: 258, endPoint y: 162, distance: 20.4
click at [258, 162] on input "CP10673_Collage1_1x1_videooutro" at bounding box center [290, 158] width 149 height 13
type input "CP10673_Collage1_1x1f"
click at [356, 206] on span "Save" at bounding box center [357, 205] width 11 height 8
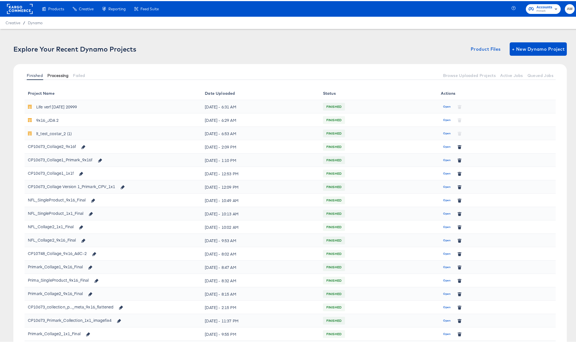
click at [66, 73] on span "Processing" at bounding box center [57, 74] width 21 height 4
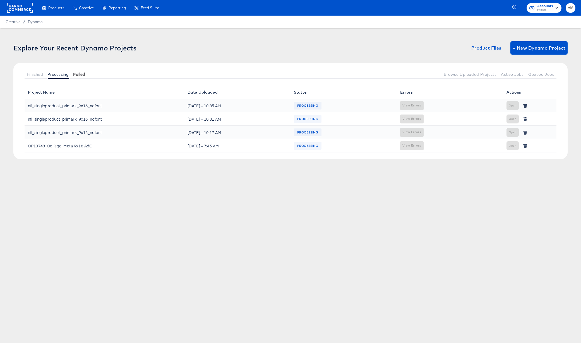
click at [80, 76] on span "Failed" at bounding box center [79, 74] width 12 height 4
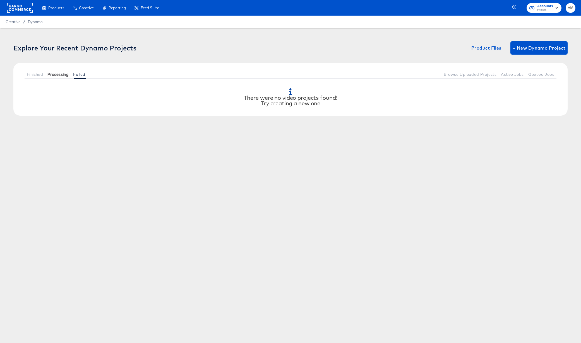
click at [59, 74] on span "Processing" at bounding box center [57, 74] width 21 height 4
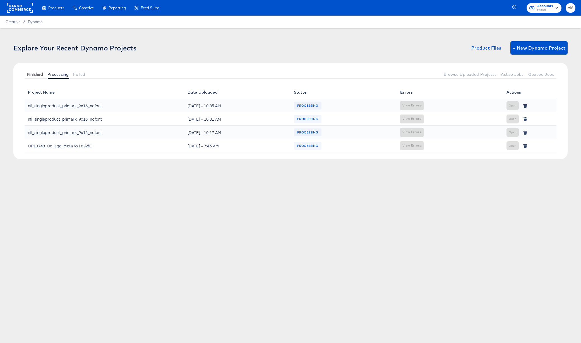
click at [34, 73] on span "Finished" at bounding box center [35, 74] width 16 height 4
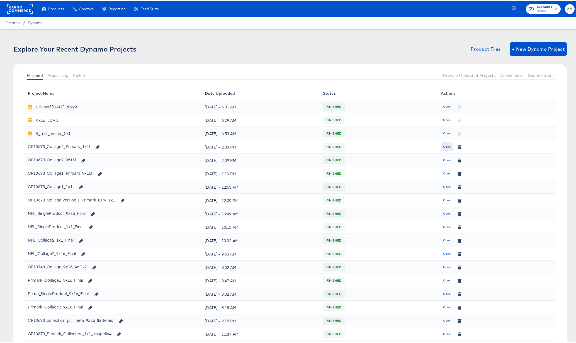
click at [443, 146] on span "Open" at bounding box center [447, 145] width 8 height 5
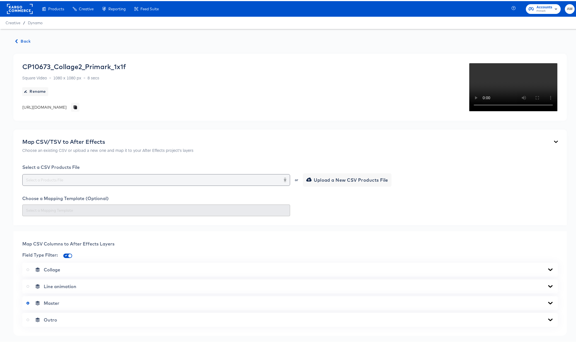
click at [284, 179] on icon "Open" at bounding box center [285, 179] width 2 height 2
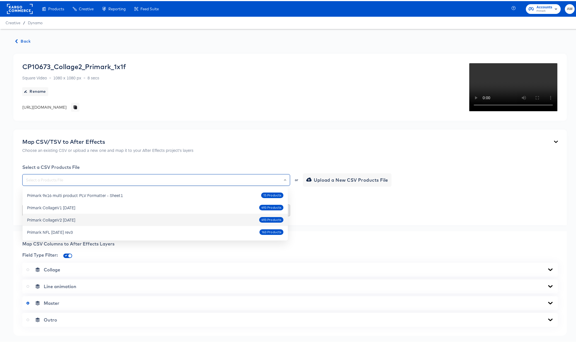
click at [73, 216] on div "Primark CollageV2 Oct4 2025" at bounding box center [51, 219] width 48 height 6
type input "Primark CollageV2 Oct4 2025"
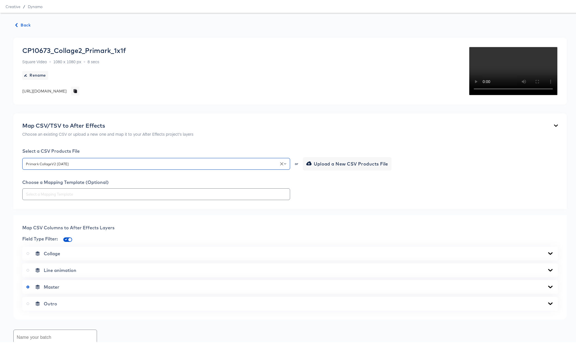
scroll to position [87, 0]
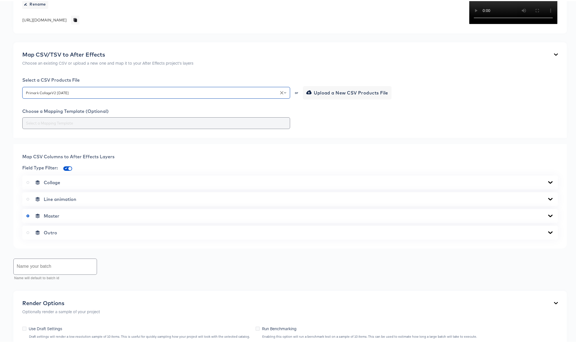
click at [108, 125] on input "text" at bounding box center [156, 122] width 263 height 6
click at [178, 184] on div "Collage" at bounding box center [290, 182] width 528 height 6
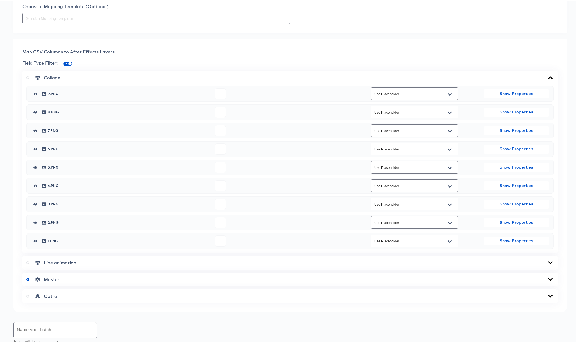
scroll to position [192, 0]
click at [549, 78] on icon at bounding box center [551, 77] width 4 height 3
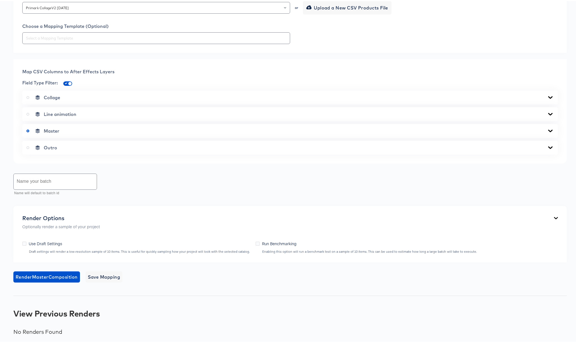
click at [549, 131] on icon at bounding box center [551, 130] width 4 height 3
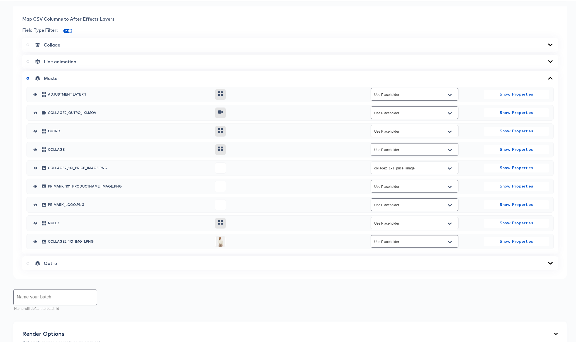
scroll to position [236, 0]
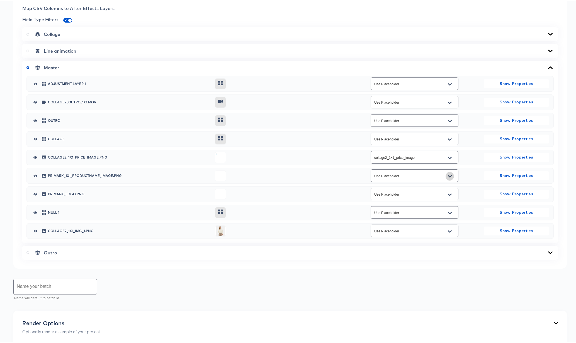
click at [448, 176] on icon "Open" at bounding box center [450, 175] width 4 height 2
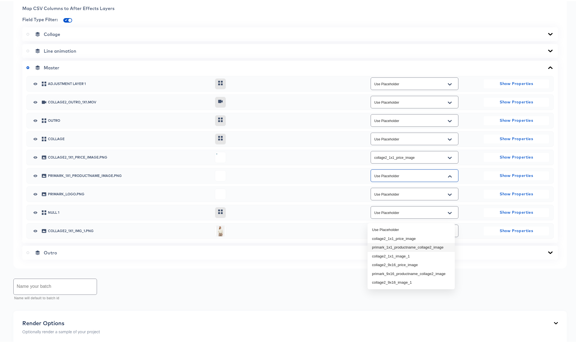
click at [417, 246] on li "primark_1x1_productname_collage2_image" at bounding box center [411, 246] width 87 height 9
type input "primark_1x1_productname_collage2_image"
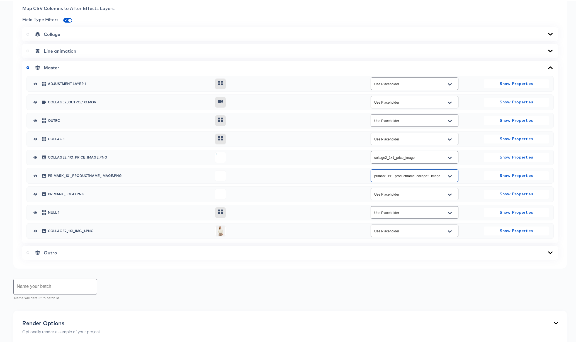
click at [448, 213] on icon "Open" at bounding box center [450, 212] width 4 height 2
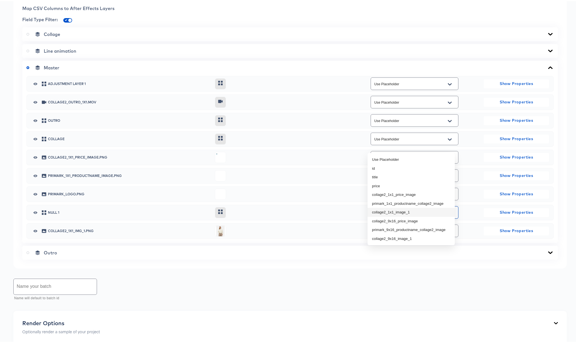
click at [417, 211] on li "collage2_1x1_image_1" at bounding box center [411, 211] width 87 height 9
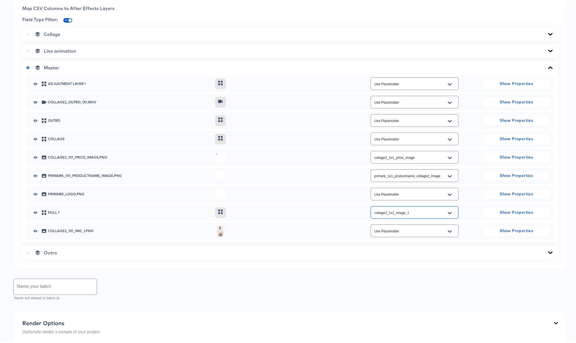
click at [449, 217] on button "Open" at bounding box center [450, 212] width 8 height 9
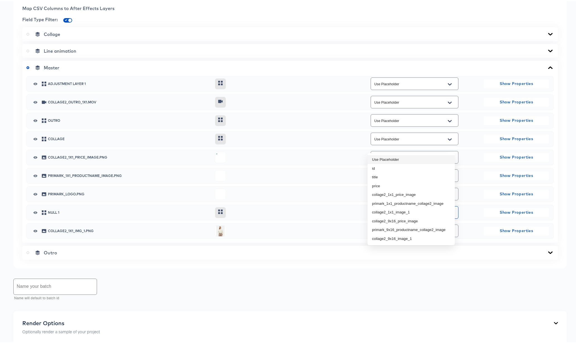
click at [381, 158] on li "Use Placeholder" at bounding box center [411, 158] width 87 height 9
type input "Use Placeholder"
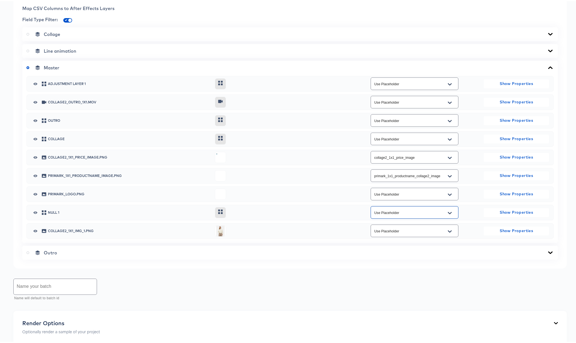
click at [448, 231] on icon "Open" at bounding box center [450, 230] width 4 height 2
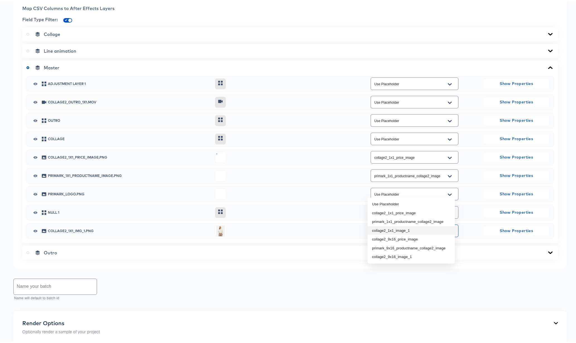
click at [413, 230] on li "collage2_1x1_image_1" at bounding box center [411, 229] width 87 height 9
type input "collage2_1x1_image_1"
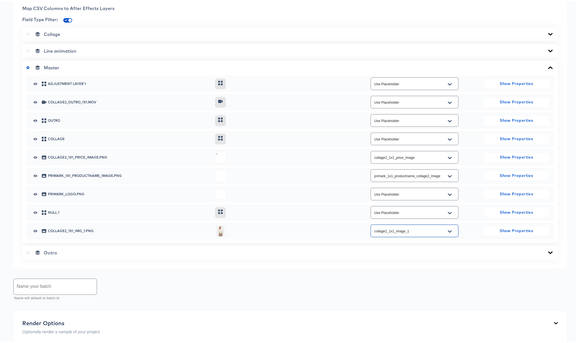
scroll to position [341, 0]
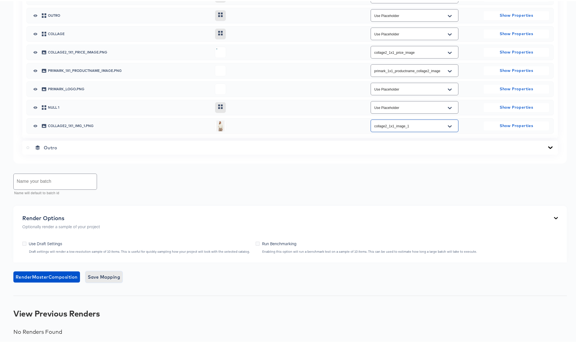
click at [105, 280] on span "Save Mapping" at bounding box center [104, 276] width 33 height 8
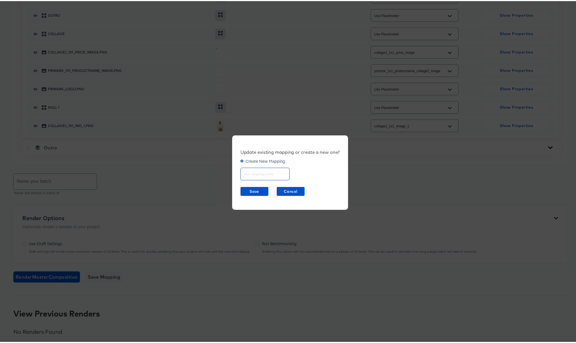
click at [253, 172] on input "text" at bounding box center [265, 171] width 49 height 12
type input "Collage2 1x1"
click at [248, 189] on span "Save" at bounding box center [254, 190] width 23 height 7
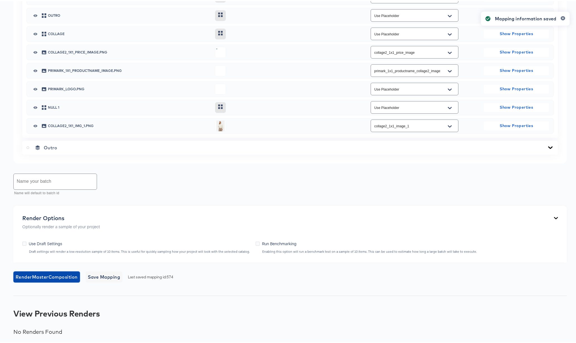
click at [50, 280] on span "Render Master Composition" at bounding box center [47, 276] width 62 height 8
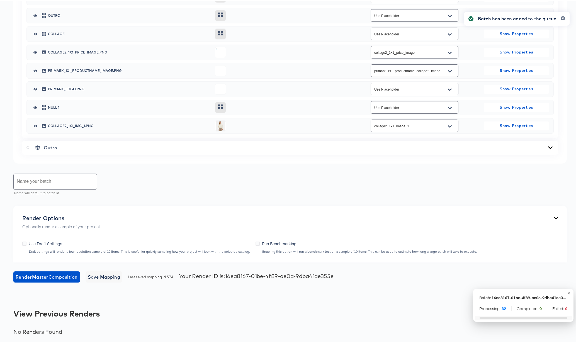
click at [34, 189] on input "text" at bounding box center [55, 181] width 83 height 16
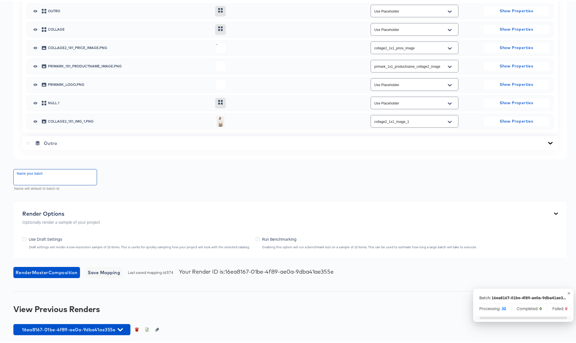
scroll to position [385, 0]
click at [157, 329] on icon "button" at bounding box center [157, 329] width 4 height 4
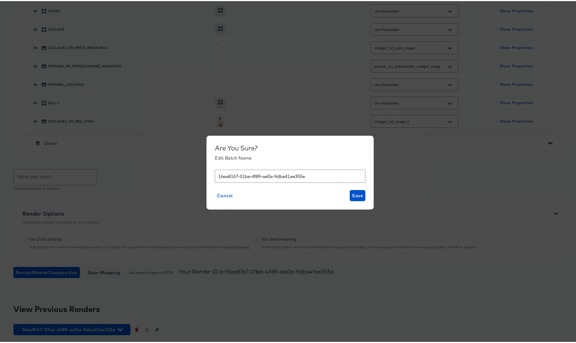
drag, startPoint x: 245, startPoint y: 175, endPoint x: 194, endPoint y: 174, distance: 51.0
click at [194, 174] on div "Are You Sure? Edit Batch Name 16ea8167-01be-4f89-ae0a-9dba41ae355e Cancel Save" at bounding box center [290, 171] width 581 height 343
type input "Collage2 1x1 [DATE]"
click at [355, 194] on span "Save" at bounding box center [357, 195] width 11 height 8
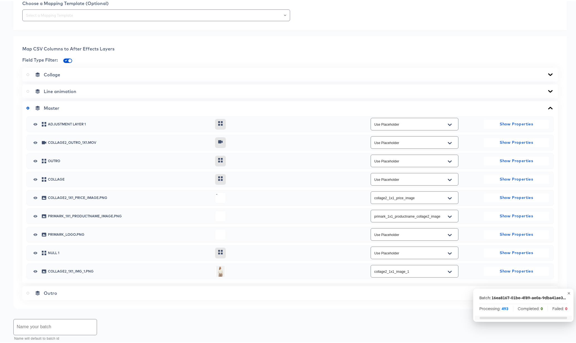
scroll to position [0, 0]
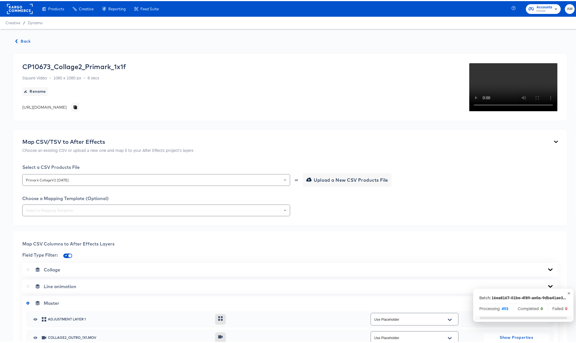
click at [25, 41] on span "Back" at bounding box center [23, 40] width 15 height 7
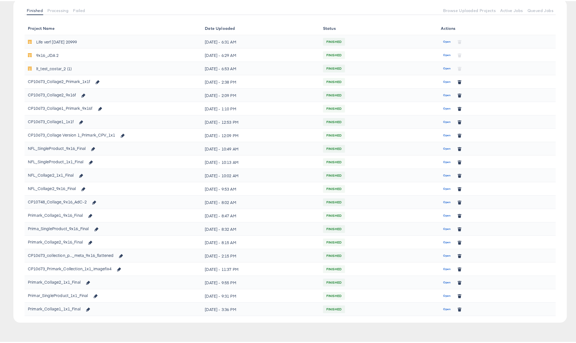
scroll to position [65, 0]
click at [444, 108] on span "Open" at bounding box center [447, 107] width 8 height 5
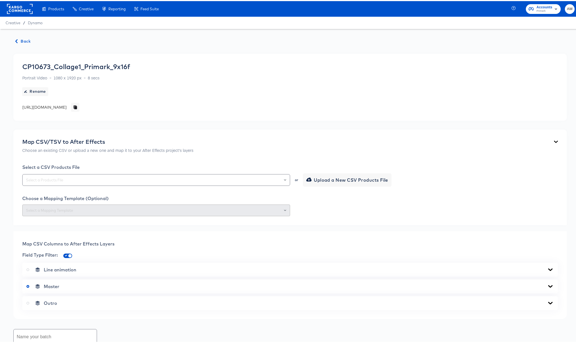
scroll to position [160, 0]
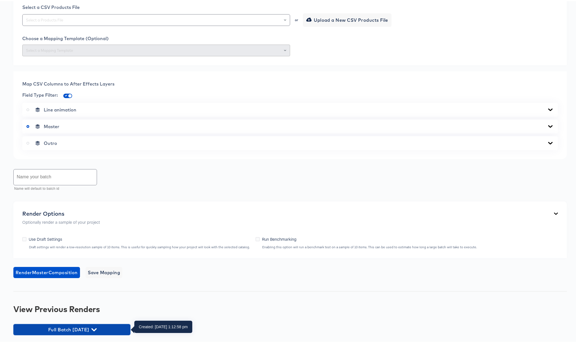
click at [97, 328] on icon "button" at bounding box center [93, 328] width 5 height 3
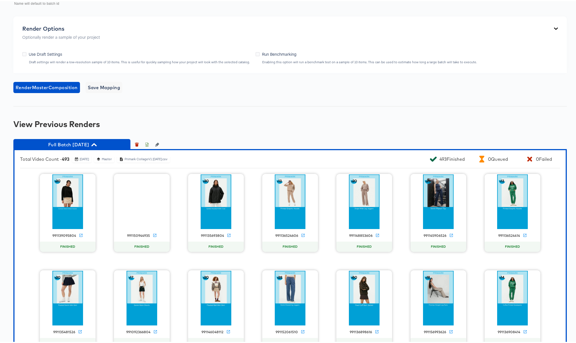
scroll to position [346, 0]
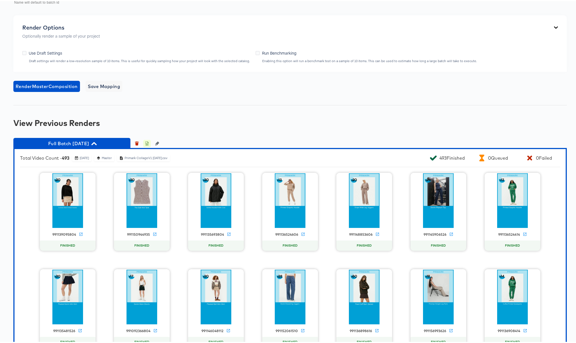
click at [148, 142] on icon "button" at bounding box center [147, 143] width 4 height 4
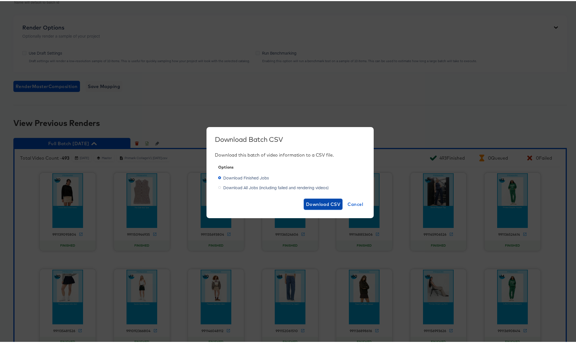
click at [323, 202] on span "Download CSV" at bounding box center [323, 203] width 35 height 8
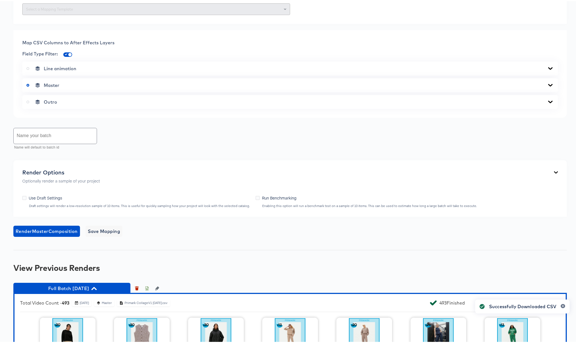
scroll to position [0, 0]
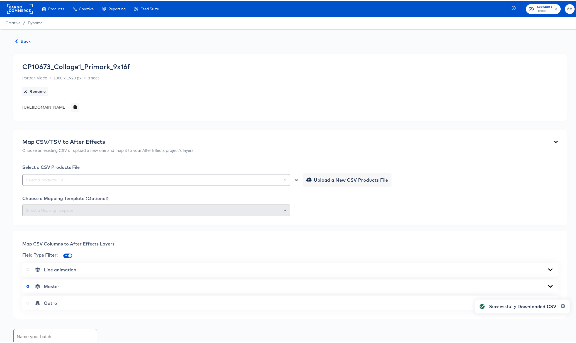
click at [23, 41] on span "Back" at bounding box center [23, 40] width 15 height 7
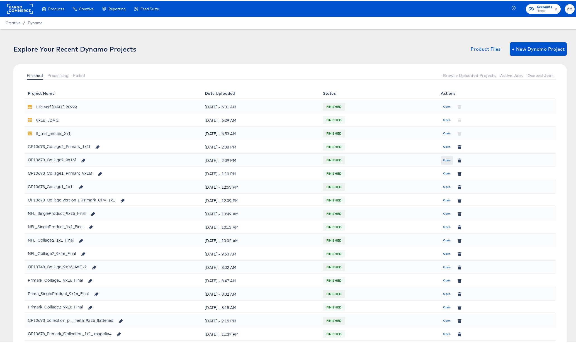
click at [443, 160] on span "Open" at bounding box center [447, 159] width 8 height 5
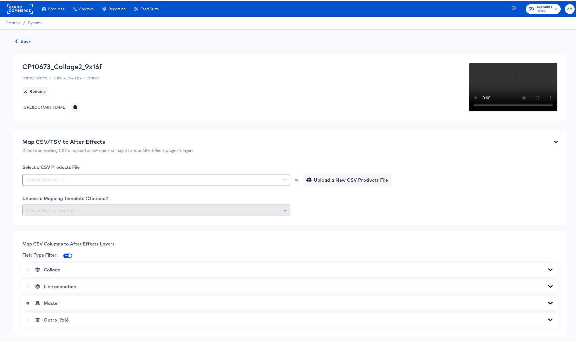
scroll to position [285, 0]
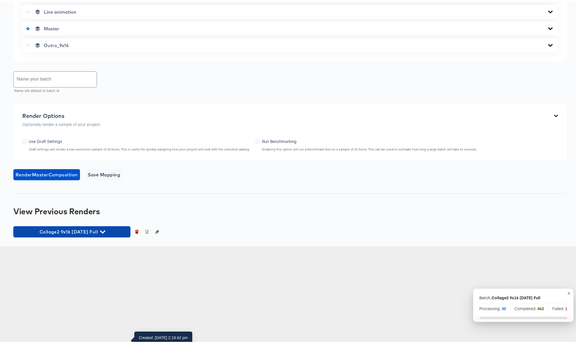
click at [100, 234] on icon "button" at bounding box center [102, 230] width 5 height 5
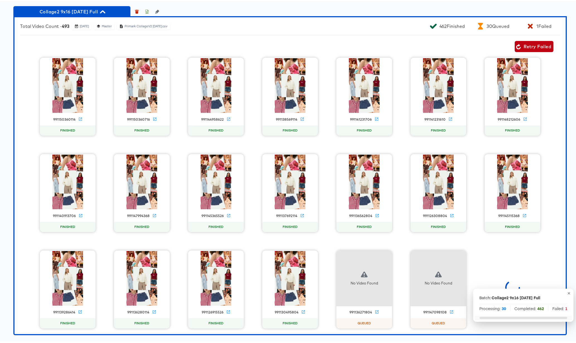
scroll to position [535, 0]
click at [523, 49] on span "Retry Failed" at bounding box center [534, 46] width 34 height 8
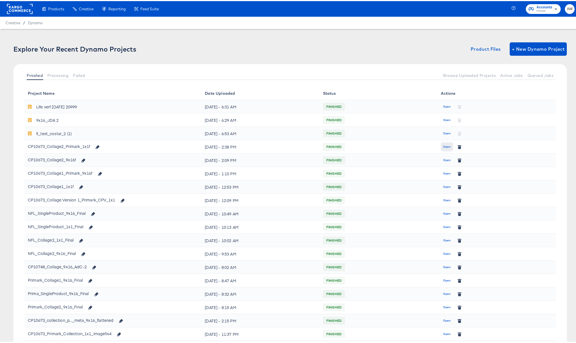
click at [446, 145] on span "Open" at bounding box center [447, 145] width 8 height 5
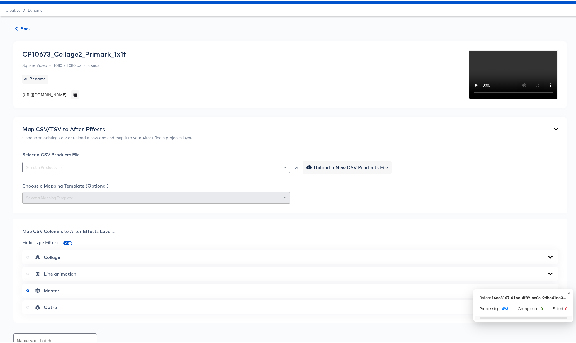
scroll to position [125, 0]
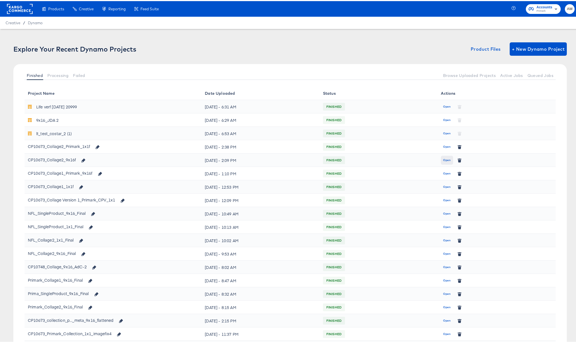
click at [441, 160] on button "Open" at bounding box center [447, 159] width 12 height 9
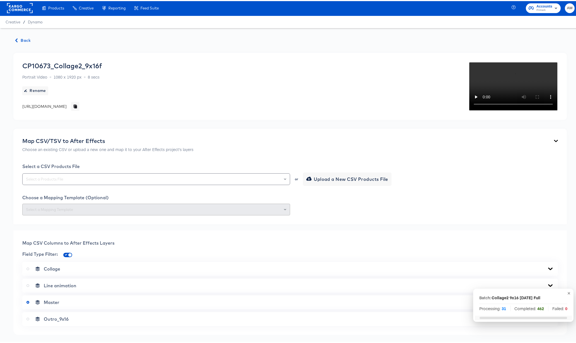
scroll to position [1, 0]
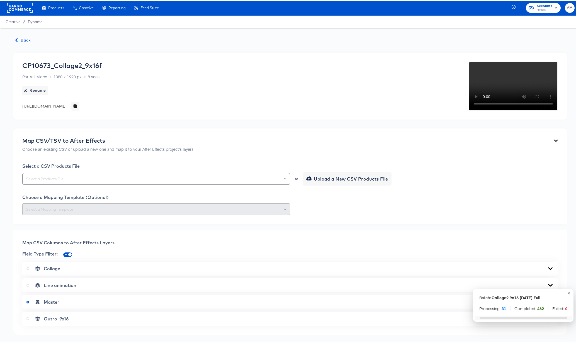
click at [31, 40] on button "Back" at bounding box center [23, 39] width 20 height 7
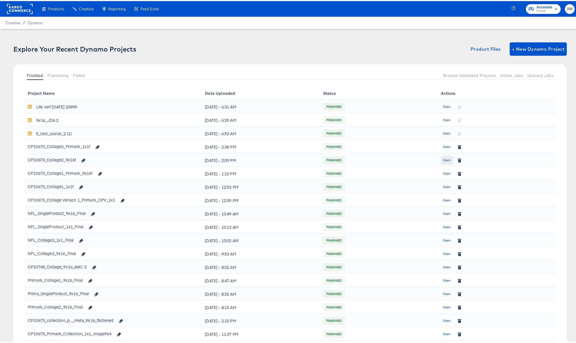
click at [443, 160] on span "Open" at bounding box center [447, 159] width 8 height 5
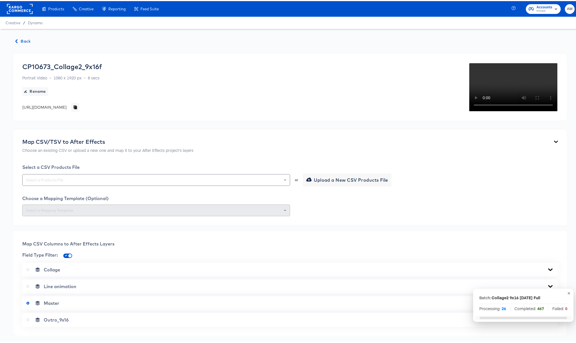
click at [27, 41] on span "Back" at bounding box center [23, 40] width 15 height 7
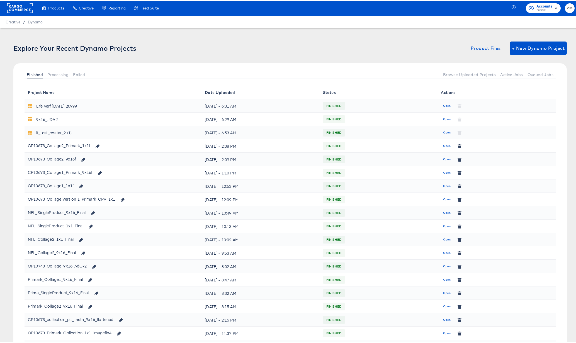
scroll to position [1, 0]
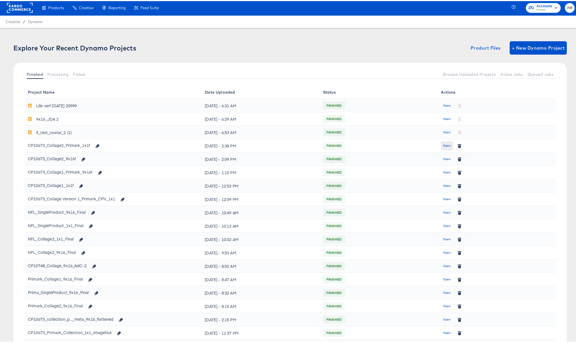
click at [445, 143] on span "Open" at bounding box center [447, 144] width 8 height 5
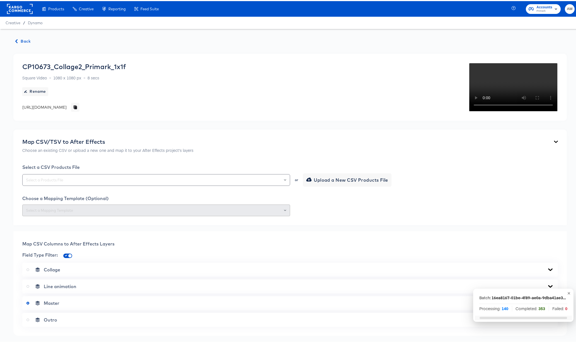
click at [26, 40] on span "Back" at bounding box center [23, 40] width 15 height 7
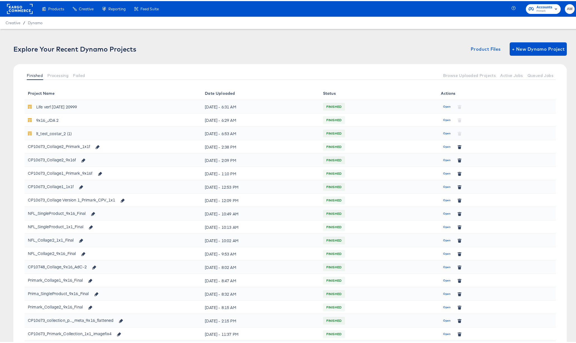
click at [13, 7] on rect at bounding box center [20, 8] width 26 height 10
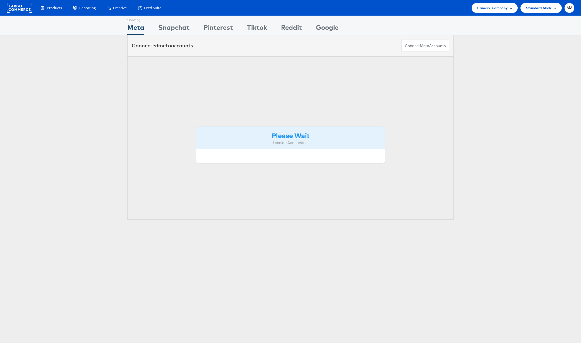
click at [485, 9] on span "Primark Company" at bounding box center [492, 8] width 30 height 6
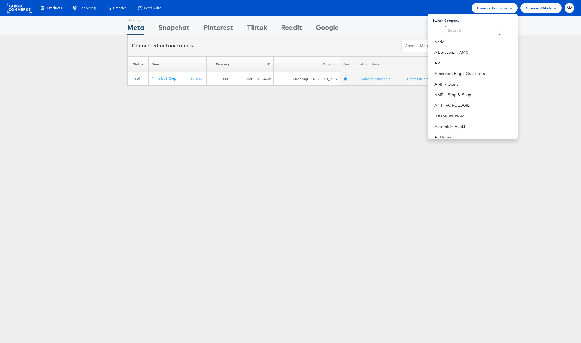
click at [478, 32] on input "text" at bounding box center [472, 30] width 55 height 9
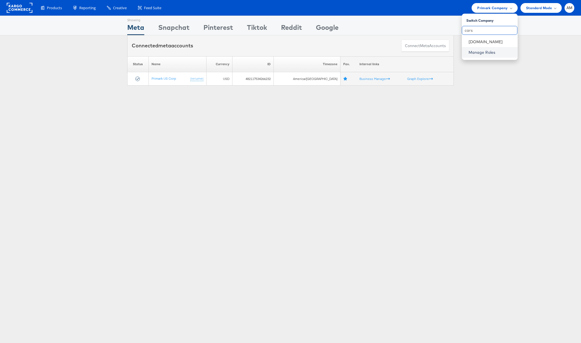
type input "cars"
click at [483, 51] on link "Manage Roles" at bounding box center [481, 52] width 27 height 5
click at [490, 6] on span "Primark Company" at bounding box center [492, 8] width 30 height 6
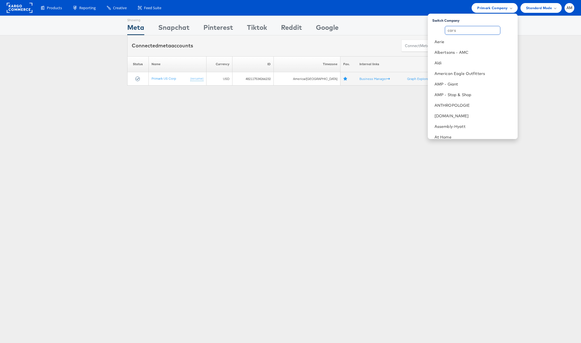
drag, startPoint x: 462, startPoint y: 29, endPoint x: 446, endPoint y: 29, distance: 16.5
click at [459, 29] on input "cars" at bounding box center [472, 30] width 55 height 9
drag, startPoint x: 469, startPoint y: 30, endPoint x: 408, endPoint y: 29, distance: 60.3
click at [408, 29] on body "Products Product Catalogs Enhance Your Product Catalog, Map Them to Publishers,…" at bounding box center [290, 147] width 581 height 294
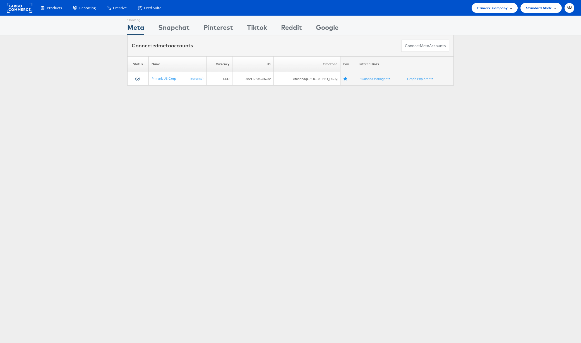
click at [486, 6] on span "Primark Company" at bounding box center [492, 8] width 30 height 6
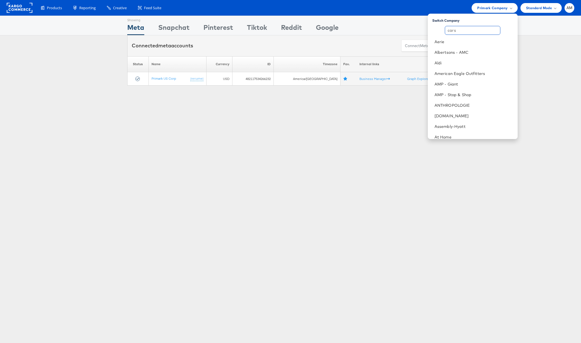
click at [463, 30] on input "cars" at bounding box center [472, 30] width 55 height 9
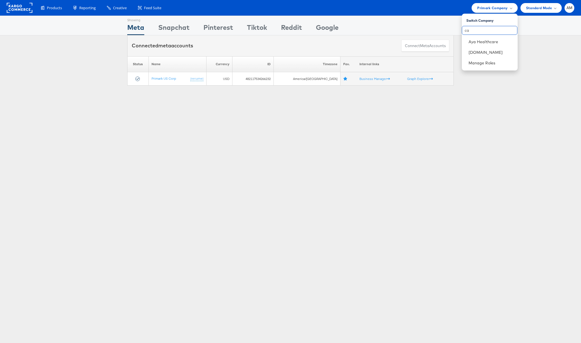
type input "c"
type input "cars"
click at [477, 43] on link "Cars.com" at bounding box center [490, 42] width 45 height 6
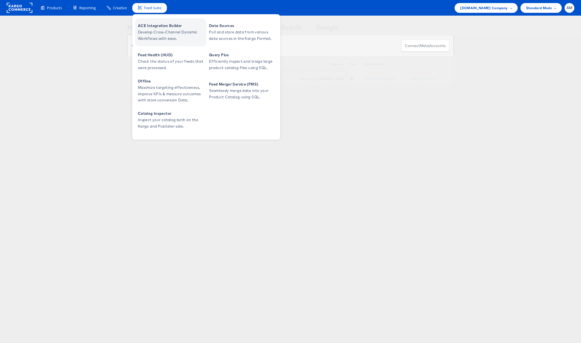
click at [159, 33] on span "Develop Cross-Channel Dynamic Workflows with ease." at bounding box center [171, 35] width 67 height 13
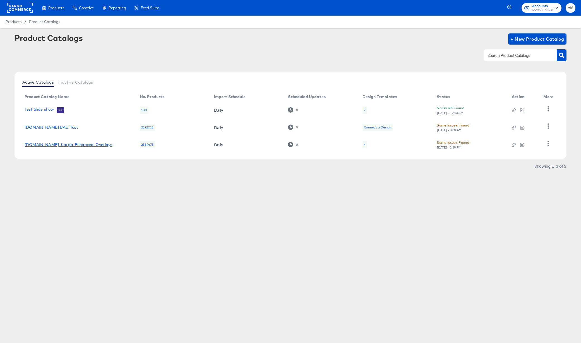
click at [87, 146] on link "[DOMAIN_NAME]_Kargo_Enhanced_Overlays" at bounding box center [69, 145] width 88 height 4
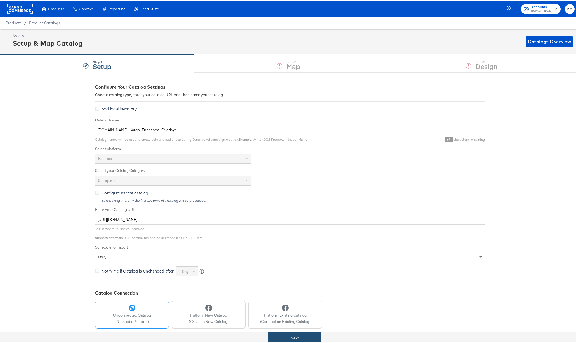
click at [276, 337] on button "Next" at bounding box center [294, 337] width 53 height 13
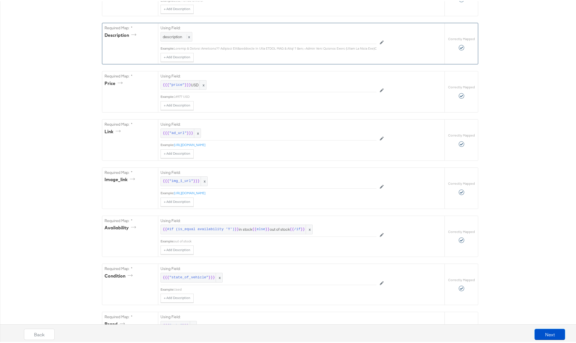
scroll to position [206, 0]
click at [168, 230] on span "#if (is_equal availability 'Y')" at bounding box center [200, 226] width 67 height 5
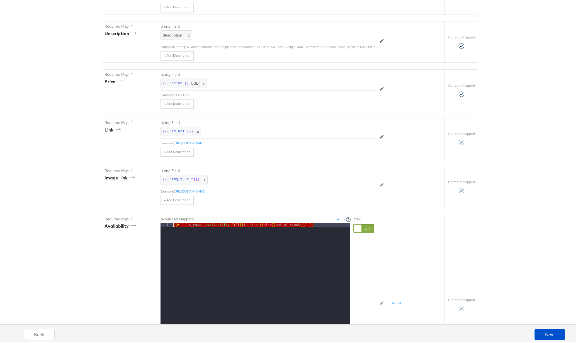
drag, startPoint x: 319, startPoint y: 233, endPoint x: 91, endPoint y: 220, distance: 228.8
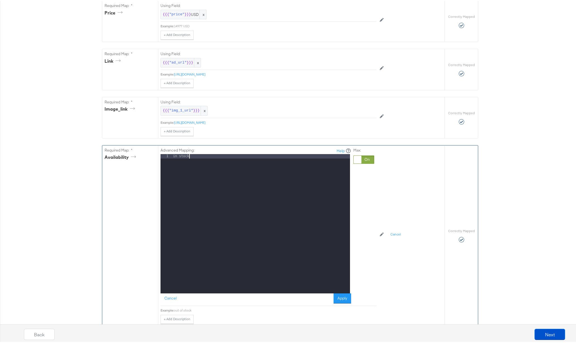
scroll to position [389, 0]
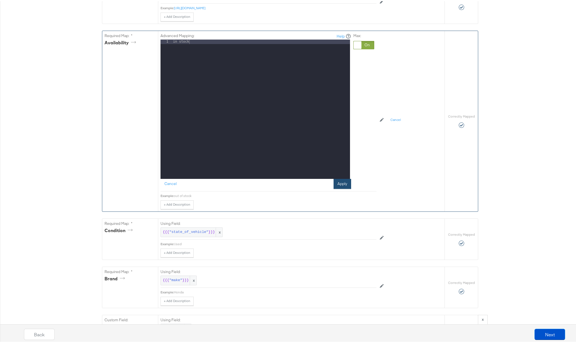
click at [346, 188] on button "Apply" at bounding box center [343, 183] width 18 height 10
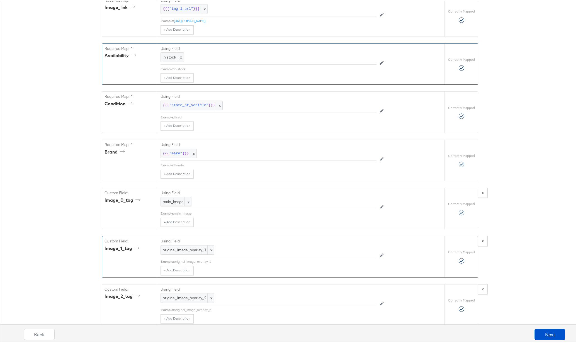
scroll to position [377, 0]
click at [550, 332] on button "Next" at bounding box center [550, 333] width 31 height 11
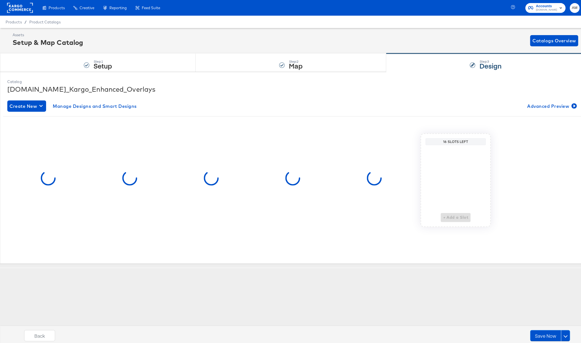
scroll to position [0, 0]
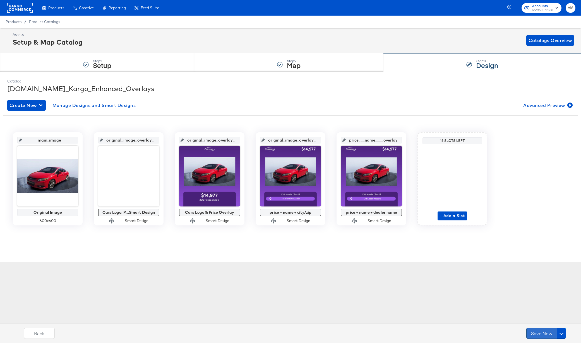
click at [543, 334] on button "Save Now" at bounding box center [541, 333] width 31 height 11
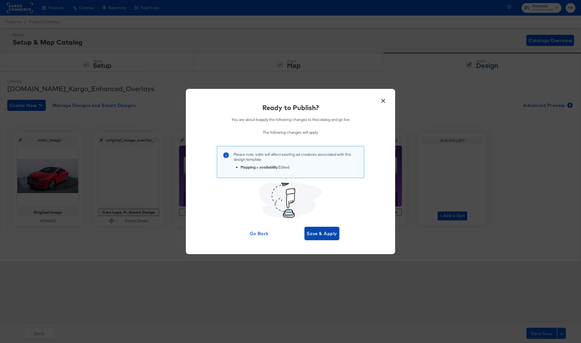
click at [317, 234] on span "Save & Apply" at bounding box center [321, 234] width 30 height 8
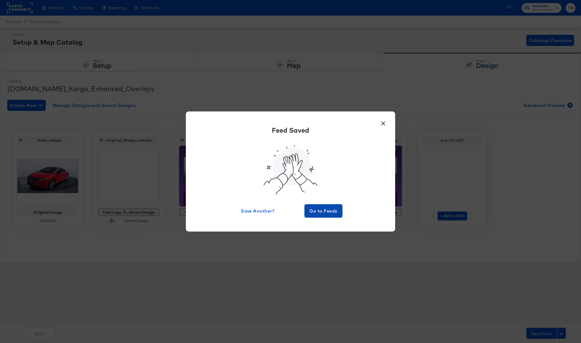
click at [313, 211] on span "Go to Feeds" at bounding box center [322, 211] width 33 height 8
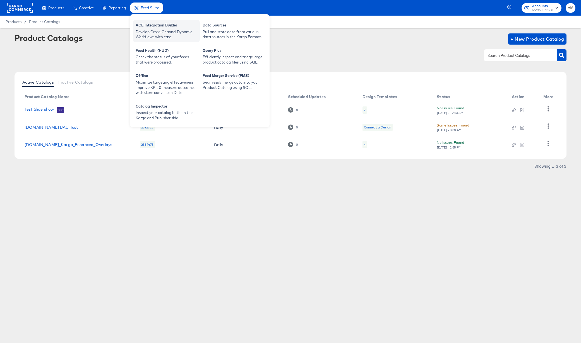
click at [166, 26] on div "ACE Integration Builder" at bounding box center [166, 26] width 61 height 7
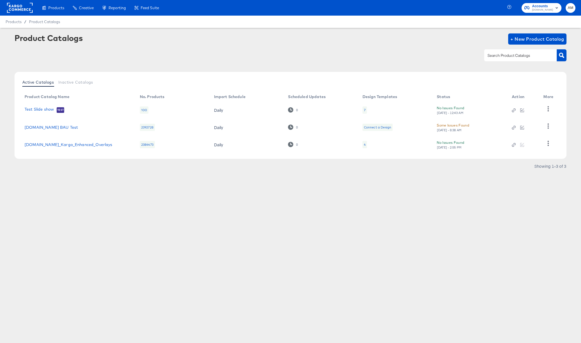
click at [131, 213] on div "Products Products Product Catalogs Enhance Your Product Catalog, Map Them to Pu…" at bounding box center [290, 171] width 581 height 343
click at [549, 144] on icon "button" at bounding box center [547, 143] width 5 height 5
click at [74, 147] on link "Cars.com_Kargo_Enhanced_Overlays" at bounding box center [69, 145] width 88 height 4
click at [549, 146] on icon "button" at bounding box center [547, 143] width 1 height 5
click at [514, 112] on div "HUD Checks (Internal)" at bounding box center [525, 115] width 56 height 9
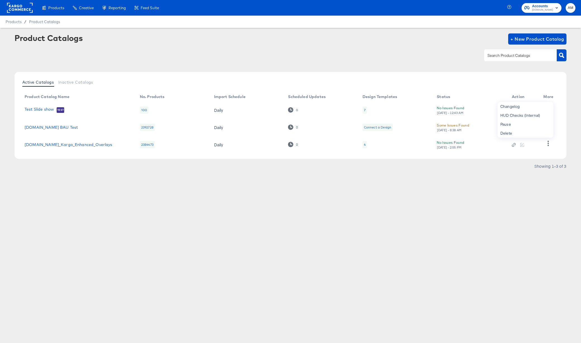
click at [16, 8] on rect at bounding box center [20, 8] width 26 height 10
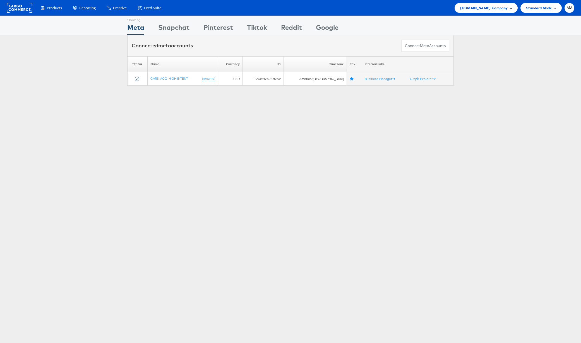
click at [483, 8] on span "Cars.com Company" at bounding box center [483, 8] width 47 height 6
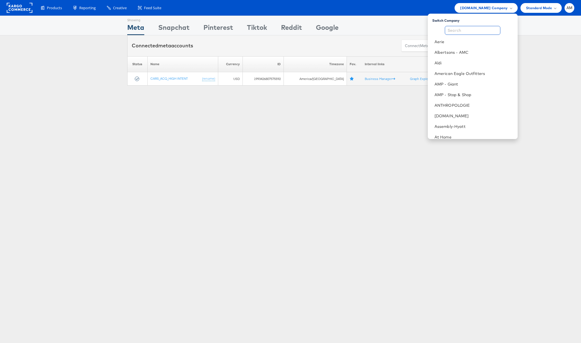
click at [471, 30] on input "text" at bounding box center [472, 30] width 55 height 9
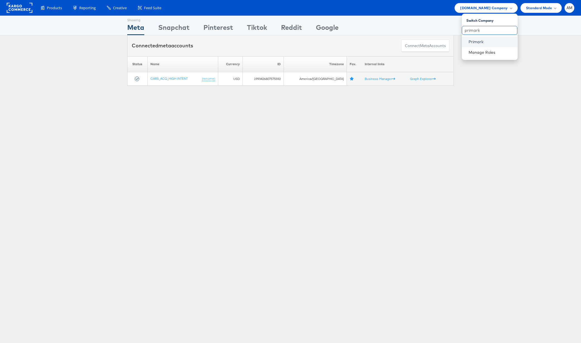
type input "primark"
click at [485, 40] on link "Primark" at bounding box center [490, 42] width 45 height 6
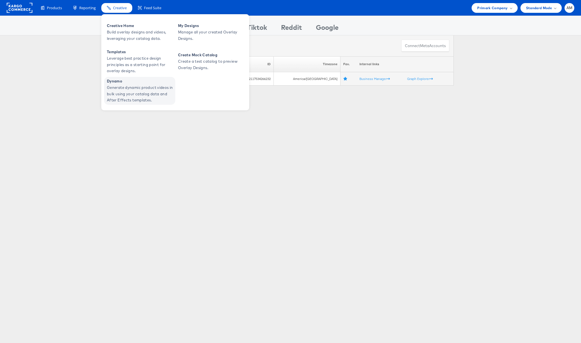
click at [141, 96] on span "Generate dynamic product videos in bulk using your catalog data and After Effec…" at bounding box center [140, 93] width 67 height 19
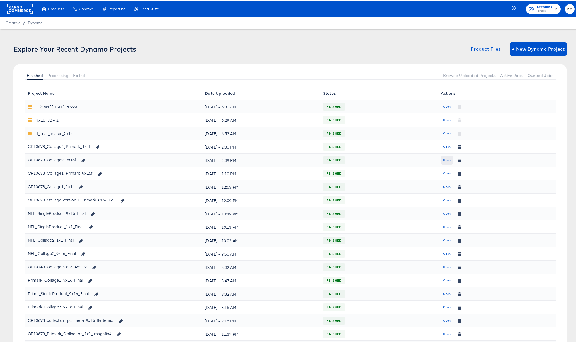
click at [443, 159] on span "Open" at bounding box center [447, 159] width 8 height 5
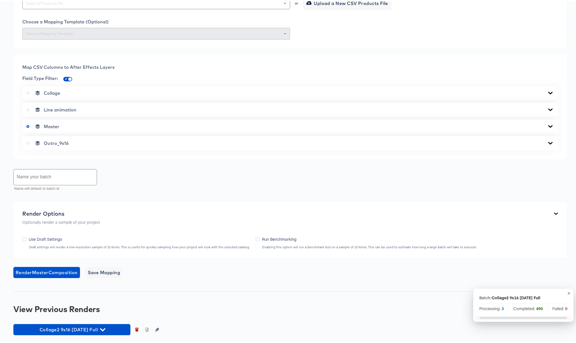
scroll to position [285, 0]
click at [146, 329] on icon "button" at bounding box center [147, 329] width 4 height 4
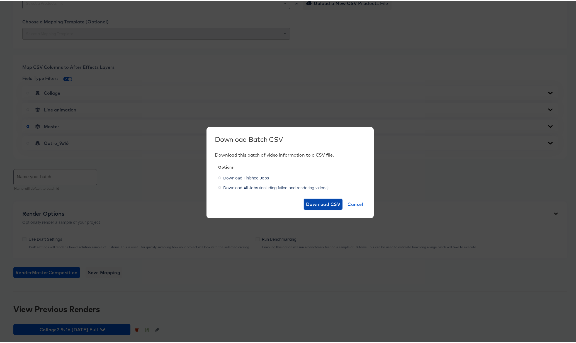
click at [312, 203] on span "Download CSV" at bounding box center [323, 203] width 35 height 8
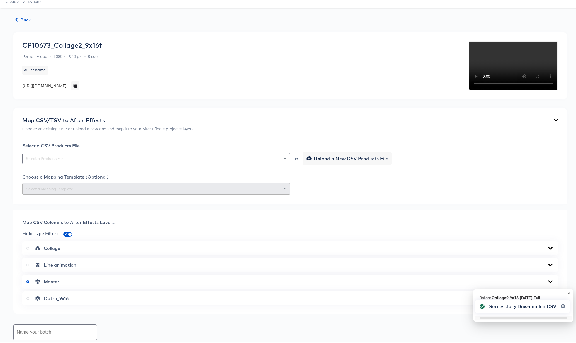
scroll to position [0, 0]
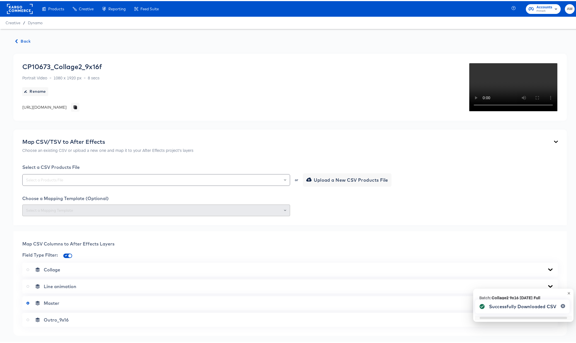
click at [18, 39] on icon "button" at bounding box center [17, 40] width 4 height 4
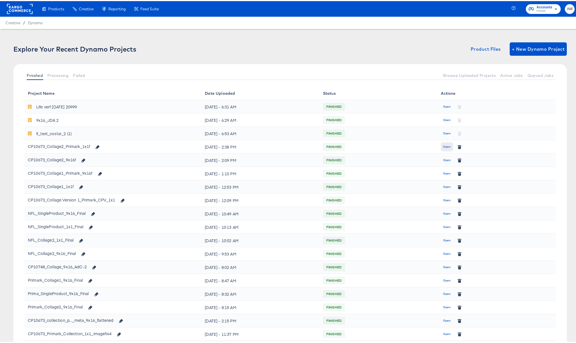
click at [443, 145] on span "Open" at bounding box center [447, 145] width 8 height 5
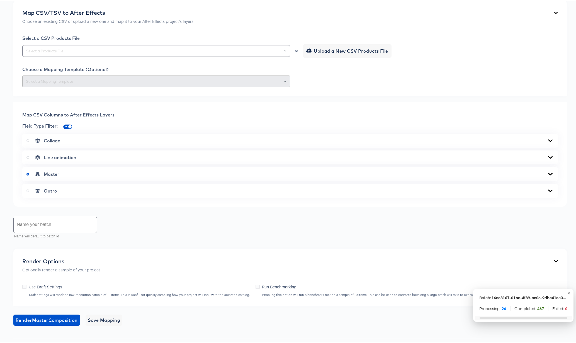
scroll to position [217, 0]
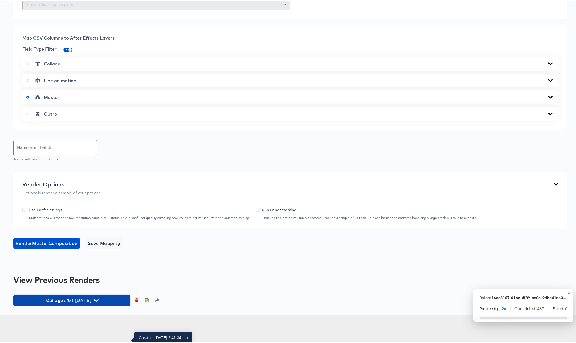
click at [99, 301] on icon "button" at bounding box center [96, 299] width 5 height 3
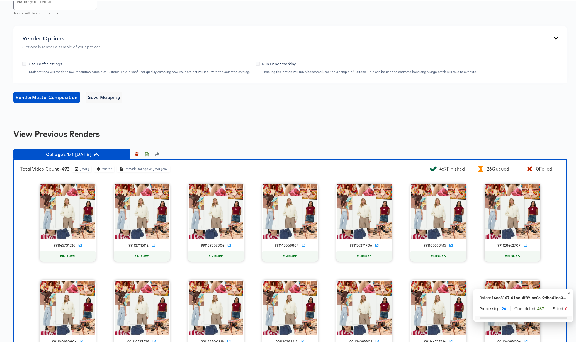
scroll to position [323, 0]
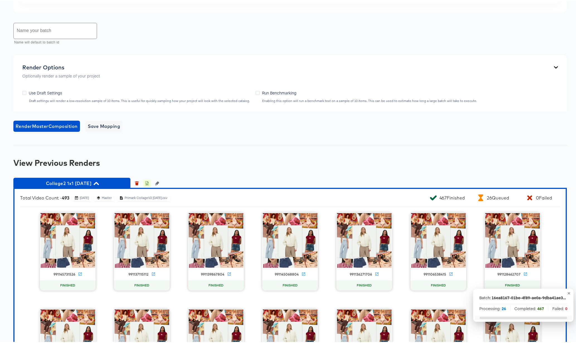
click at [147, 184] on icon "button" at bounding box center [147, 183] width 2 height 3
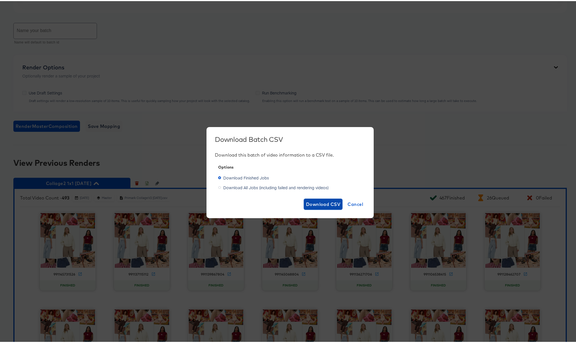
click at [318, 202] on span "Download CSV" at bounding box center [323, 203] width 35 height 8
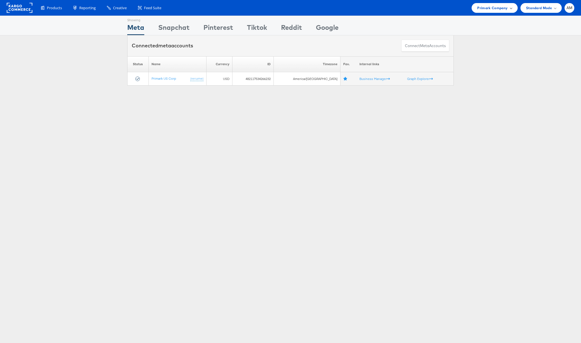
click at [491, 7] on span "Primark Company" at bounding box center [492, 8] width 30 height 6
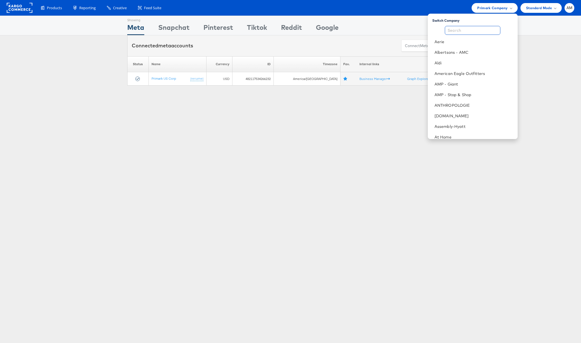
click at [467, 29] on input "text" at bounding box center [472, 30] width 55 height 9
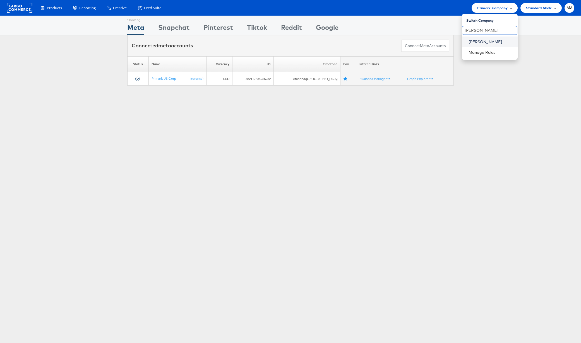
type input "[PERSON_NAME]"
click at [484, 42] on link "[PERSON_NAME]" at bounding box center [490, 42] width 45 height 6
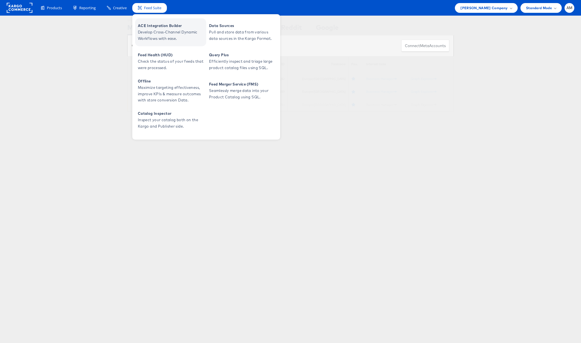
click at [149, 26] on span "ACE Integration Builder" at bounding box center [171, 26] width 67 height 6
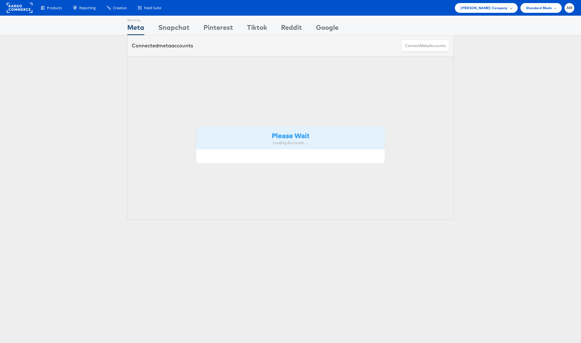
click at [482, 8] on span "[PERSON_NAME] Company" at bounding box center [483, 8] width 47 height 6
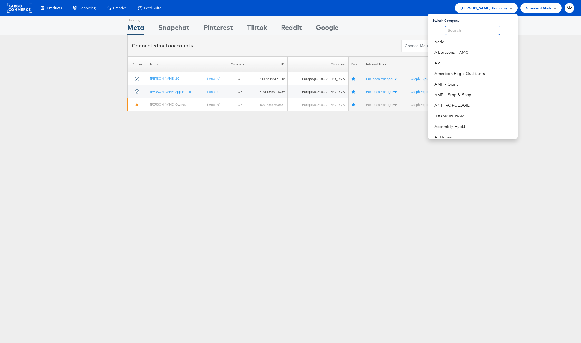
click at [470, 28] on input "text" at bounding box center [472, 30] width 55 height 9
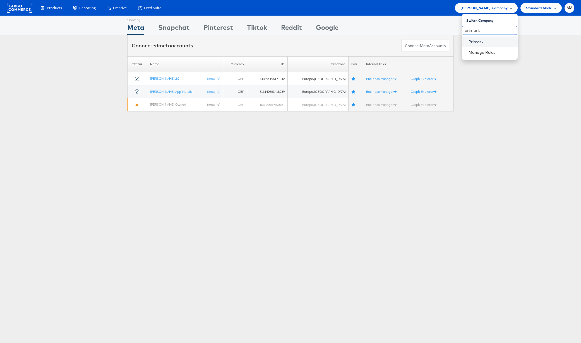
type input "primark"
click at [479, 42] on link "Primark" at bounding box center [490, 42] width 45 height 6
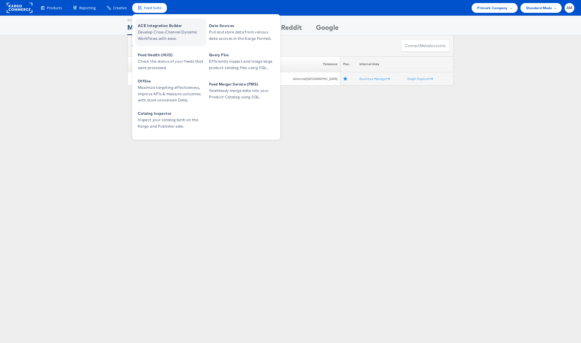
click at [150, 27] on span "ACE Integration Builder" at bounding box center [171, 26] width 67 height 6
